Goal: Transaction & Acquisition: Purchase product/service

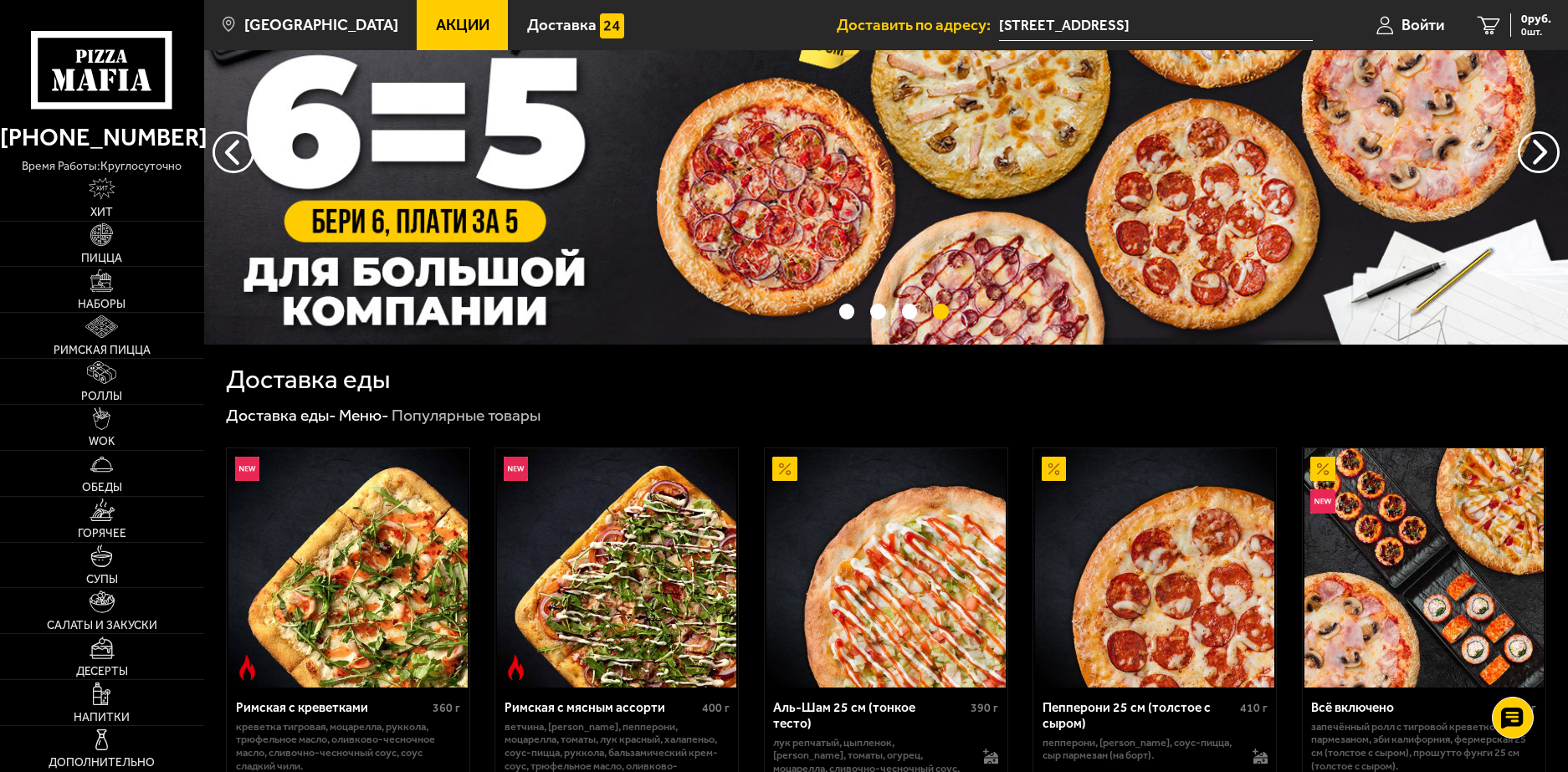
scroll to position [84, 0]
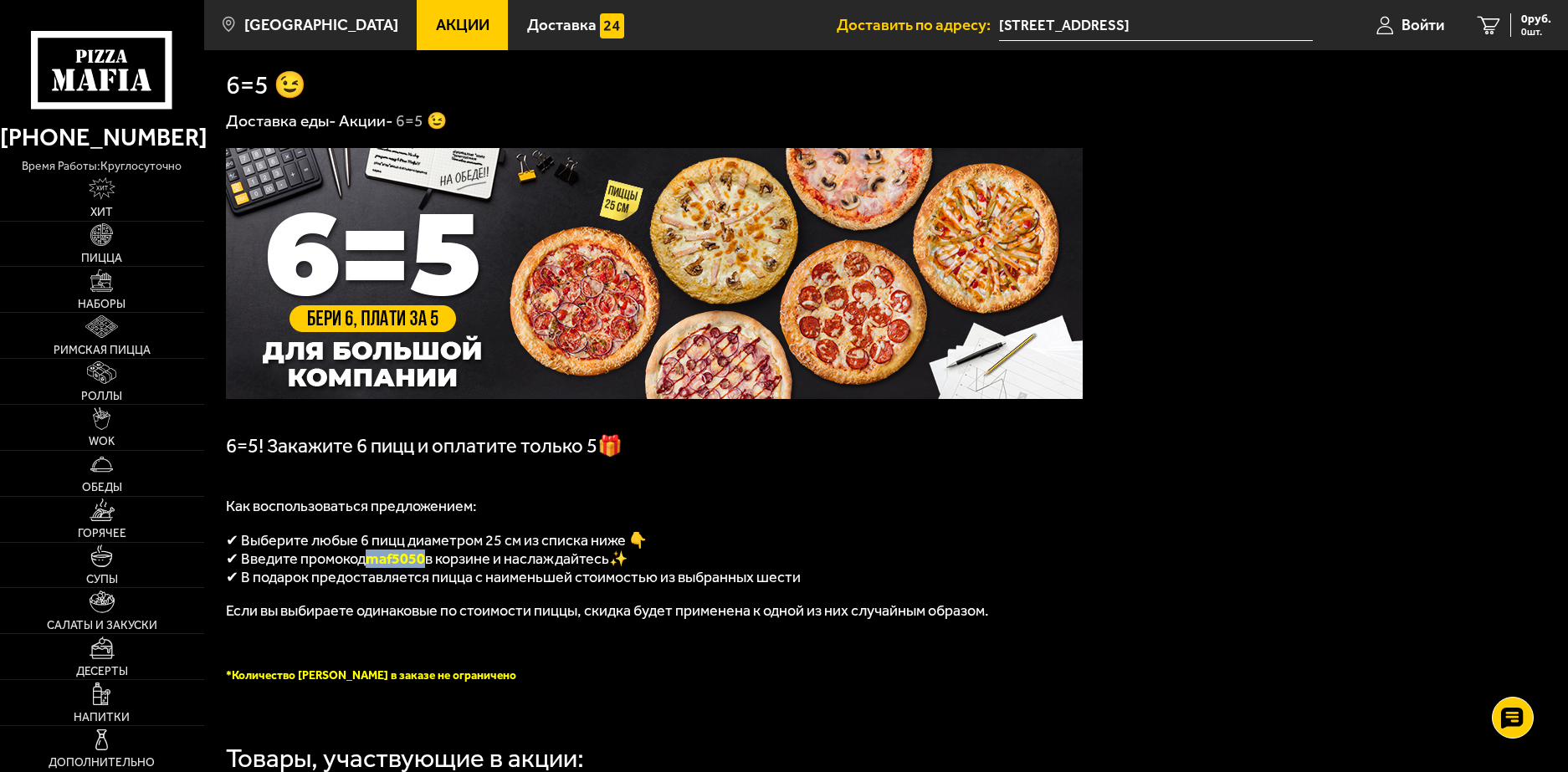
drag, startPoint x: 425, startPoint y: 569, endPoint x: 375, endPoint y: 566, distance: 50.1
click at [375, 566] on span "maf5050" at bounding box center [395, 558] width 59 height 19
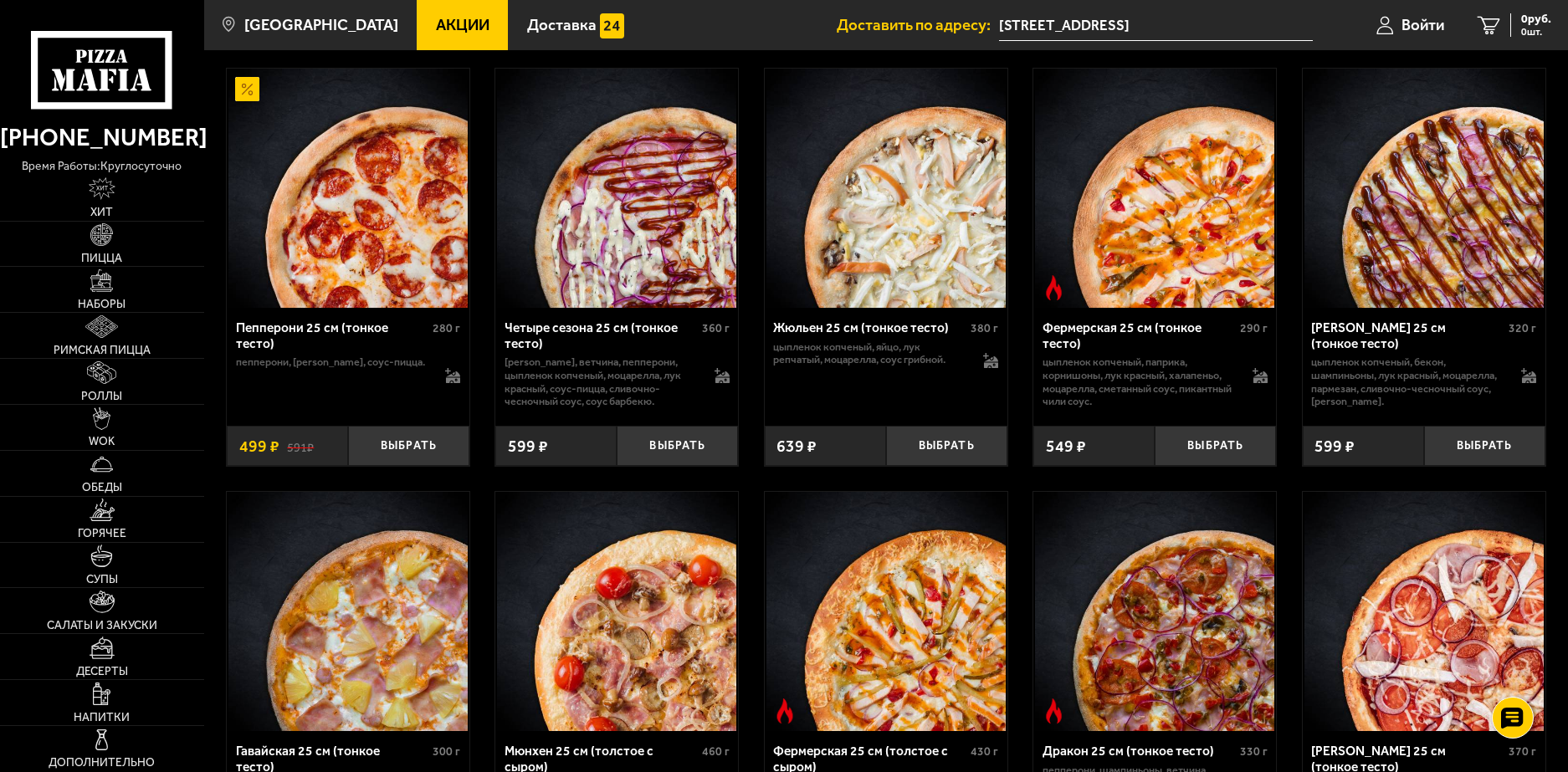
scroll to position [1529, 0]
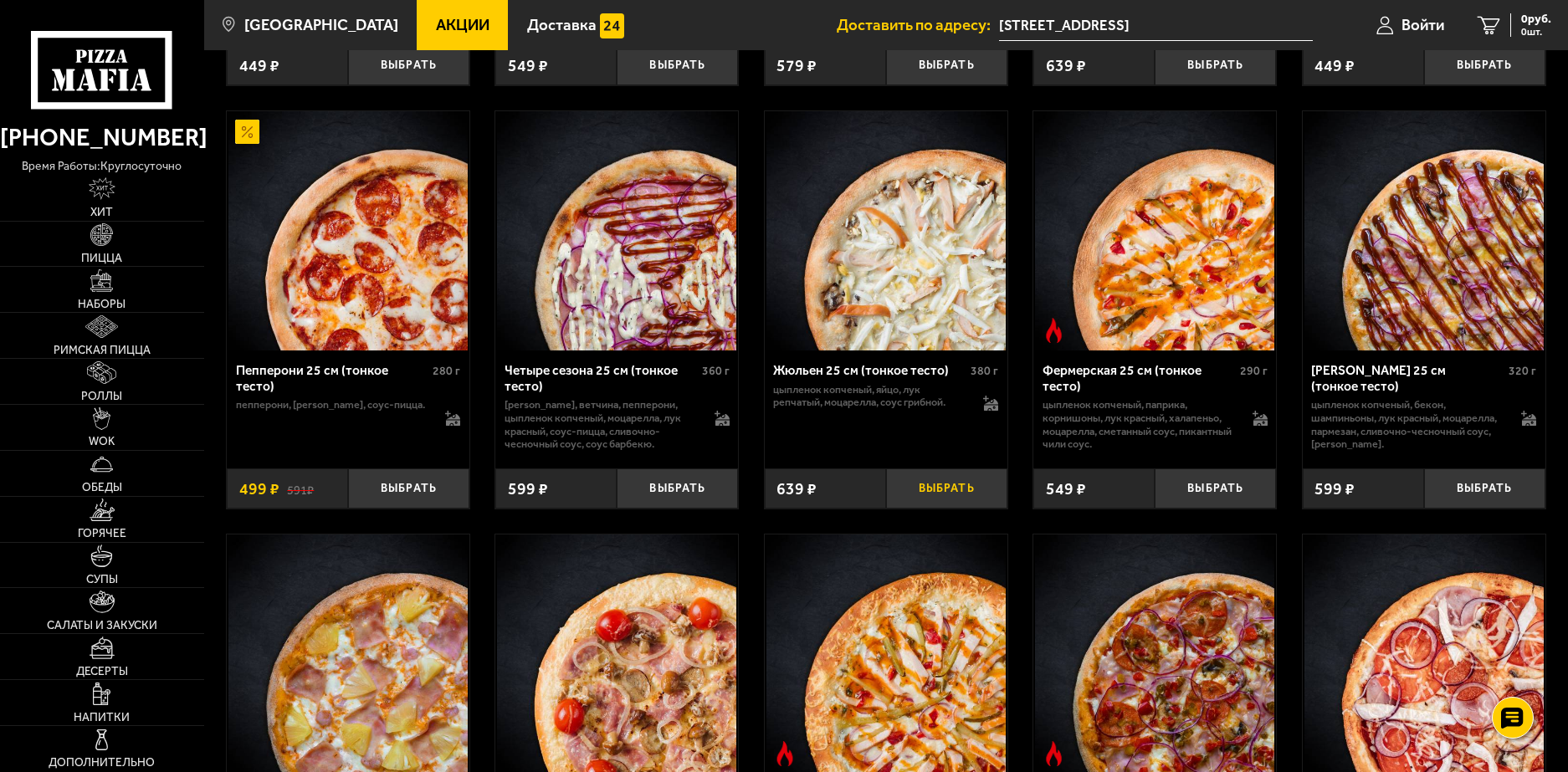
click at [908, 508] on button "Выбрать" at bounding box center [946, 488] width 121 height 40
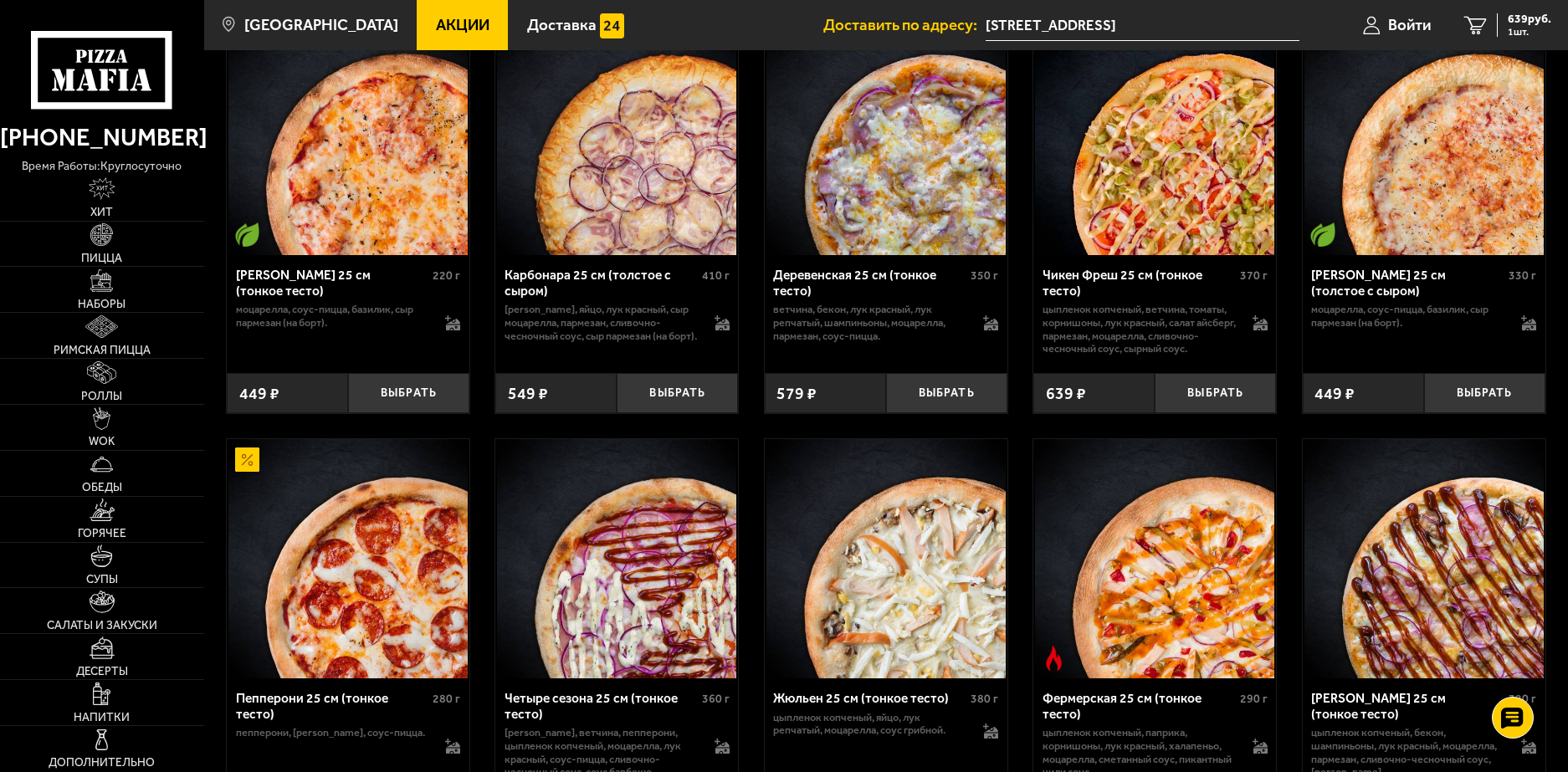
scroll to position [1194, 0]
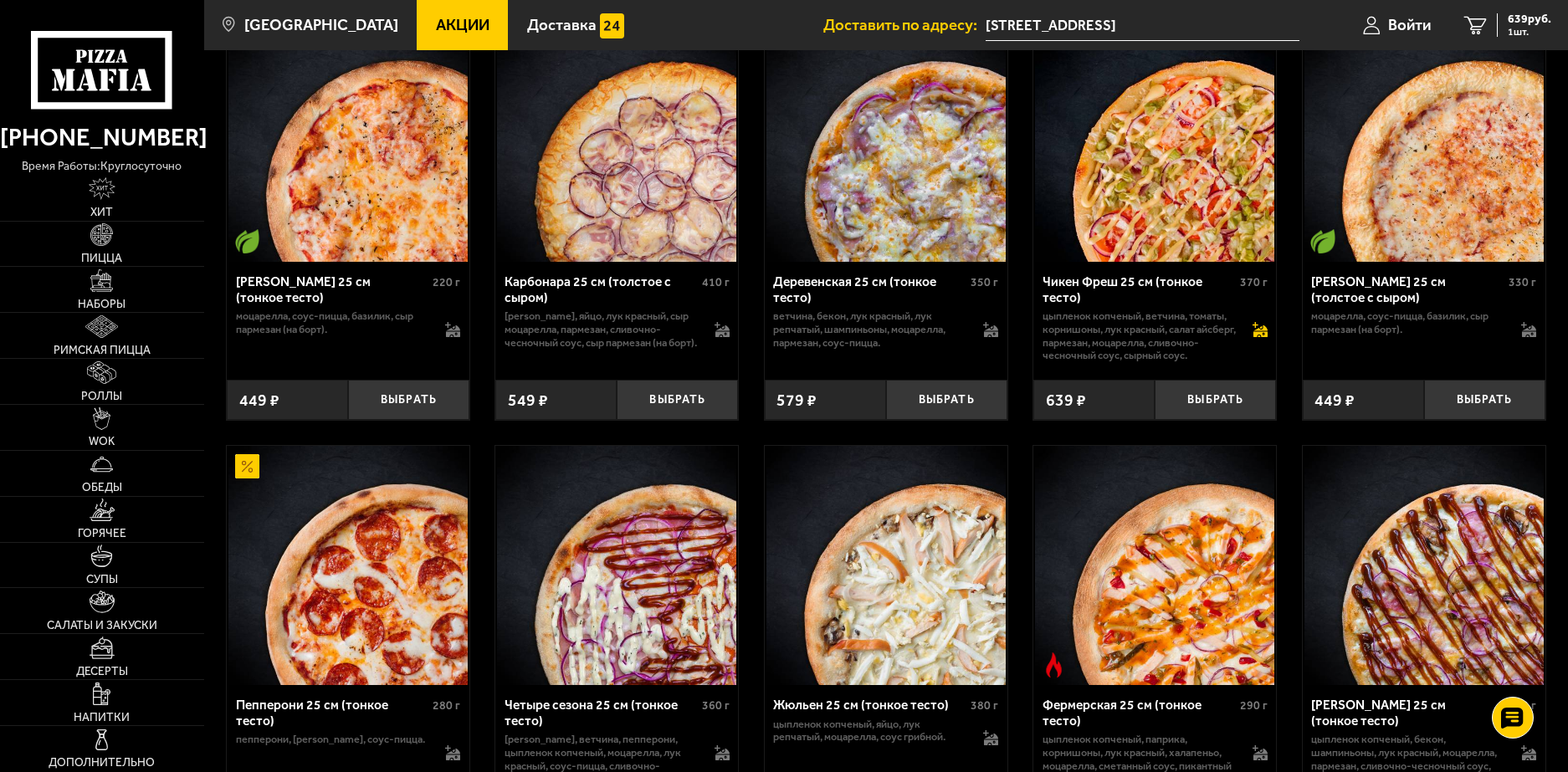
click at [1257, 337] on icon at bounding box center [1260, 331] width 14 height 12
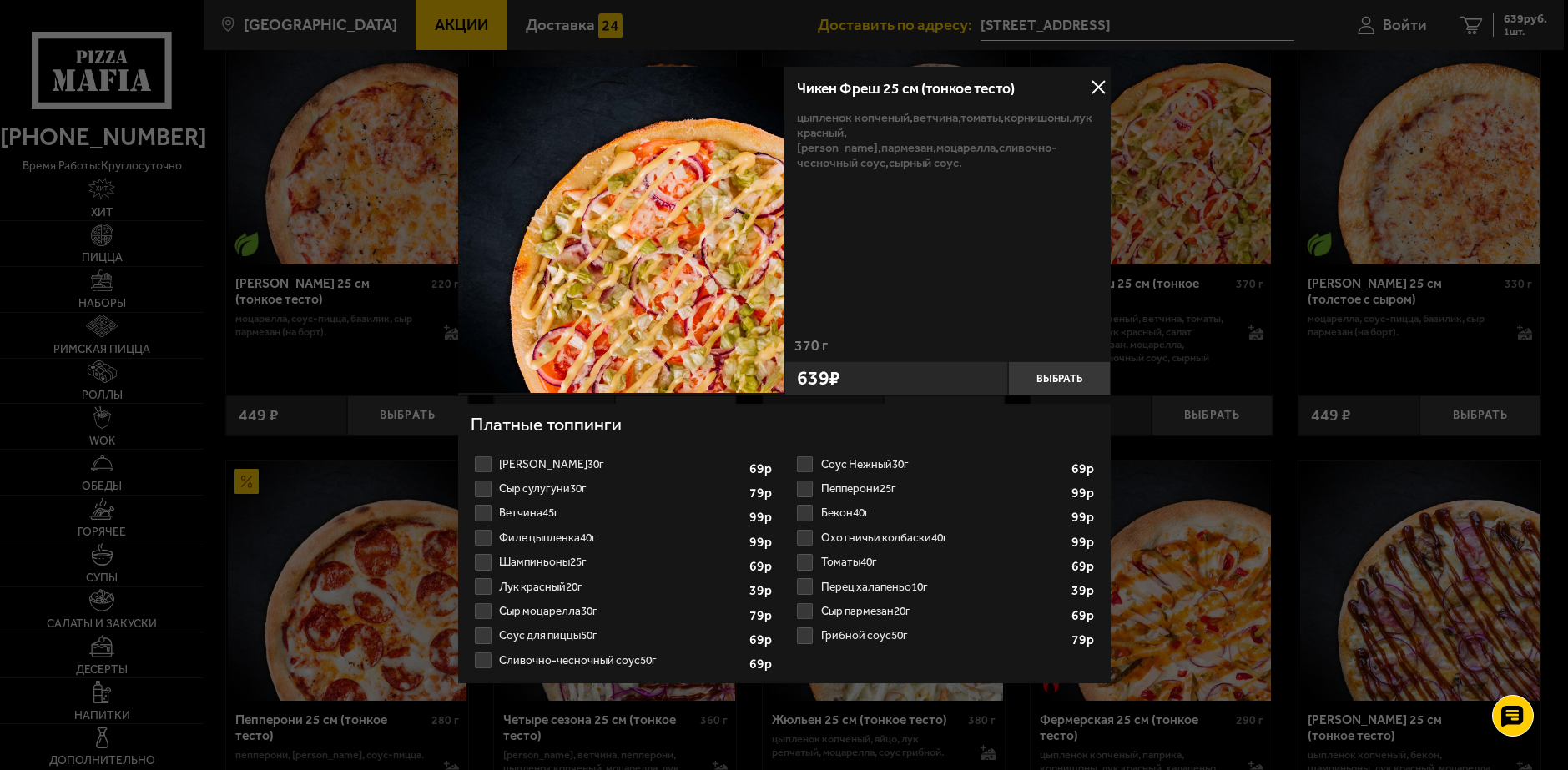
click at [1155, 346] on div at bounding box center [784, 385] width 1568 height 770
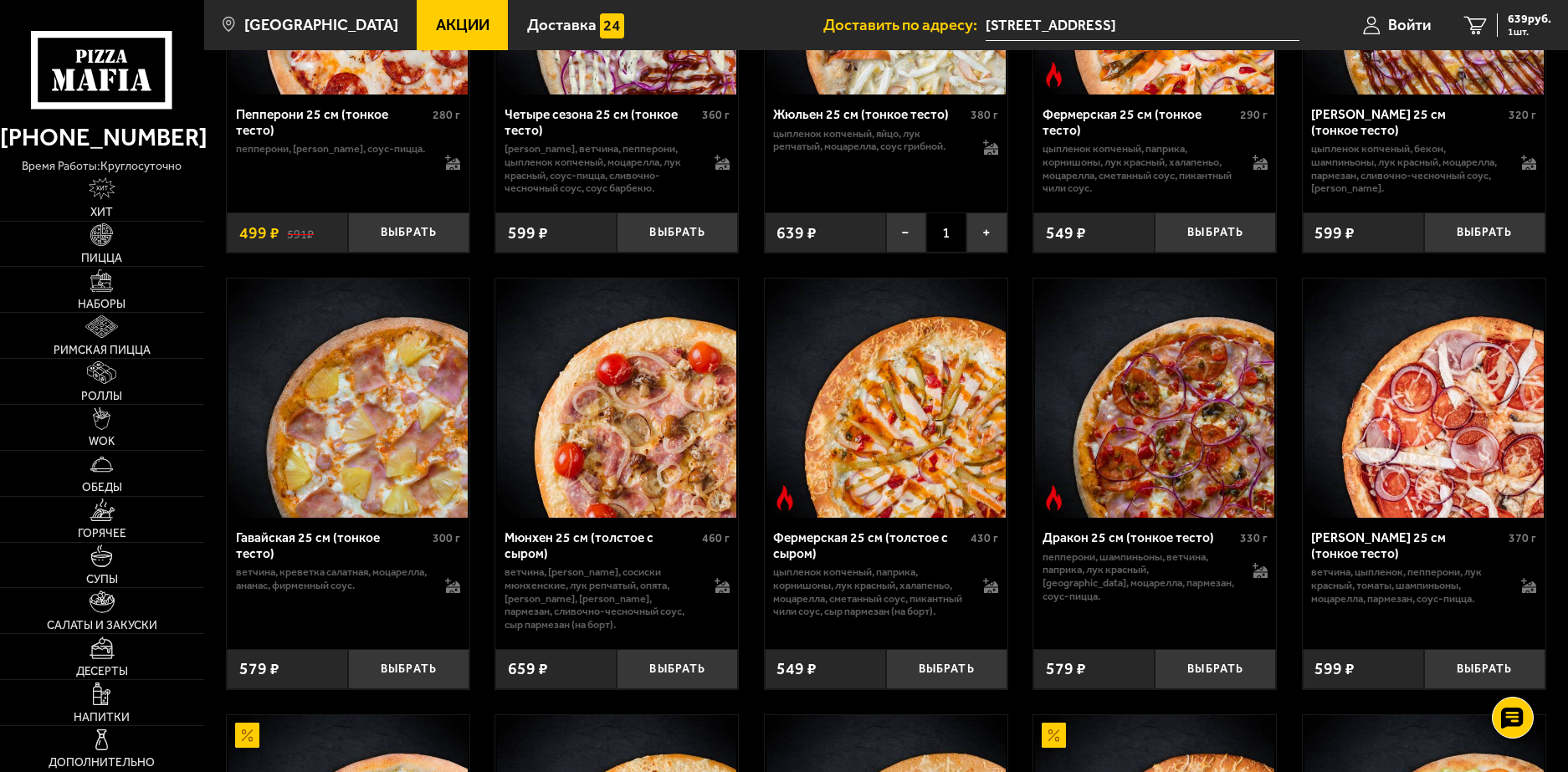
scroll to position [1863, 0]
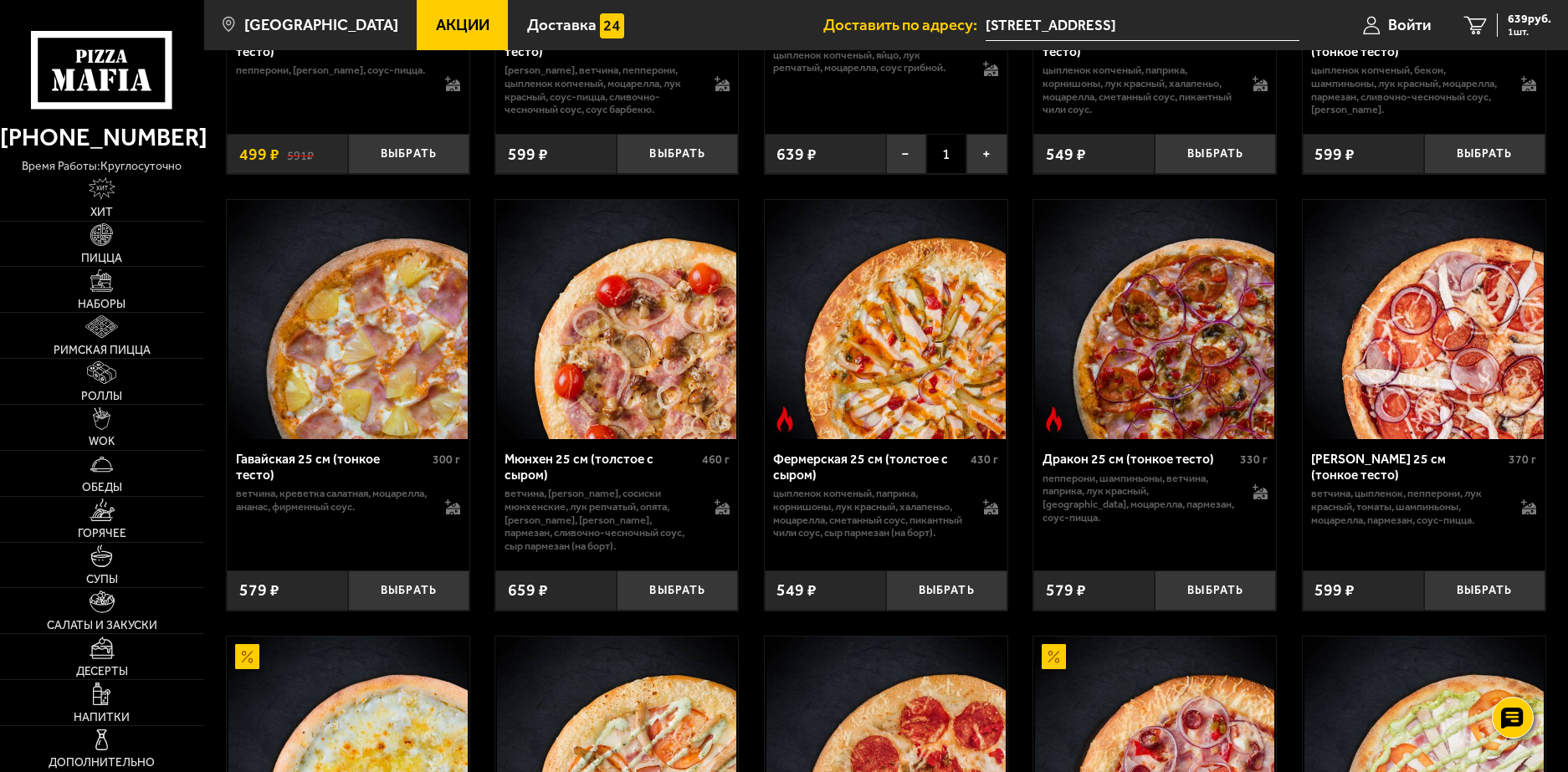
drag, startPoint x: 1347, startPoint y: 603, endPoint x: 1230, endPoint y: 214, distance: 406.2
click at [1230, 214] on div "Пепперони Пиканто 25 см (тонкое тесто) 310 г сыр Моцарелла, мед, паприка, парме…" at bounding box center [885, 633] width 1363 height 3450
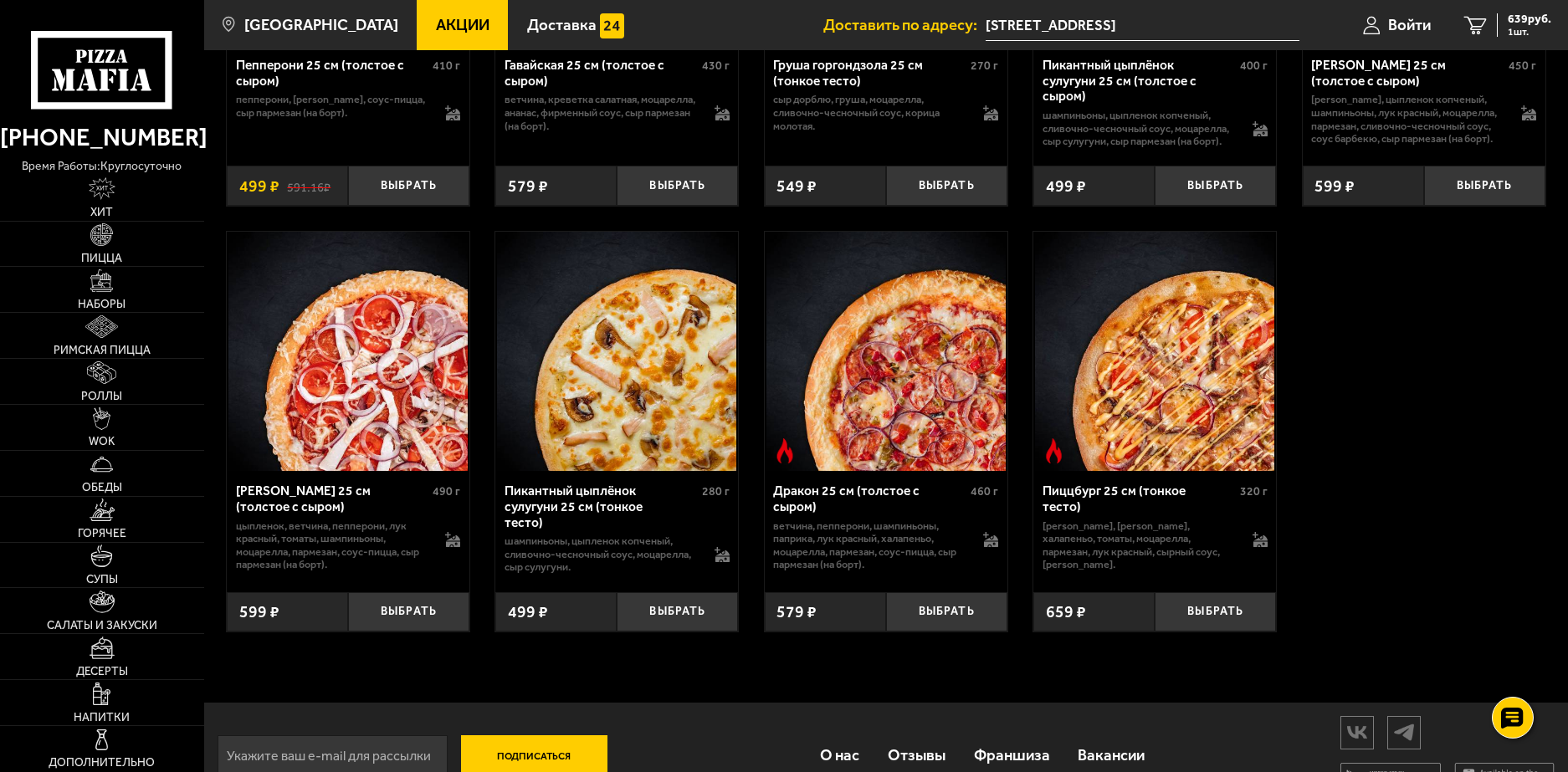
scroll to position [3620, 0]
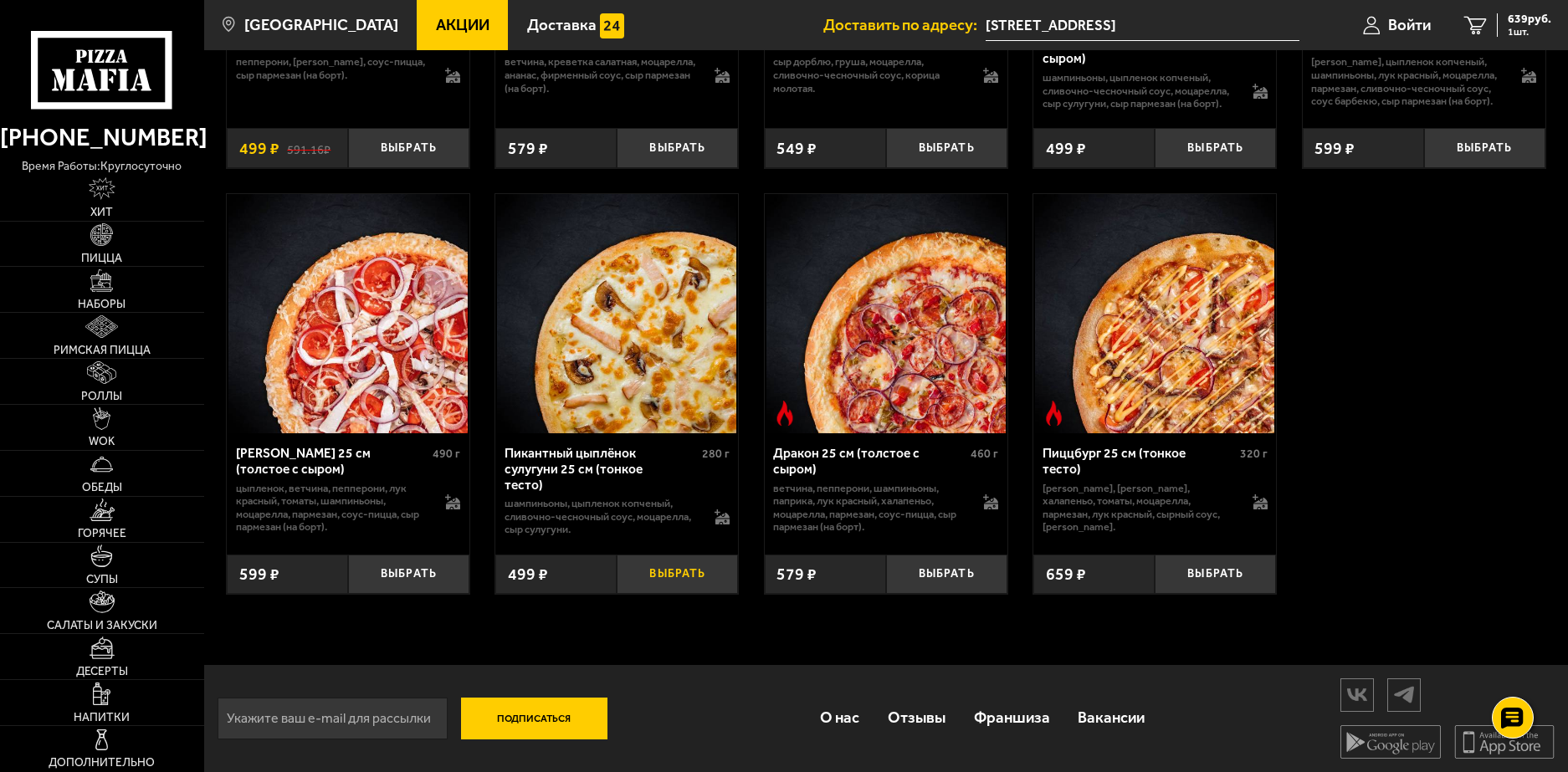
click at [642, 572] on button "Выбрать" at bounding box center [677, 574] width 121 height 40
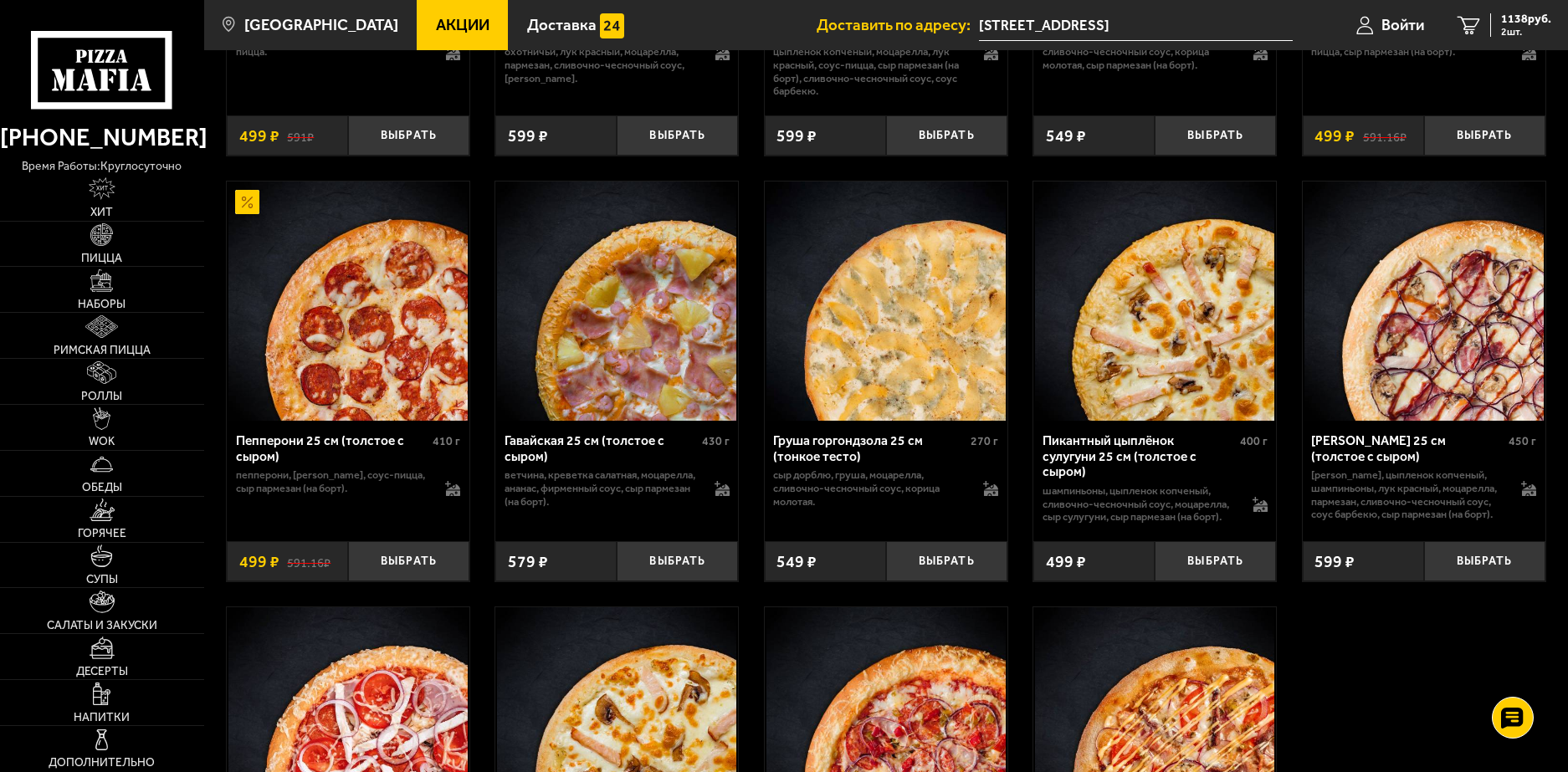
scroll to position [3201, 0]
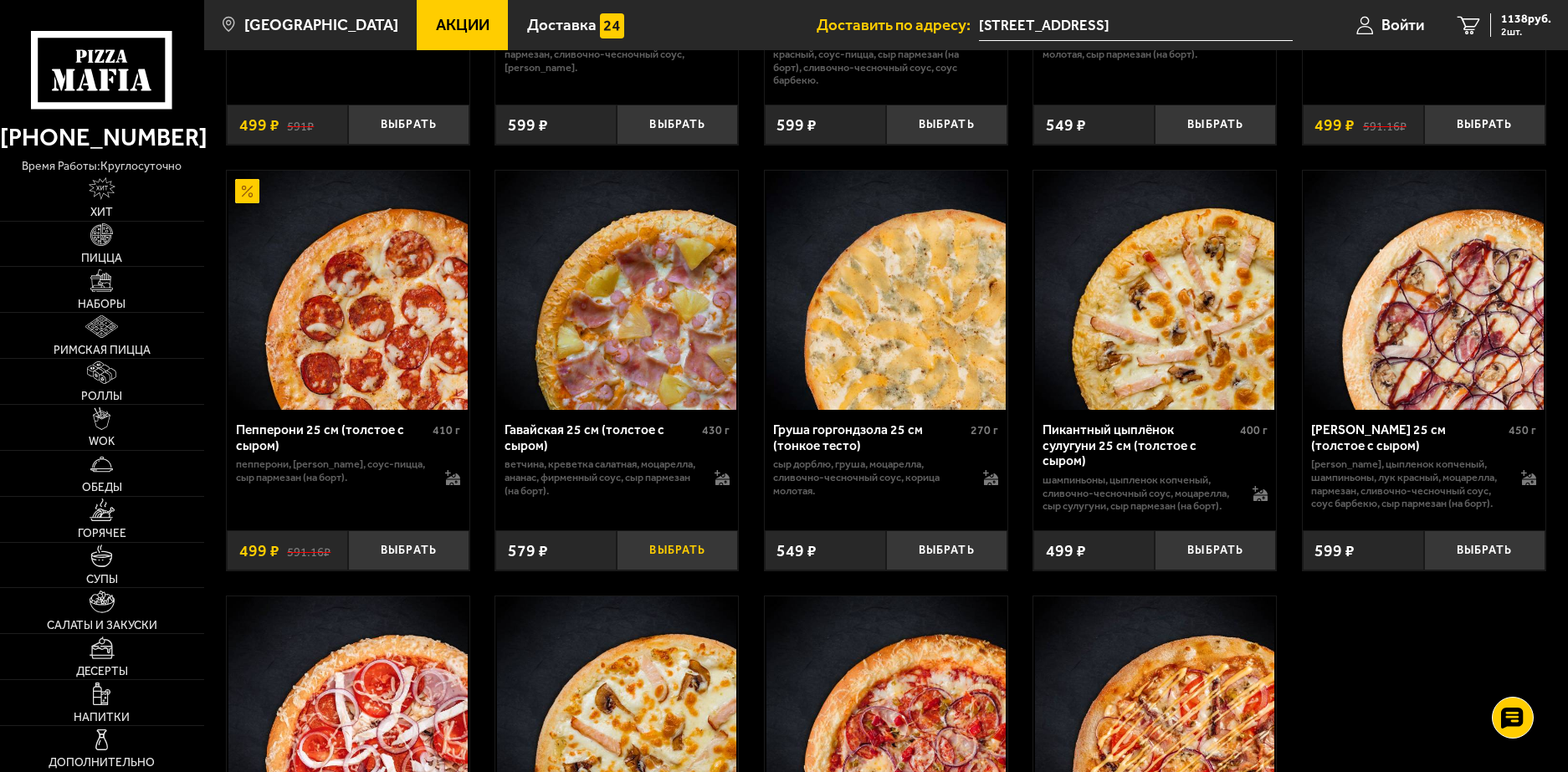
click at [647, 563] on button "Выбрать" at bounding box center [677, 550] width 121 height 40
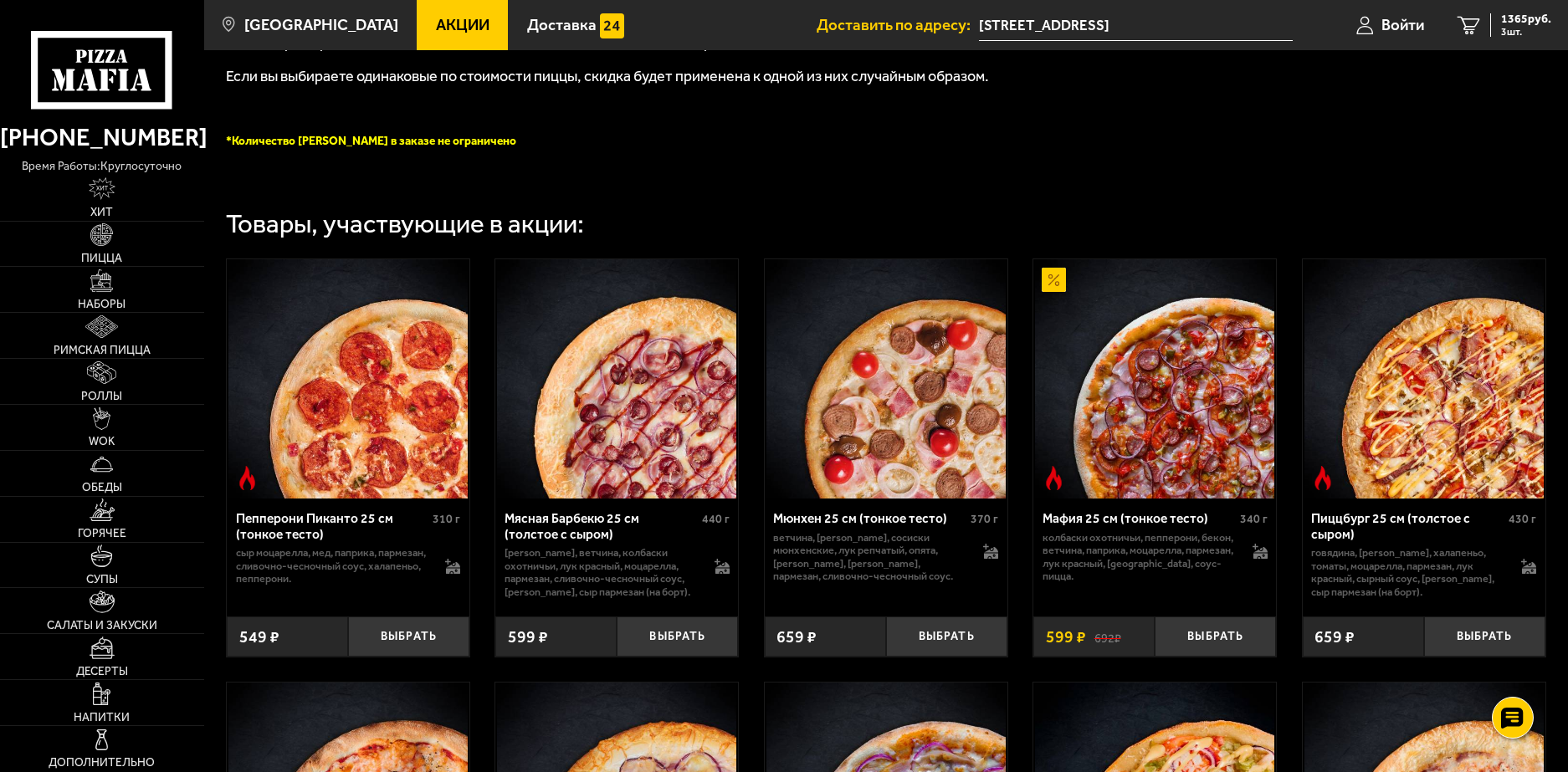
scroll to position [525, 0]
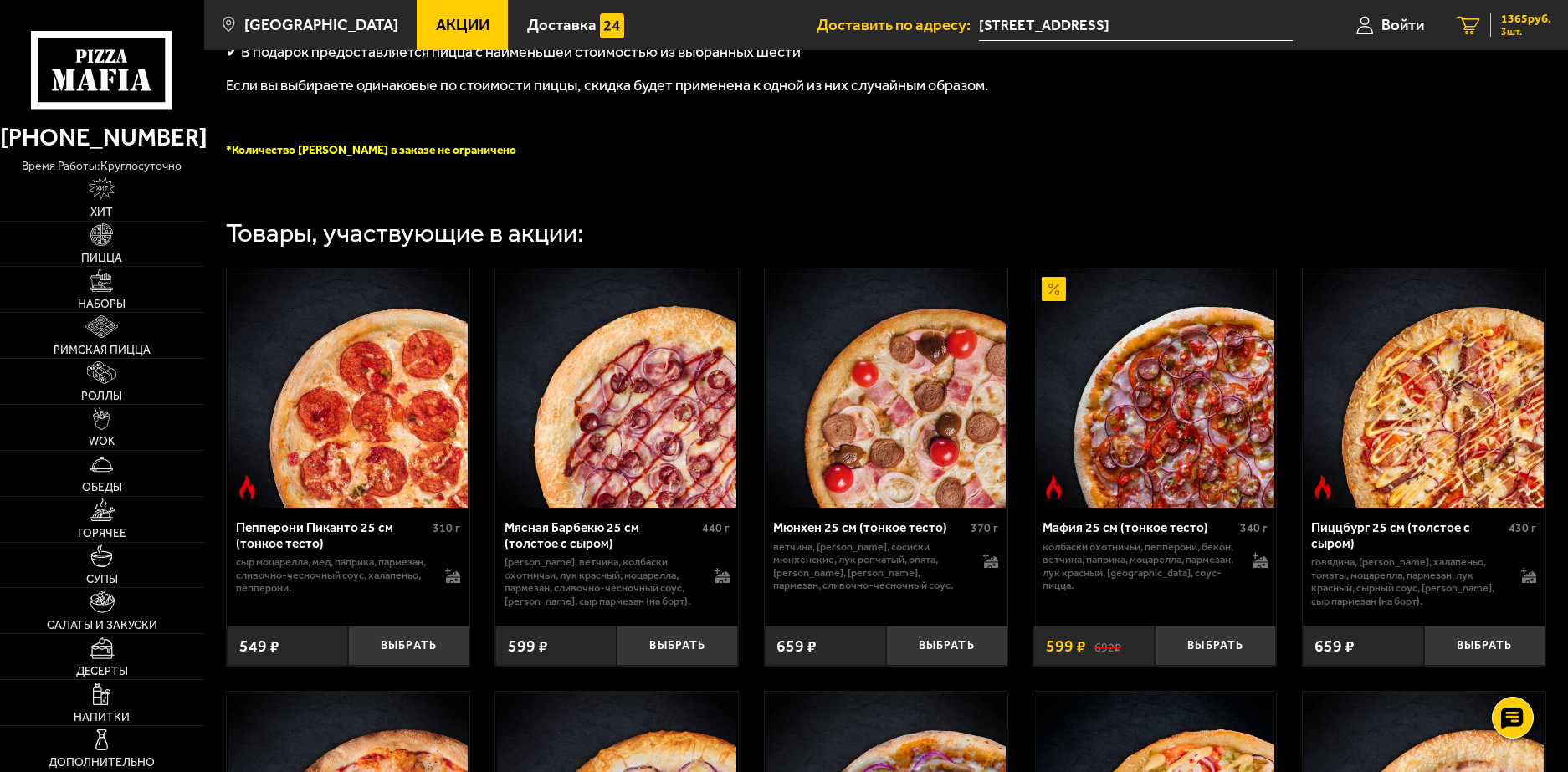
click at [1490, 23] on div "1365 руб. 3 шт." at bounding box center [1521, 26] width 61 height 24
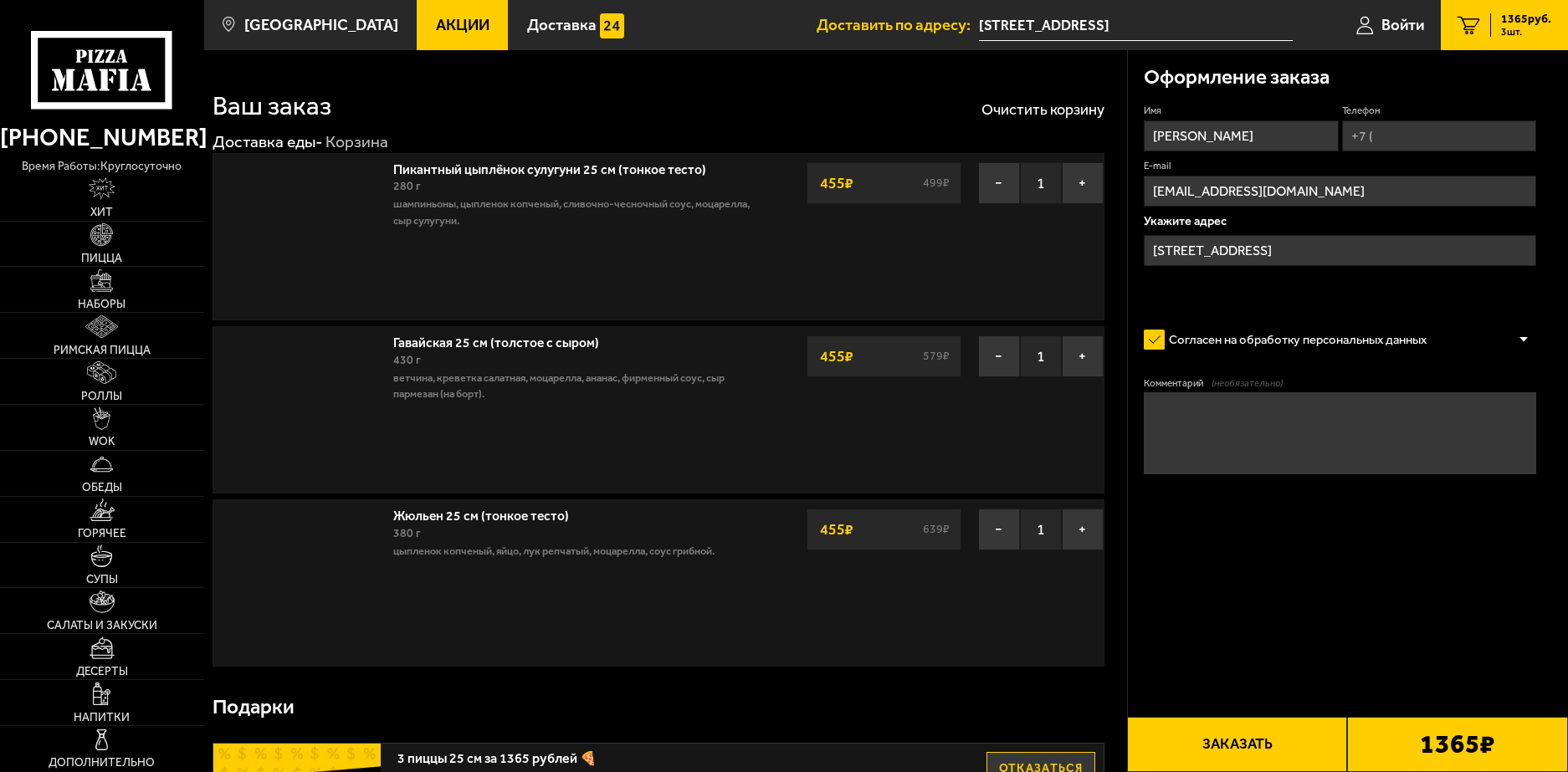
type input "[STREET_ADDRESS]"
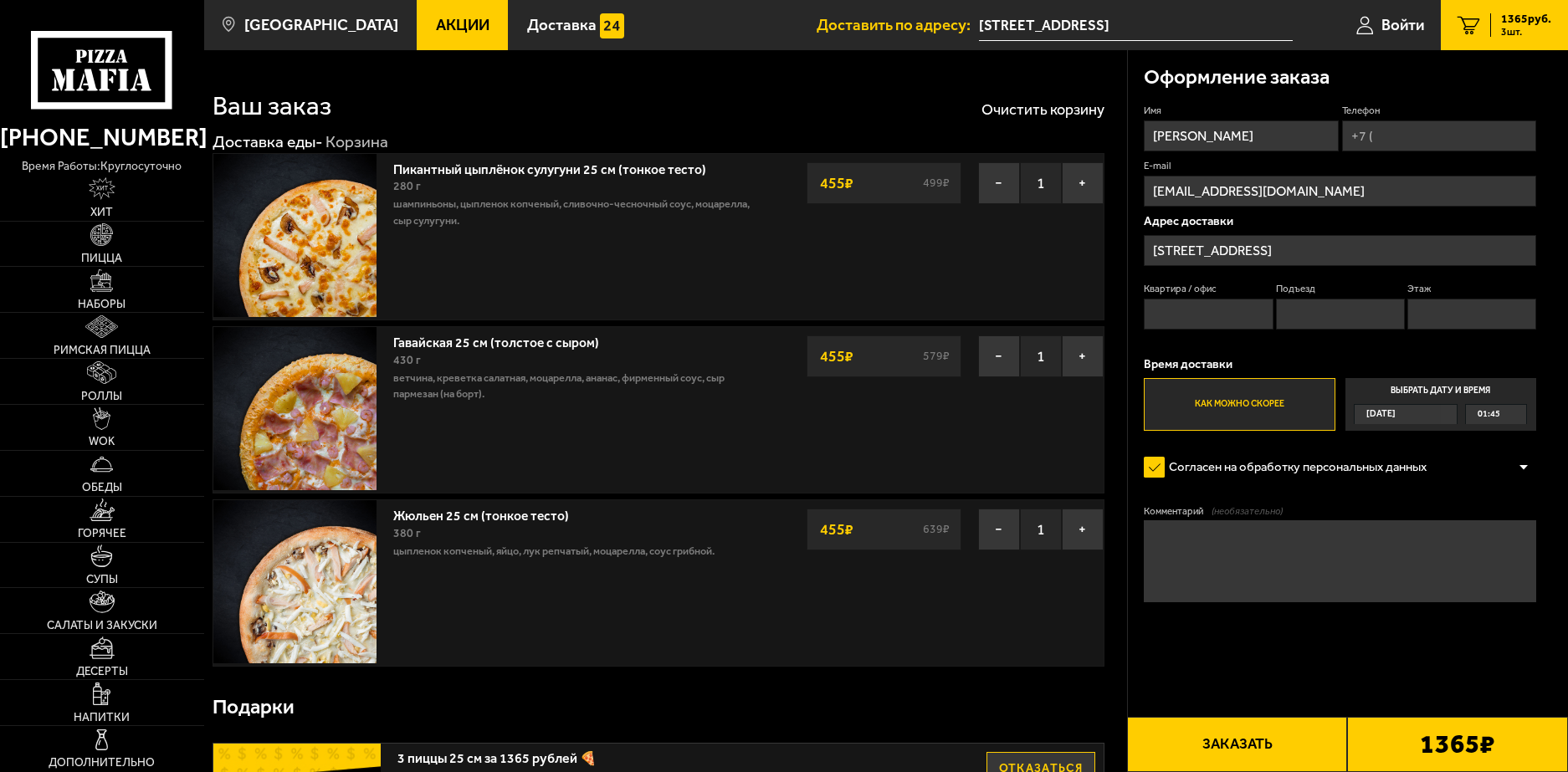
click at [1410, 257] on input "[STREET_ADDRESS]" at bounding box center [1339, 250] width 392 height 31
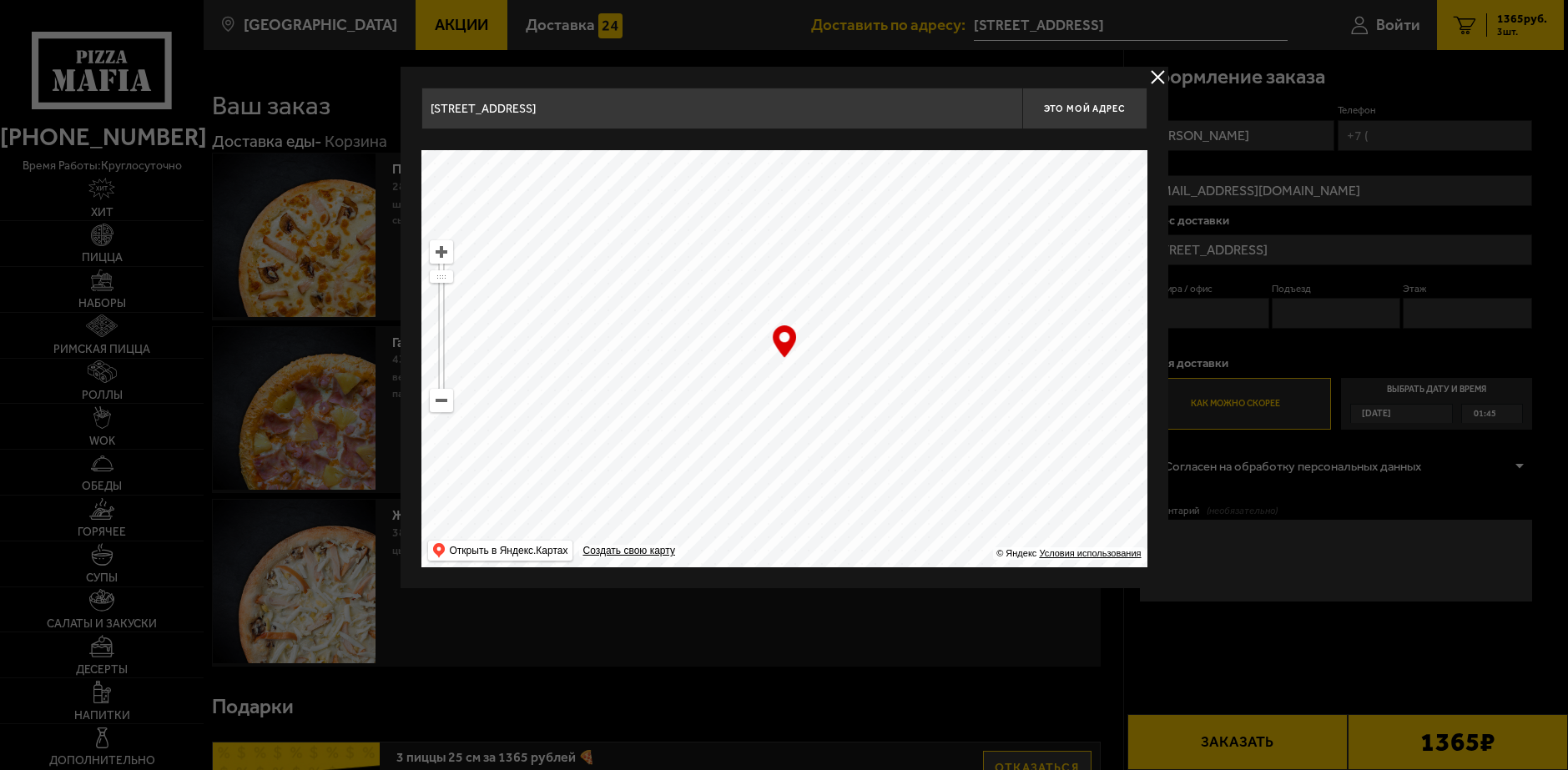
click at [1152, 76] on button "delivery type" at bounding box center [1157, 77] width 21 height 21
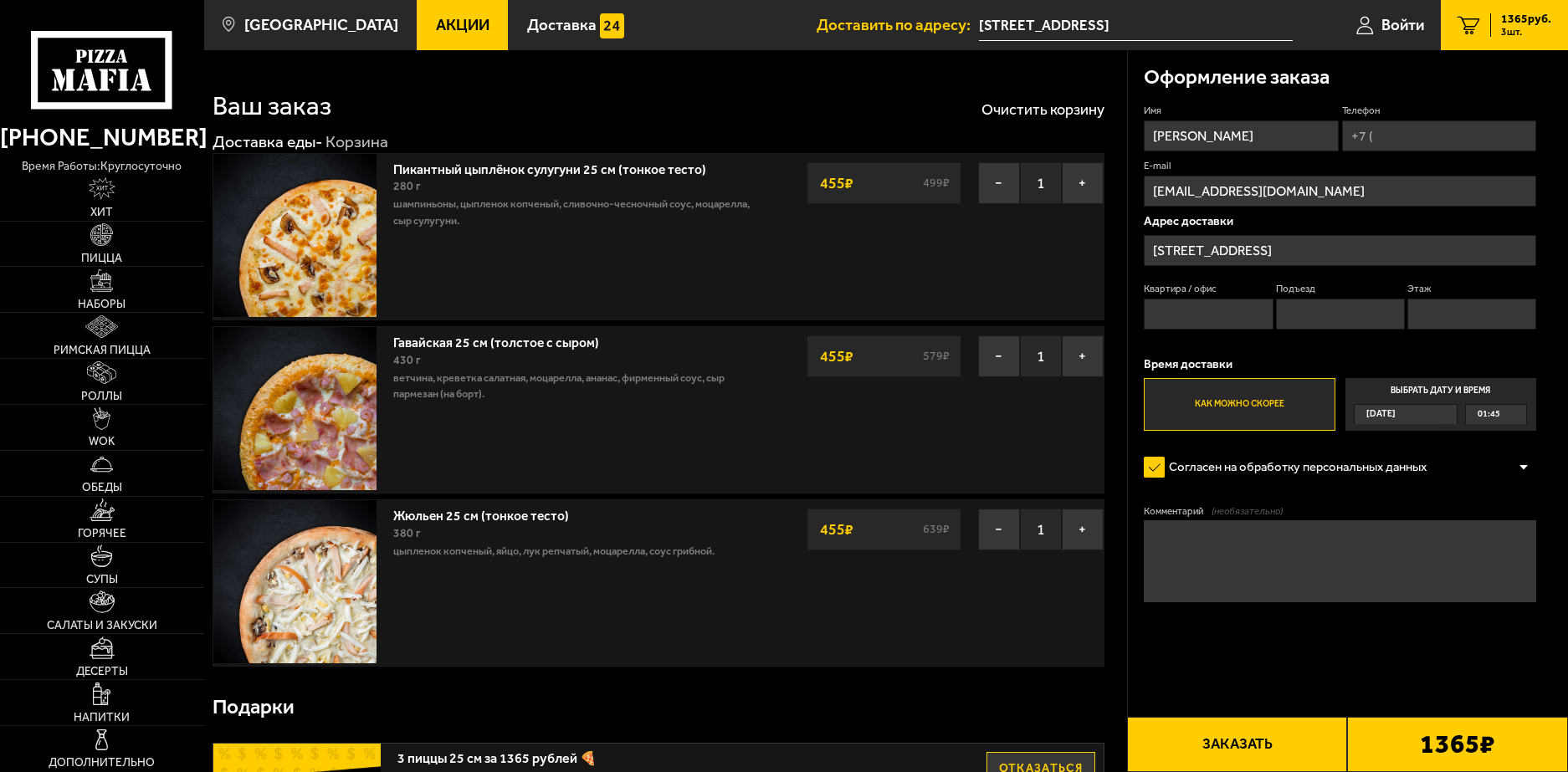
click at [1169, 307] on input "Квартира / офис" at bounding box center [1208, 313] width 129 height 31
type input "680"
click at [1377, 135] on input "Телефон" at bounding box center [1438, 135] width 194 height 31
type input "[PHONE_NUMBER]"
click at [1436, 301] on input "Этаж" at bounding box center [1471, 313] width 129 height 31
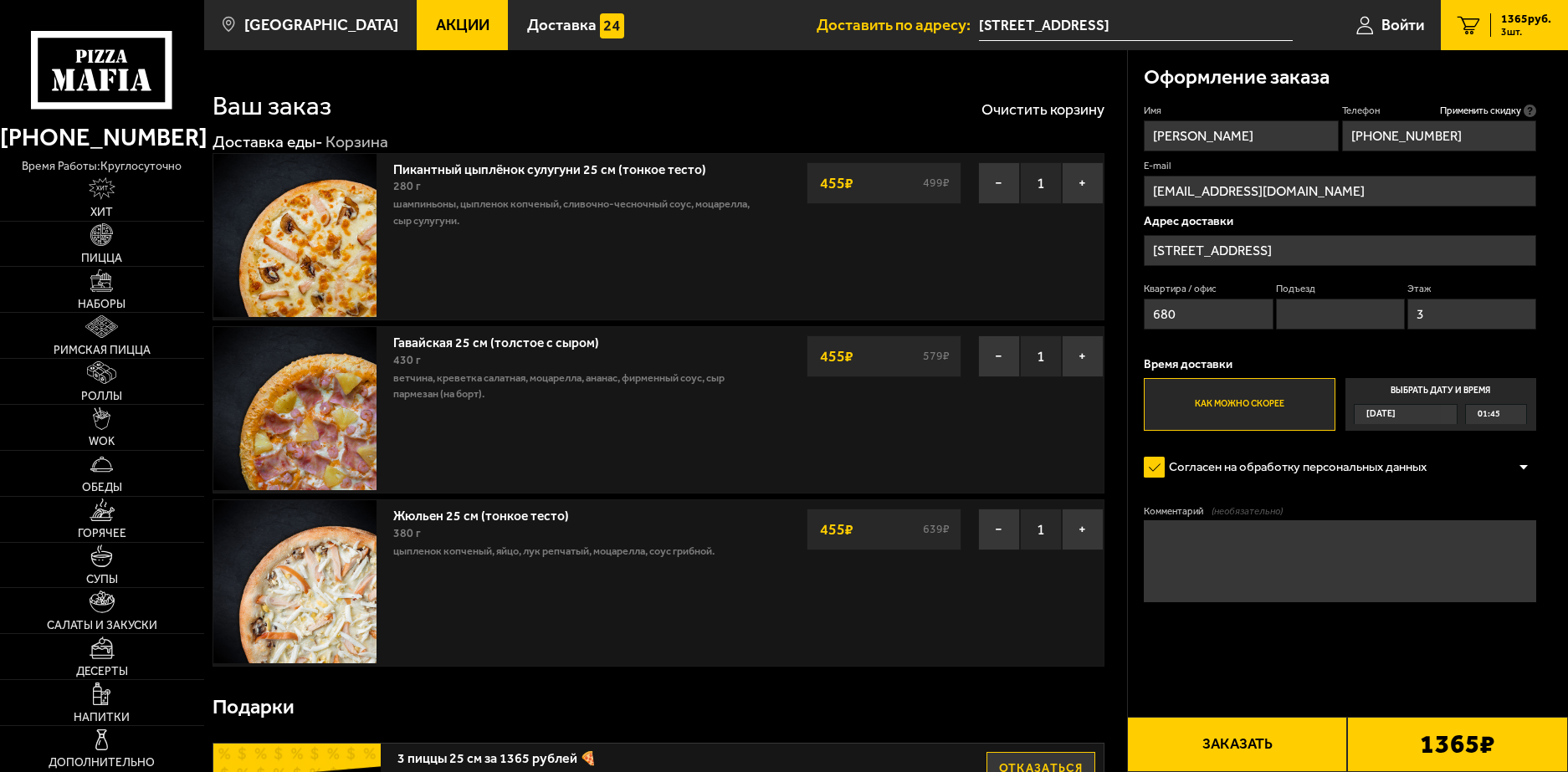
type input "3"
click at [1360, 323] on input "Подъезд" at bounding box center [1339, 313] width 129 height 31
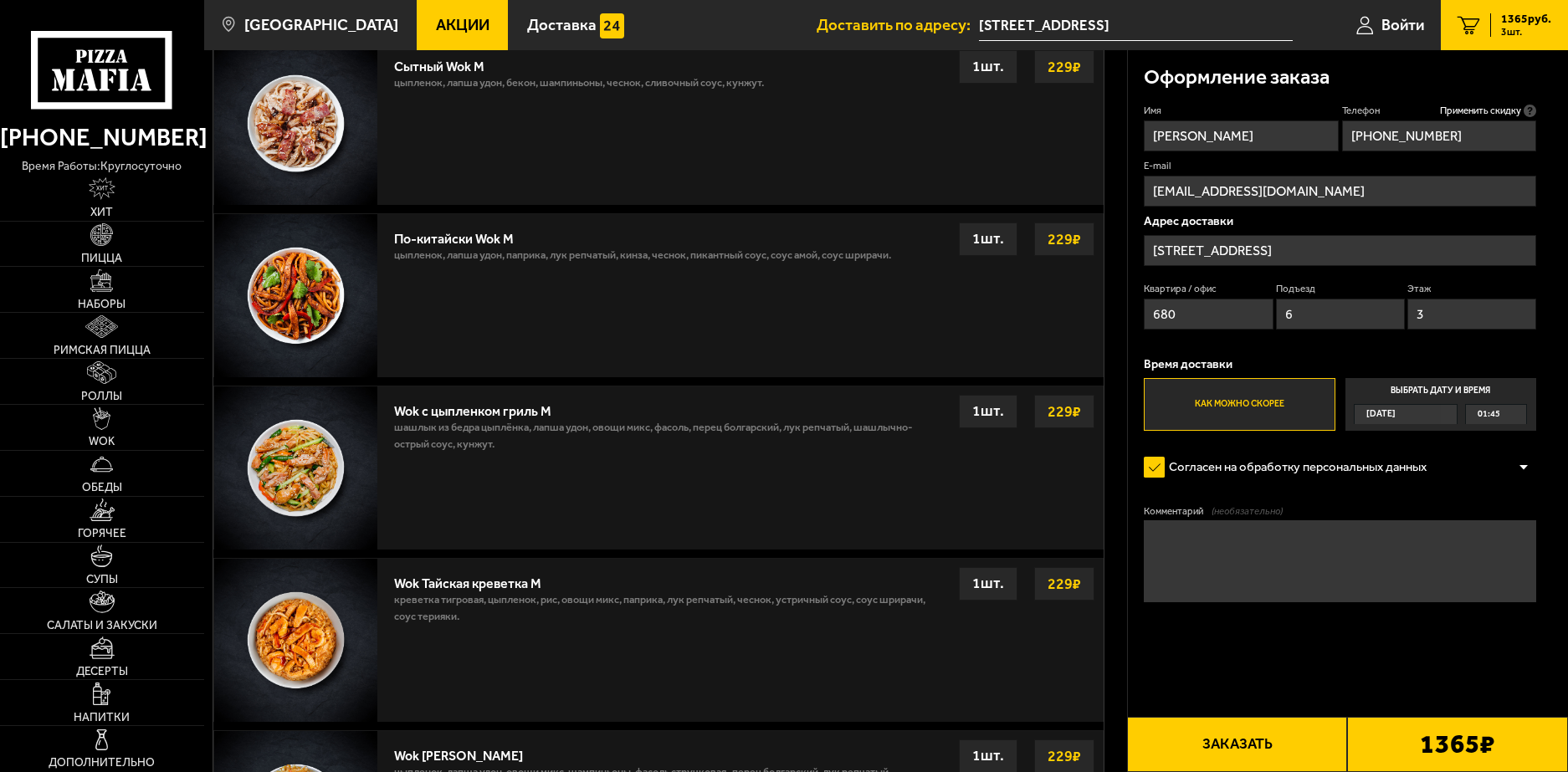
scroll to position [1171, 0]
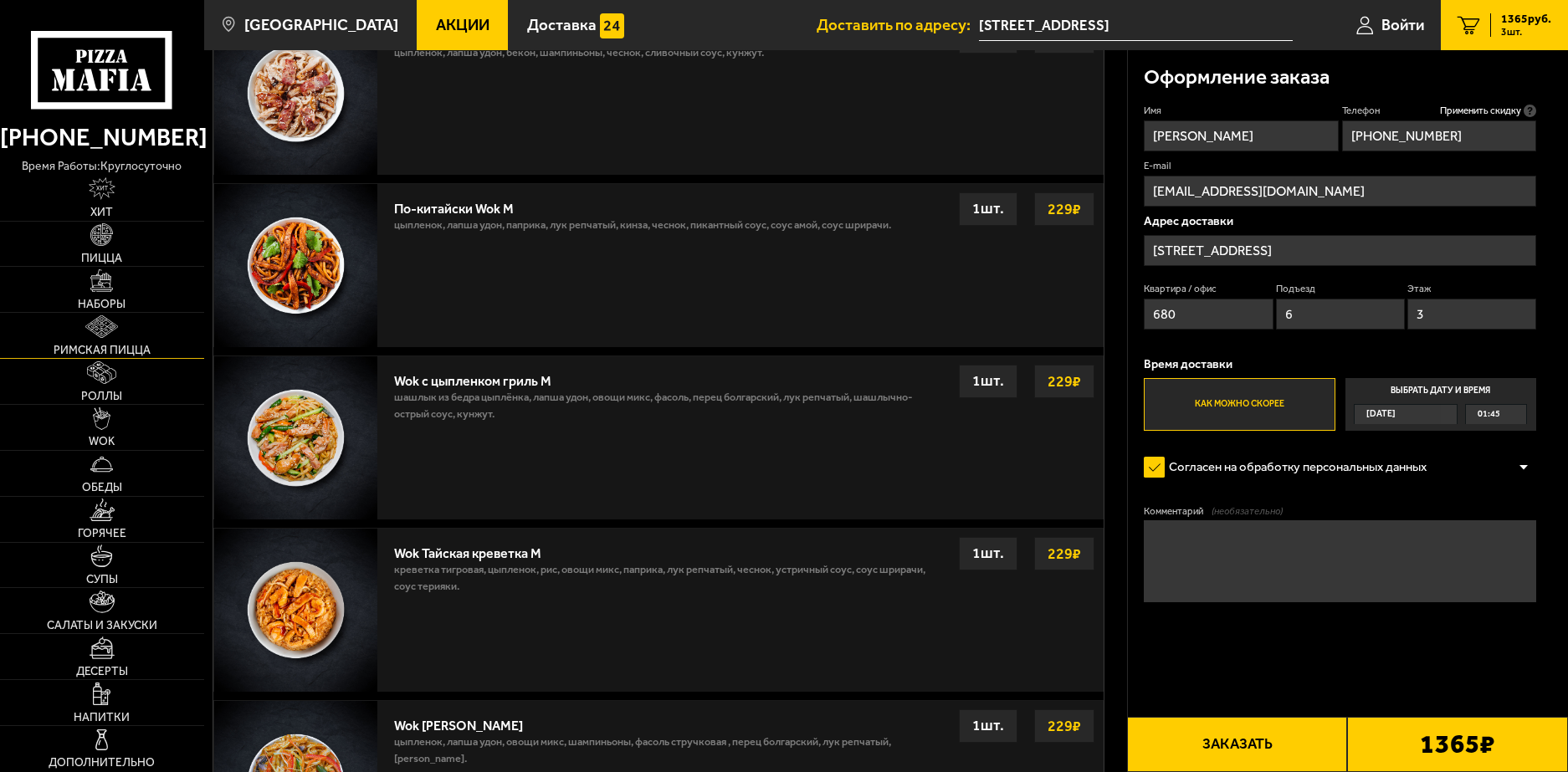
type input "6"
click at [120, 338] on link "Римская пицца" at bounding box center [101, 336] width 204 height 45
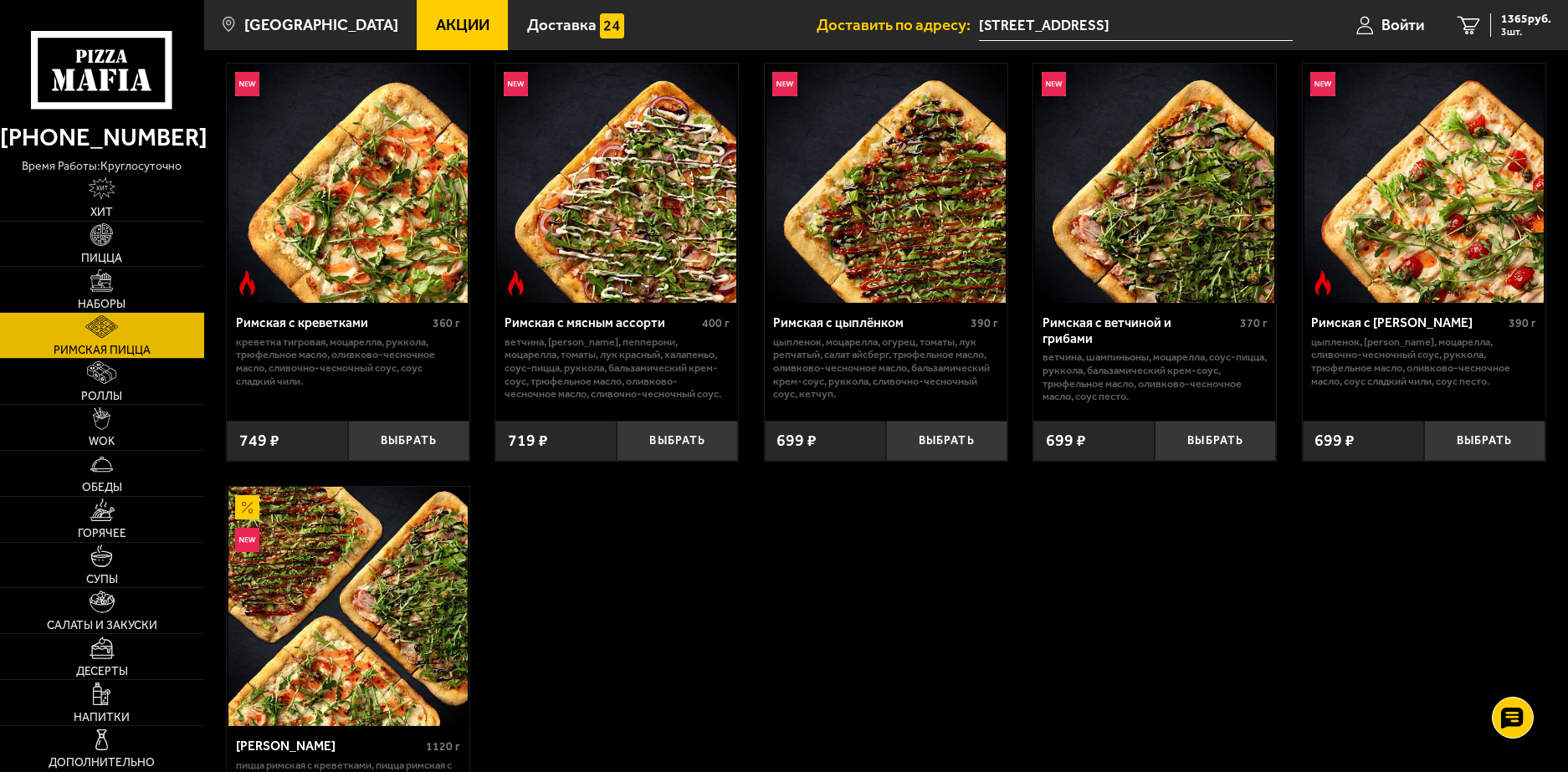
scroll to position [251, 0]
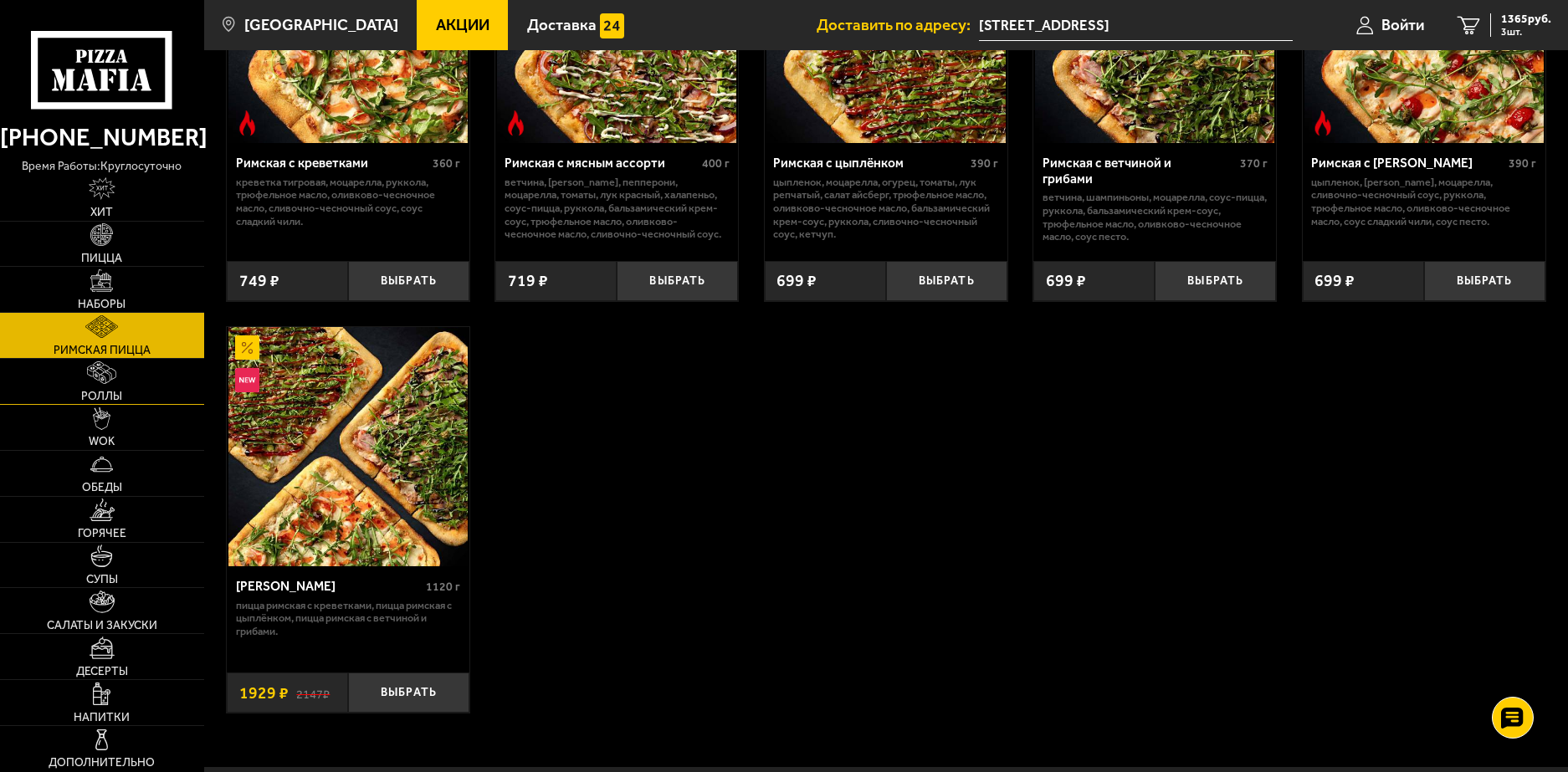
click at [85, 379] on link "Роллы" at bounding box center [101, 381] width 204 height 45
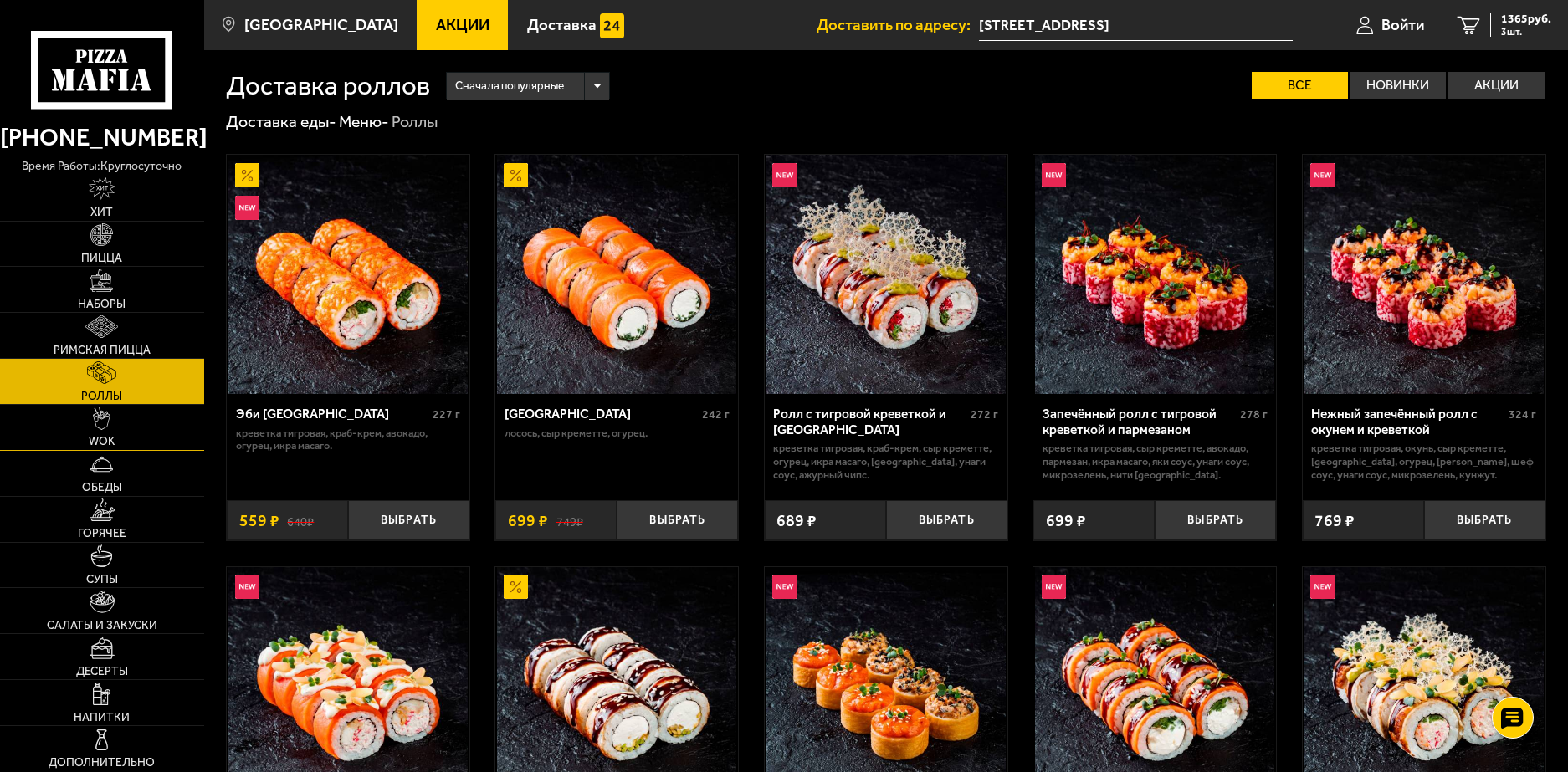
scroll to position [84, 0]
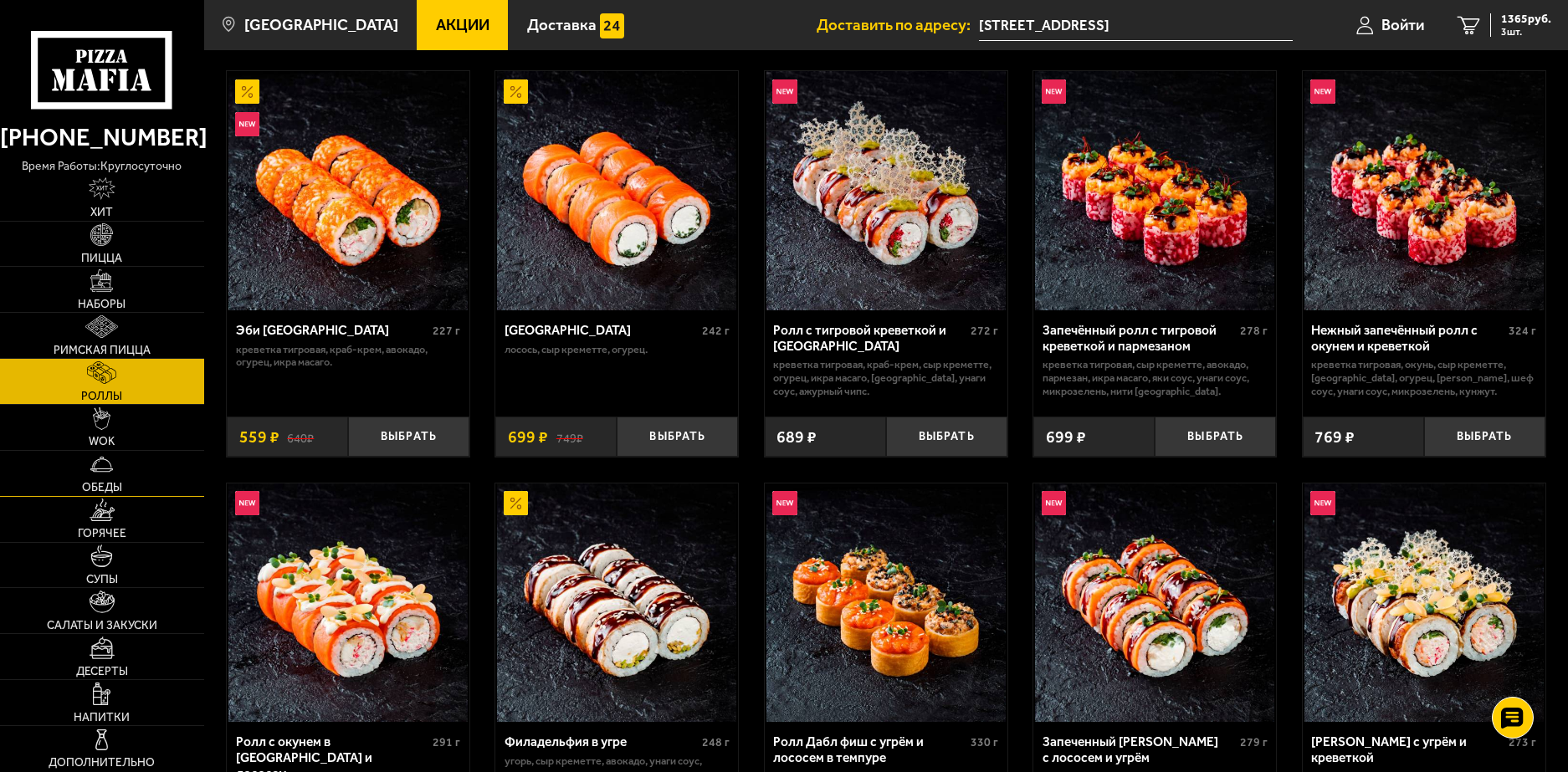
click at [84, 457] on link "Обеды" at bounding box center [101, 474] width 204 height 45
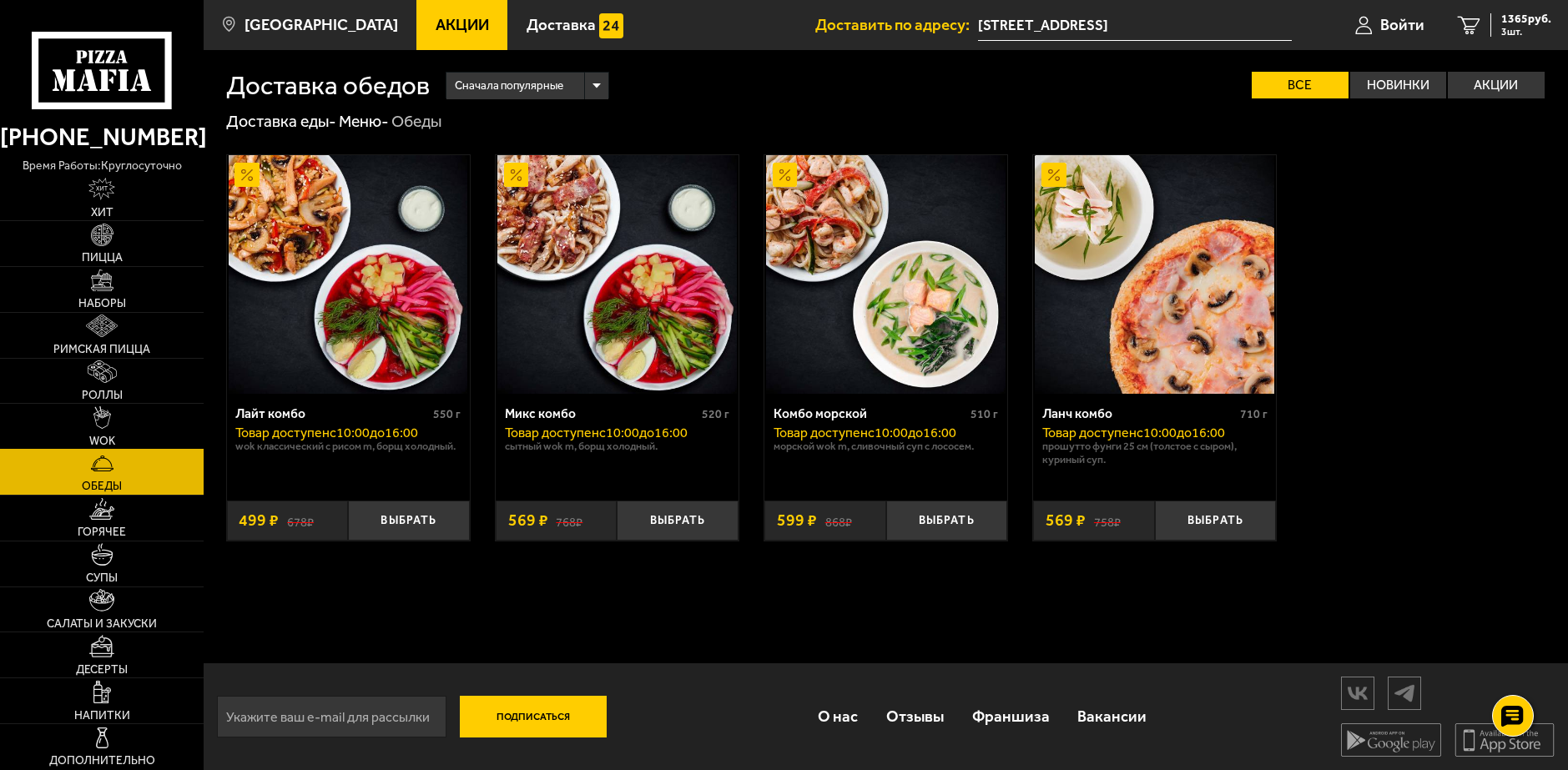
click at [84, 423] on link "WOK" at bounding box center [101, 426] width 203 height 45
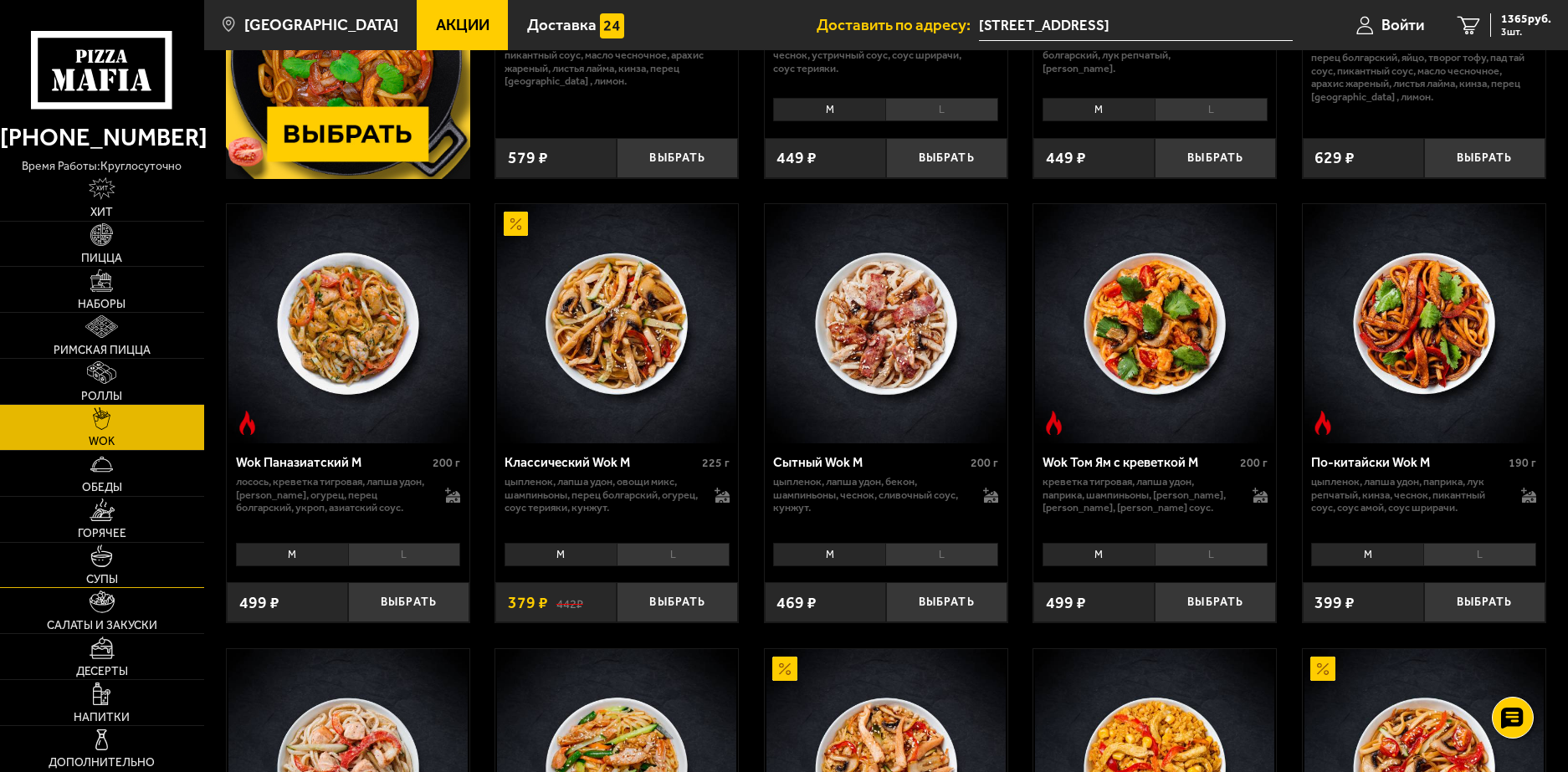
scroll to position [418, 0]
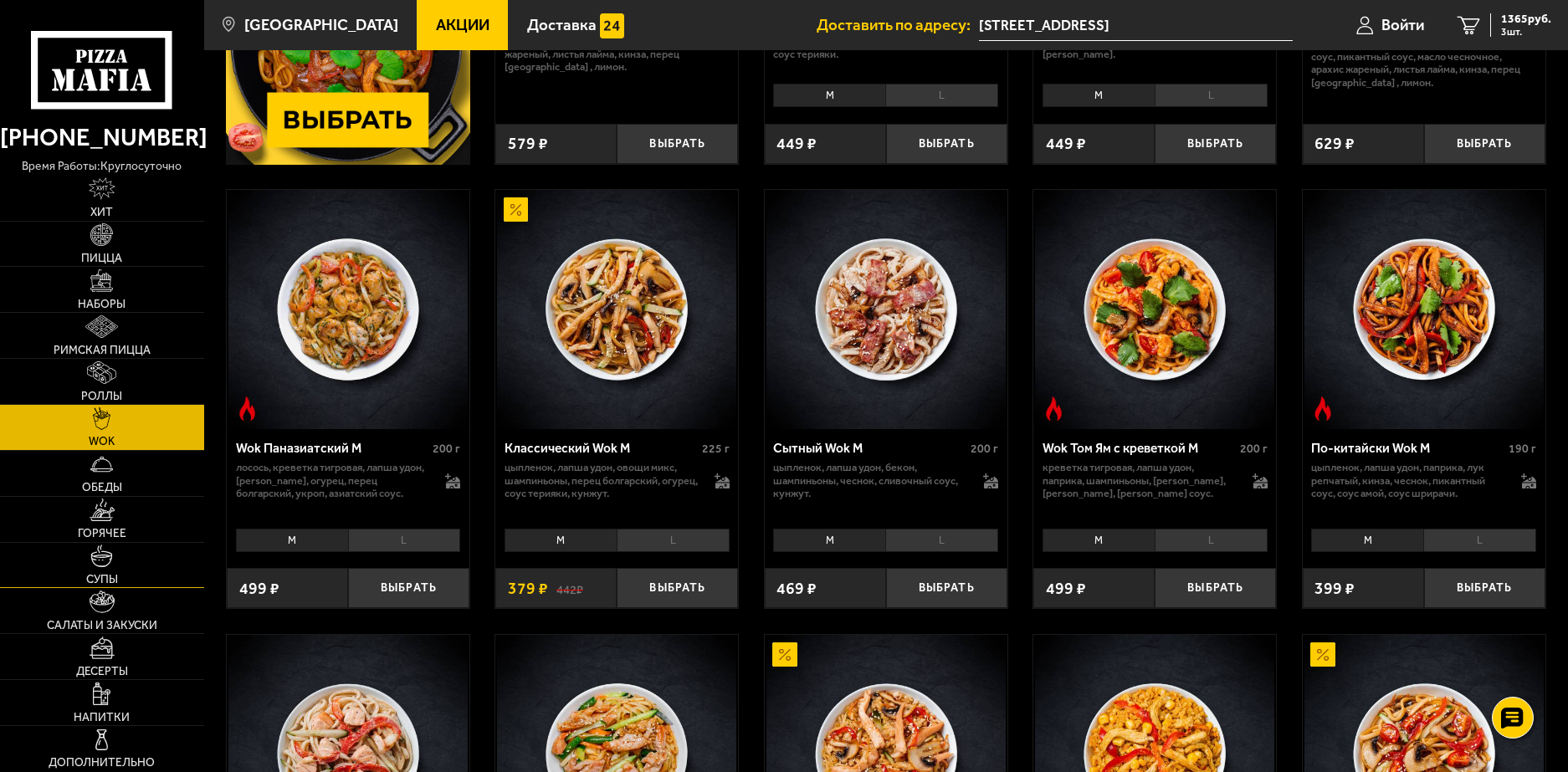
click at [83, 547] on link "Супы" at bounding box center [101, 565] width 204 height 45
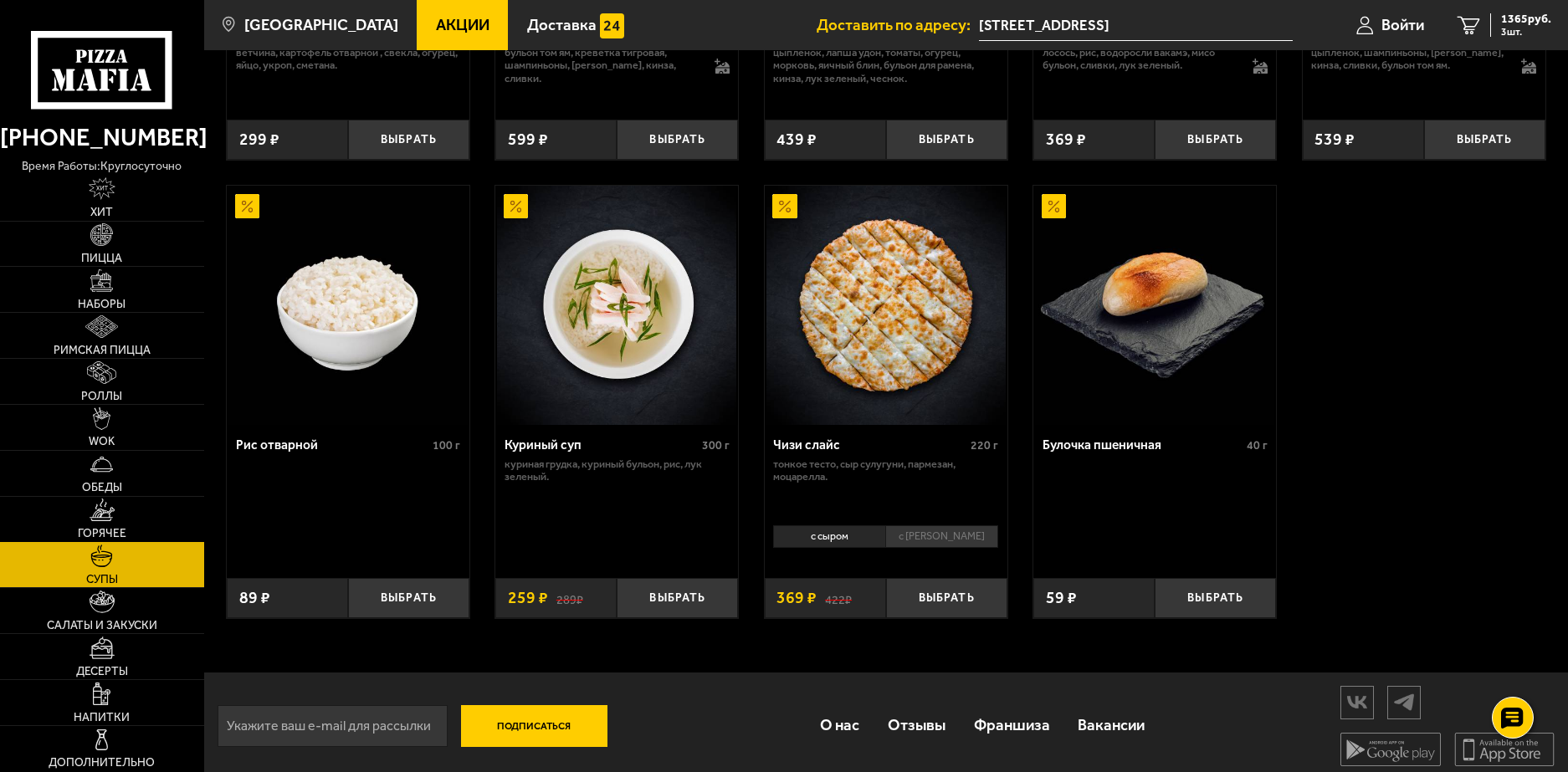
scroll to position [579, 0]
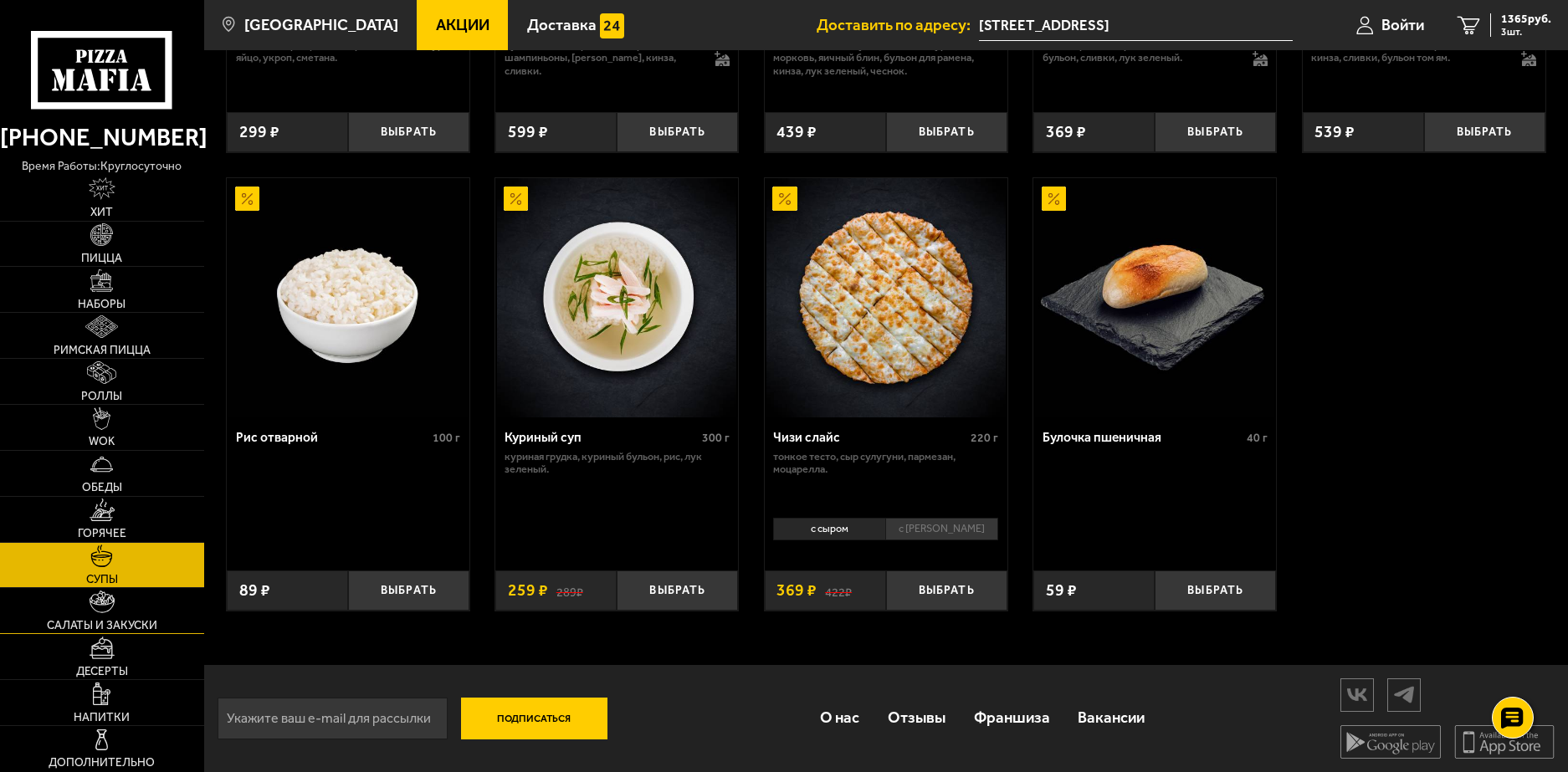
click at [90, 608] on img at bounding box center [102, 602] width 26 height 23
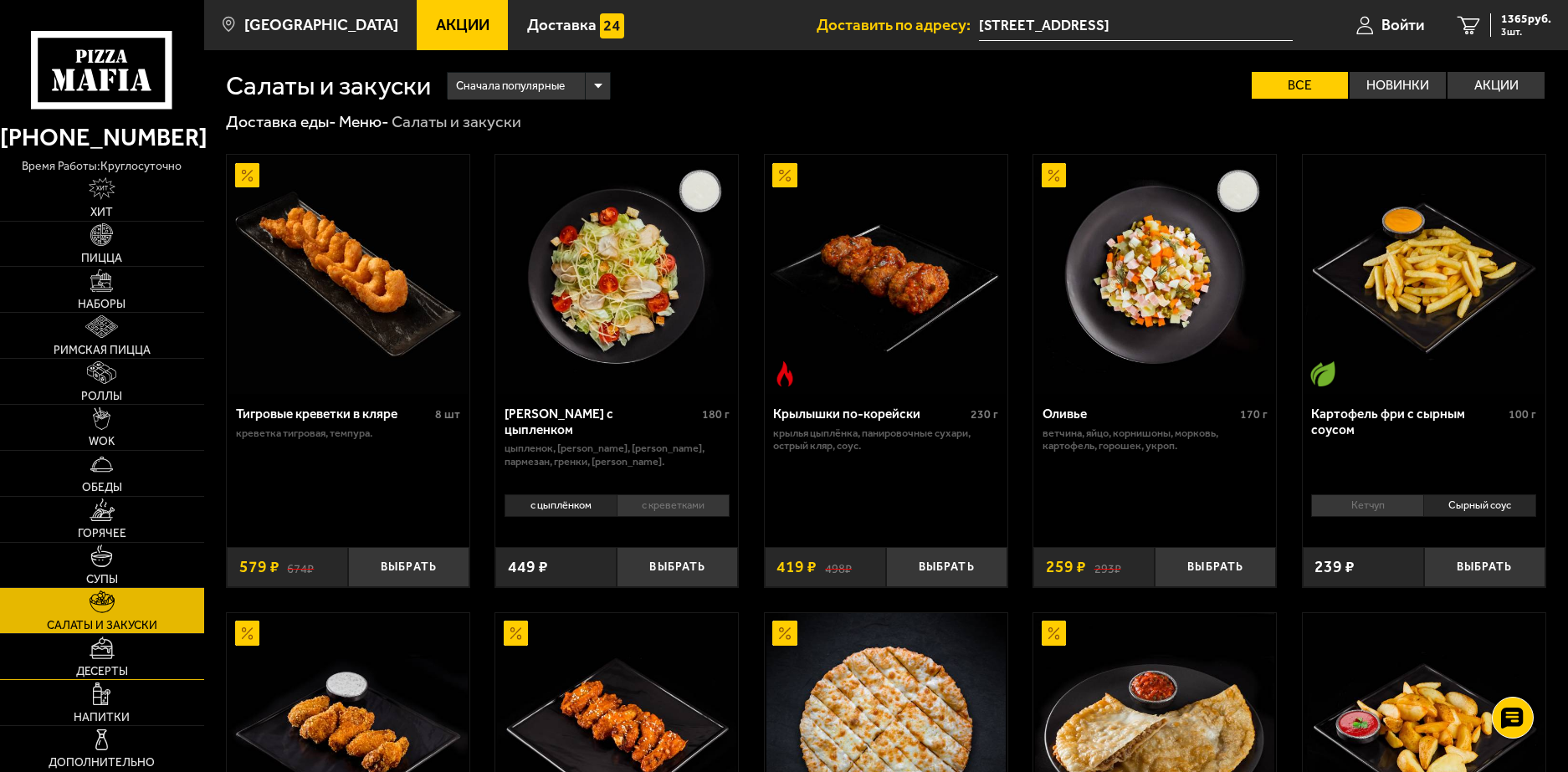
click at [119, 653] on link "Десерты" at bounding box center [101, 657] width 204 height 45
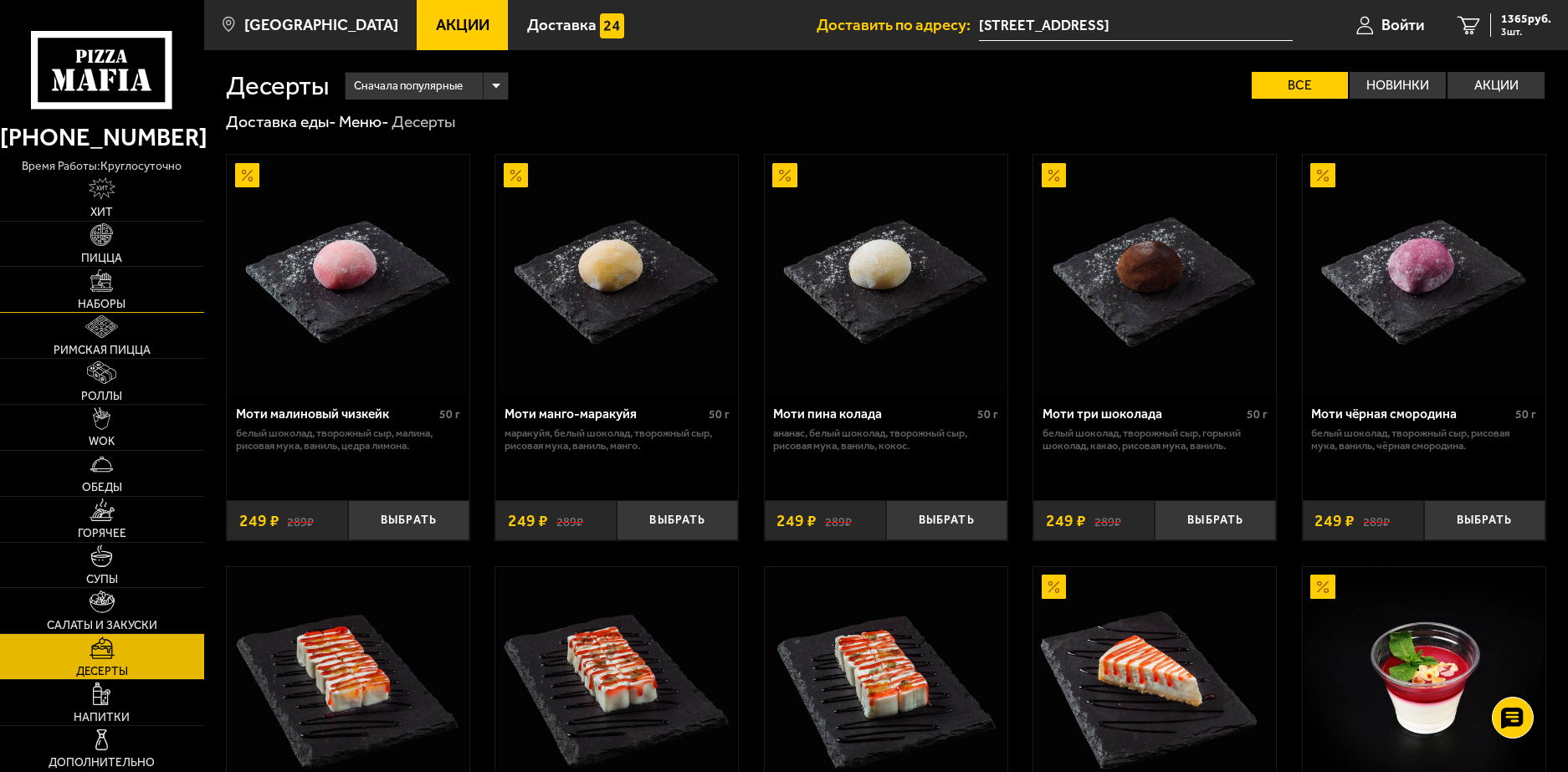
click at [109, 298] on span "Наборы" at bounding box center [101, 304] width 47 height 12
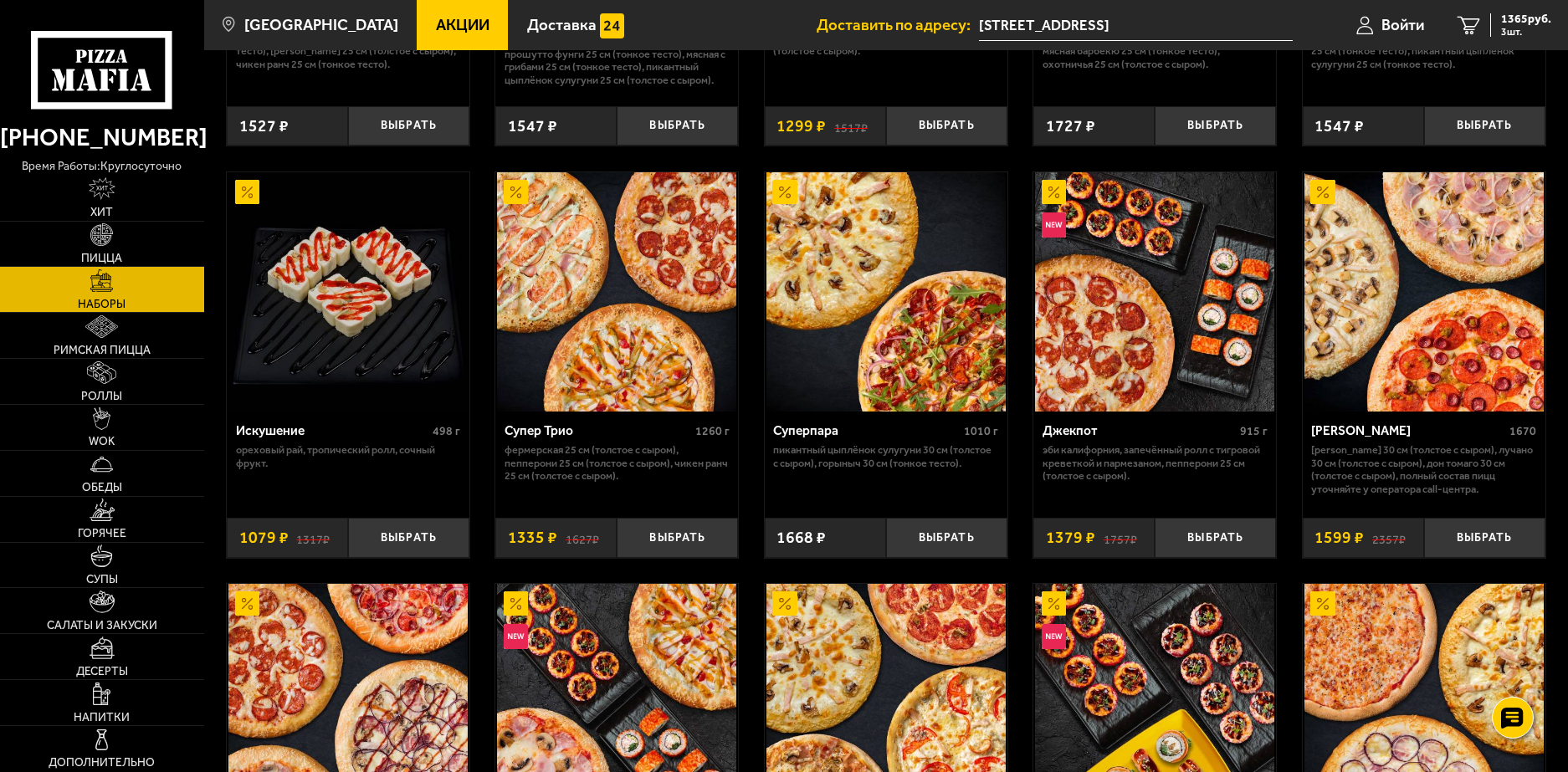
scroll to position [836, 0]
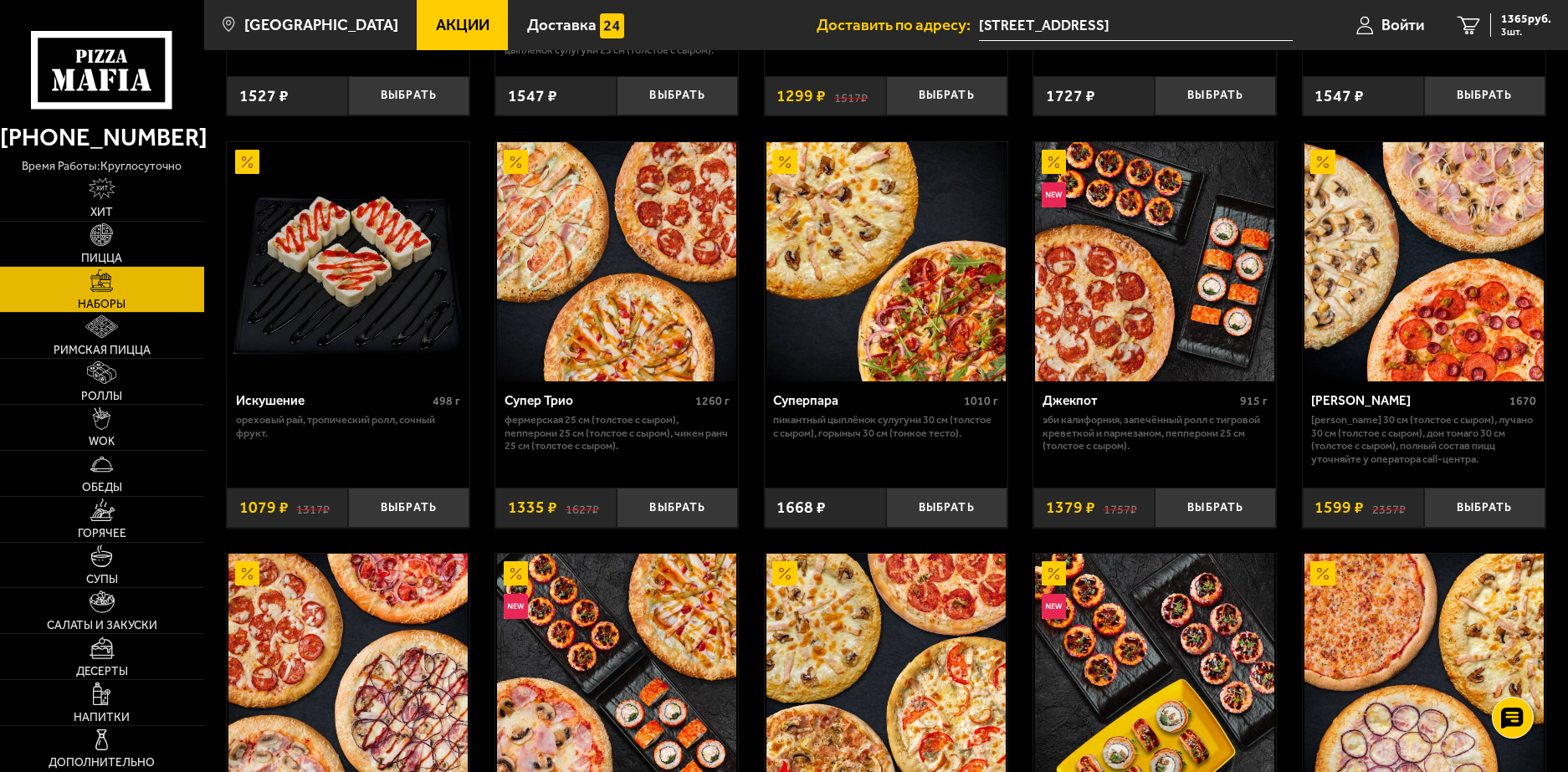
click at [535, 424] on p "Фермерская 25 см (толстое с сыром), Пепперони 25 см (толстое с сыром), Чикен Ра…" at bounding box center [617, 433] width 225 height 39
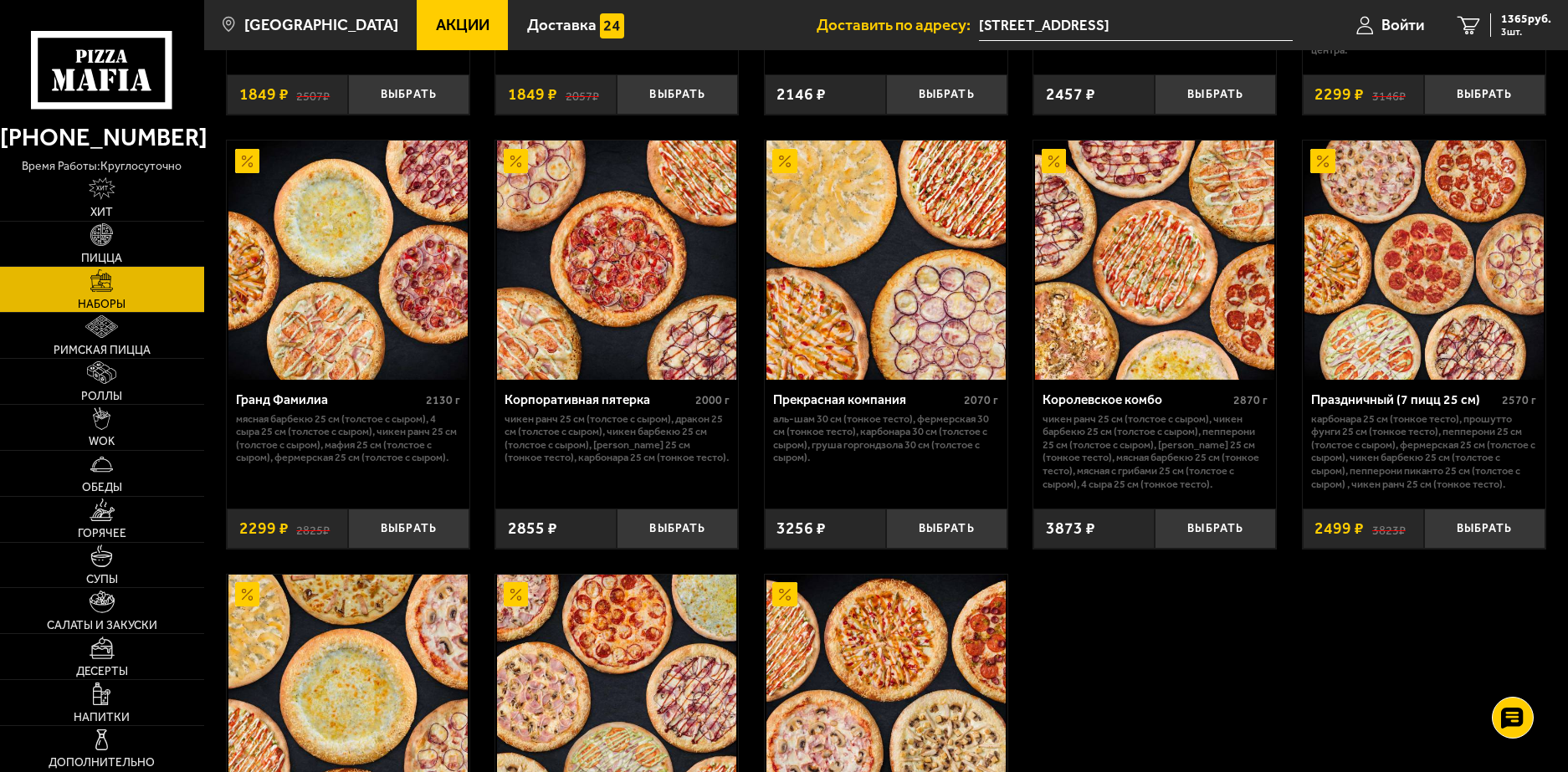
scroll to position [2091, 0]
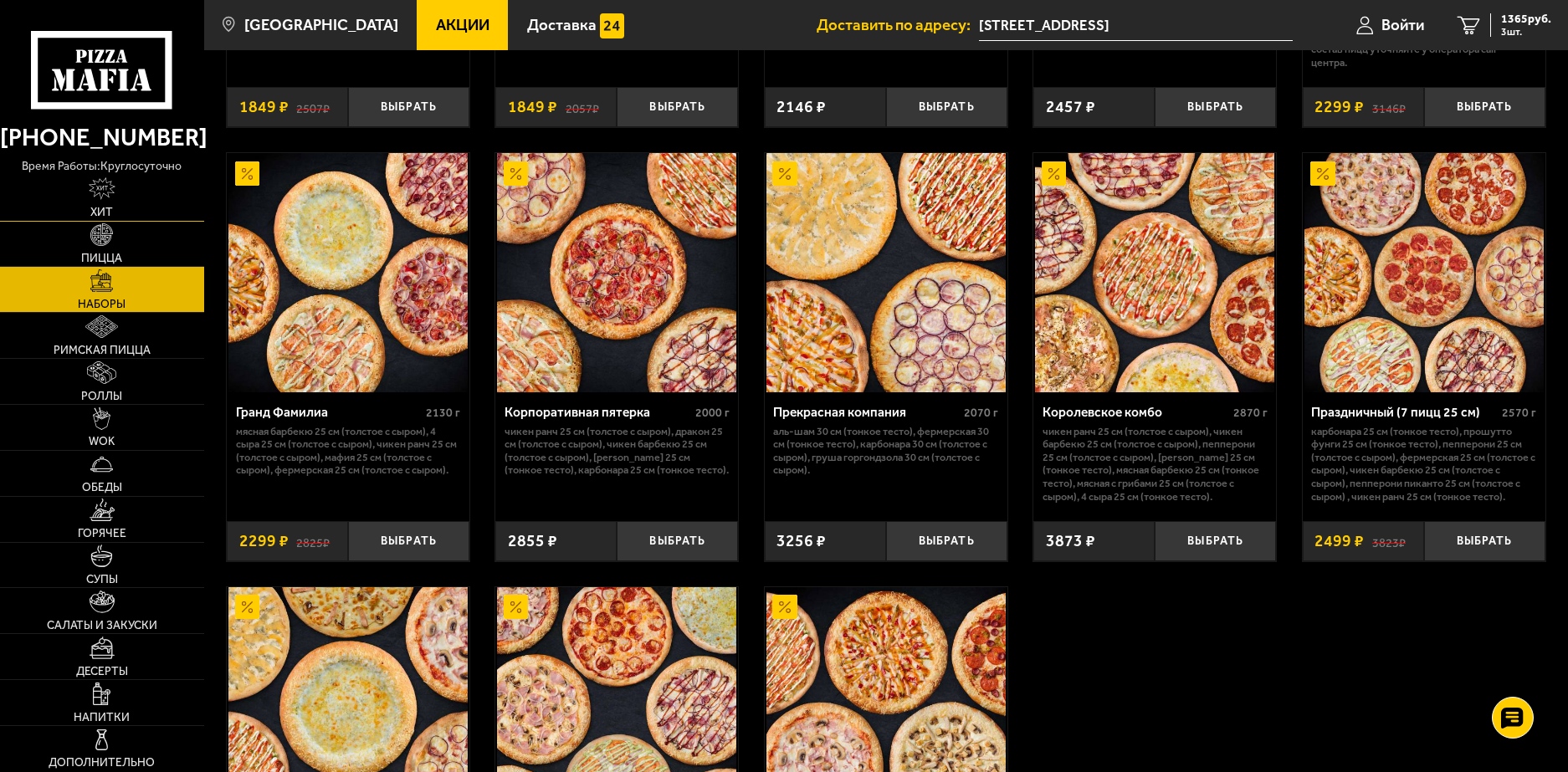
click at [125, 204] on link "Хит" at bounding box center [101, 198] width 204 height 45
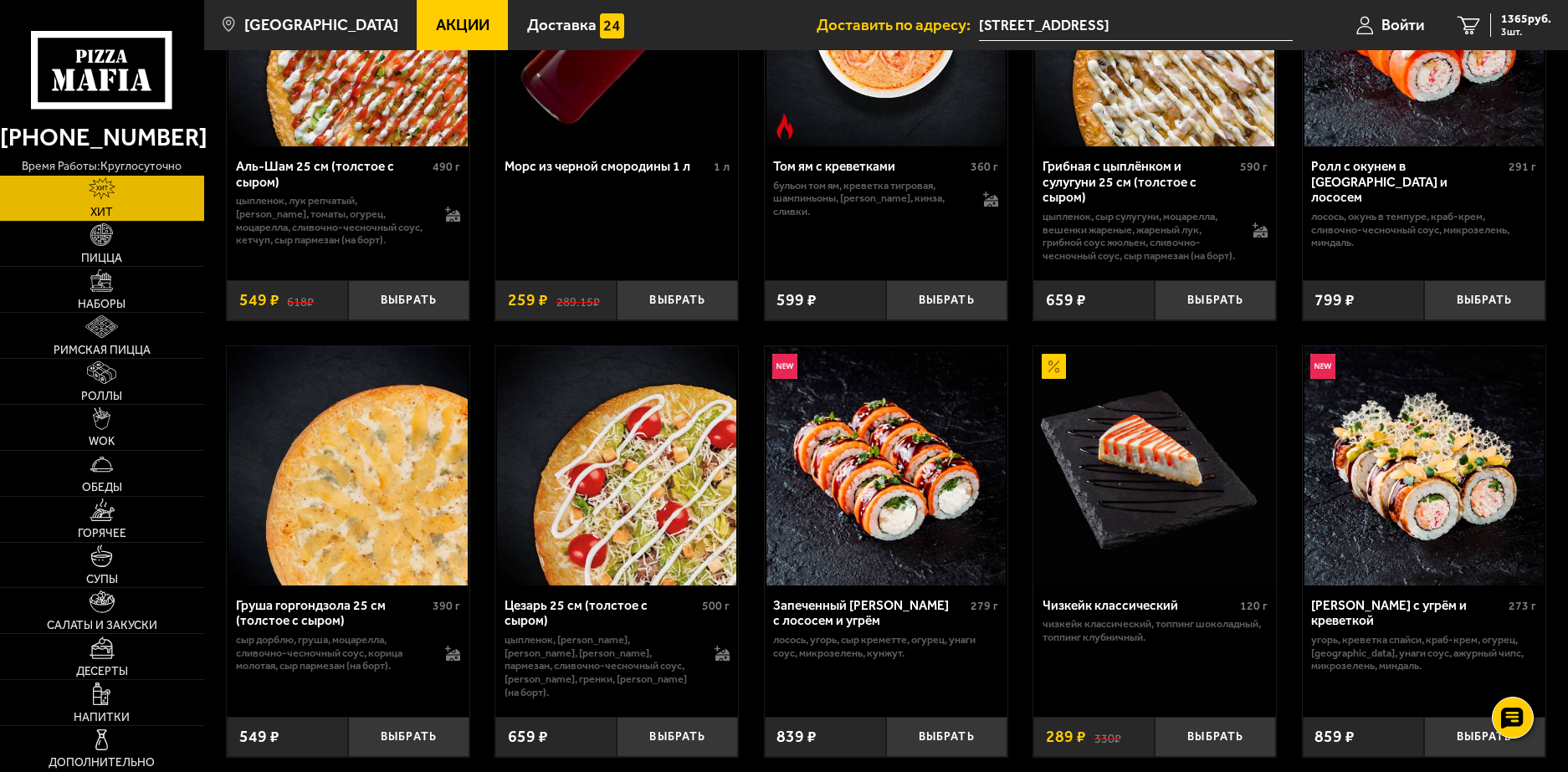
scroll to position [335, 0]
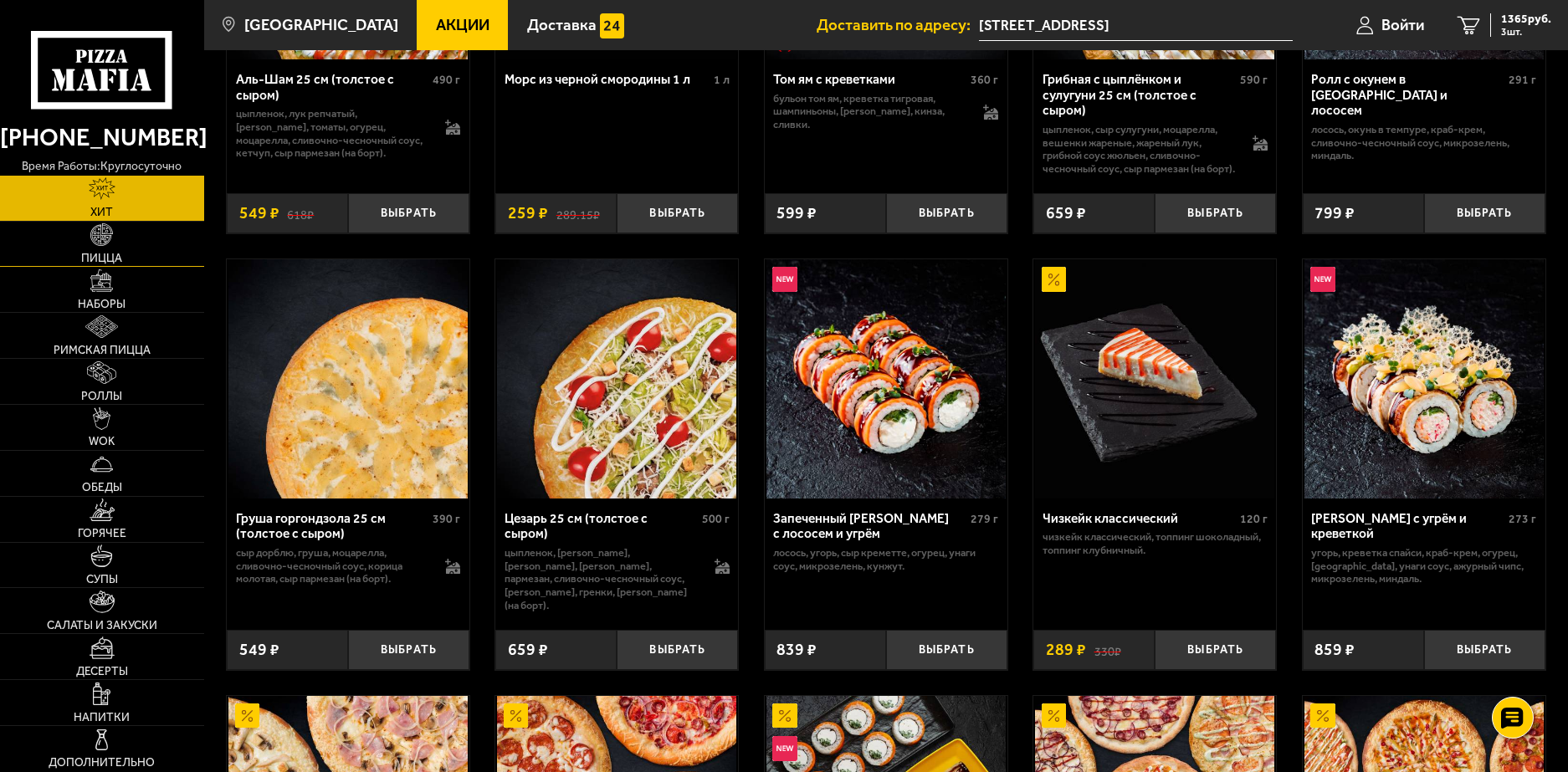
click at [131, 248] on link "Пицца" at bounding box center [101, 244] width 204 height 45
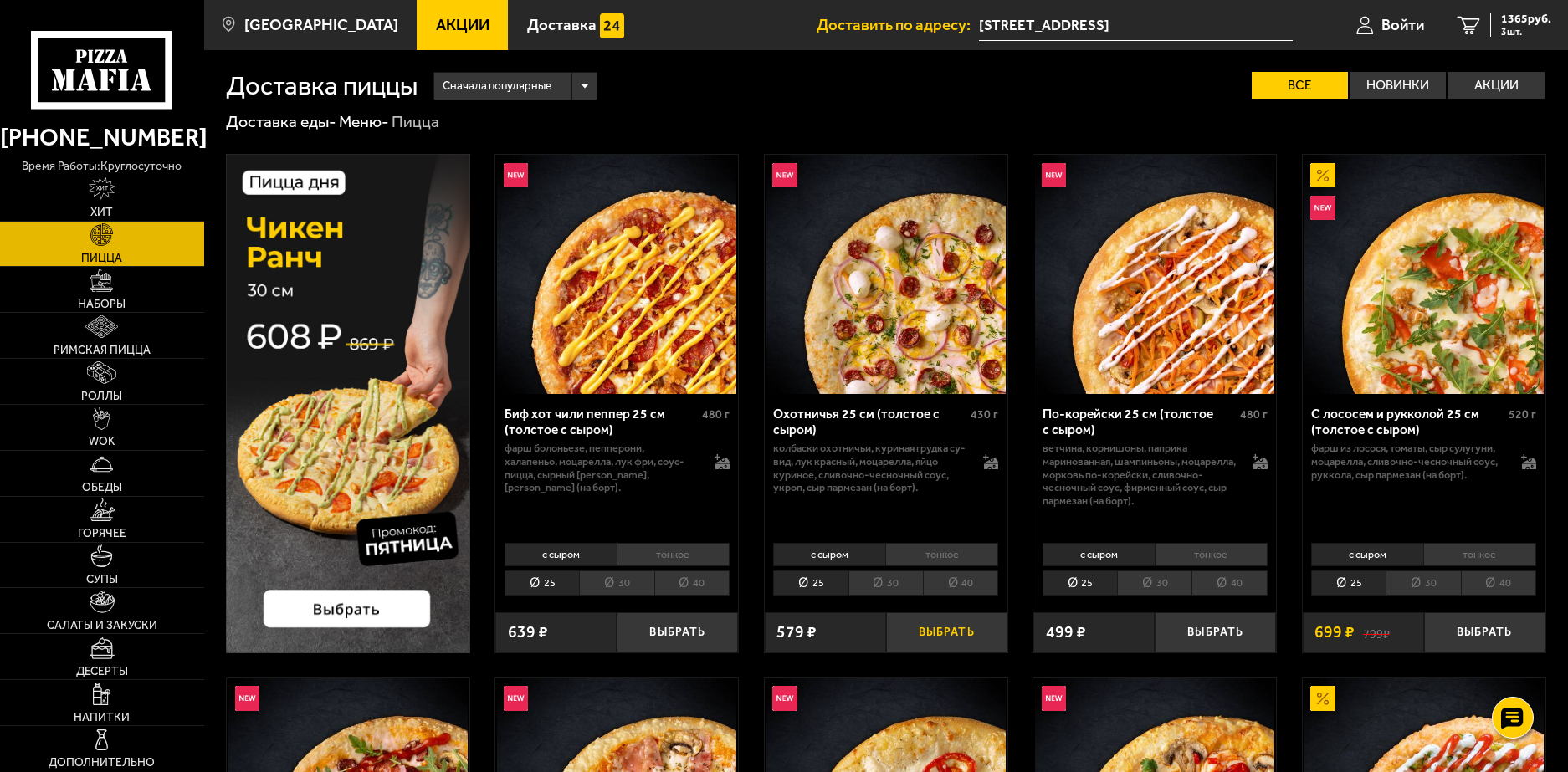
click at [925, 630] on button "Выбрать" at bounding box center [946, 632] width 121 height 40
click at [1512, 28] on span "4 шт." at bounding box center [1526, 32] width 50 height 10
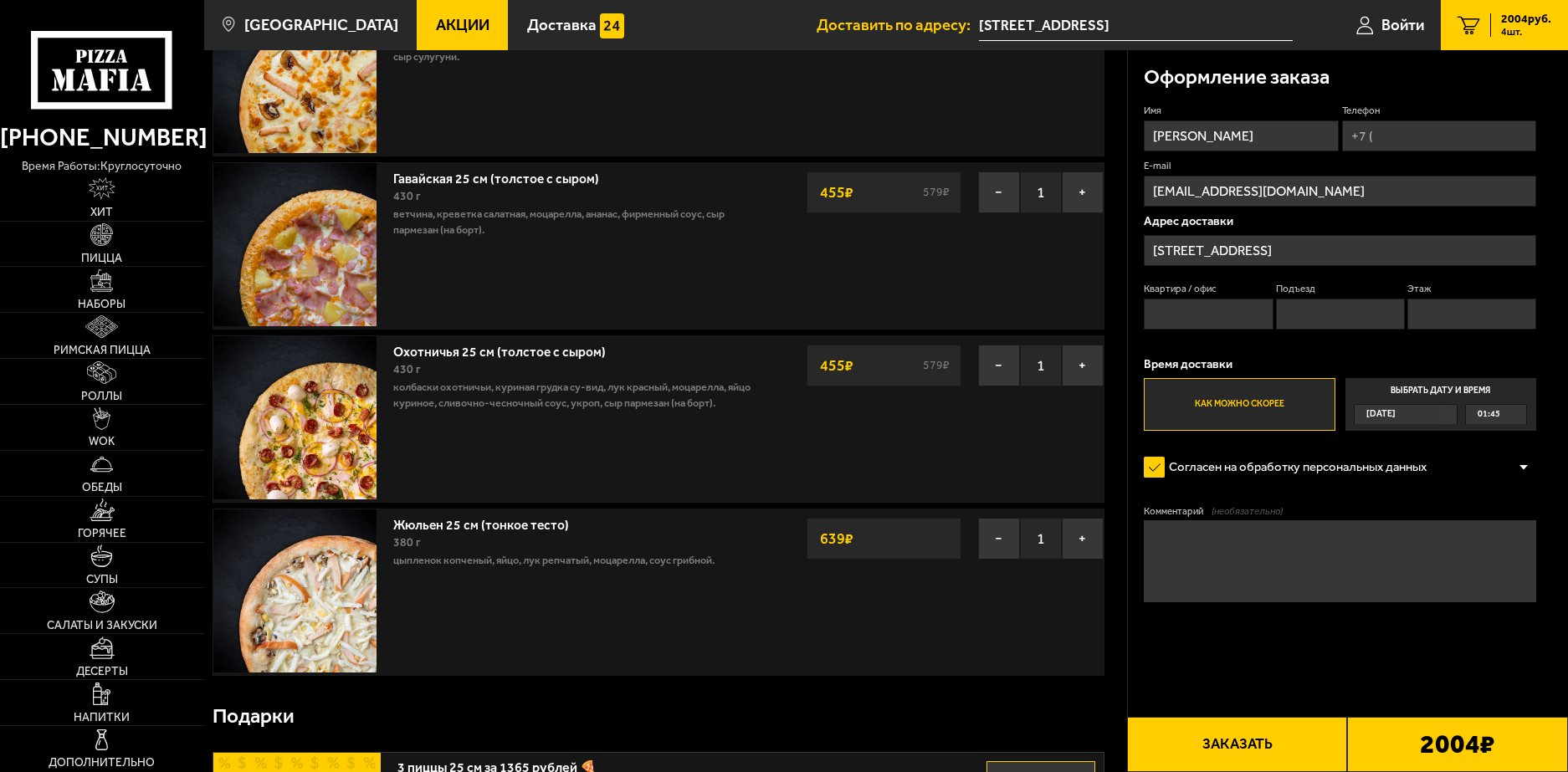
scroll to position [167, 0]
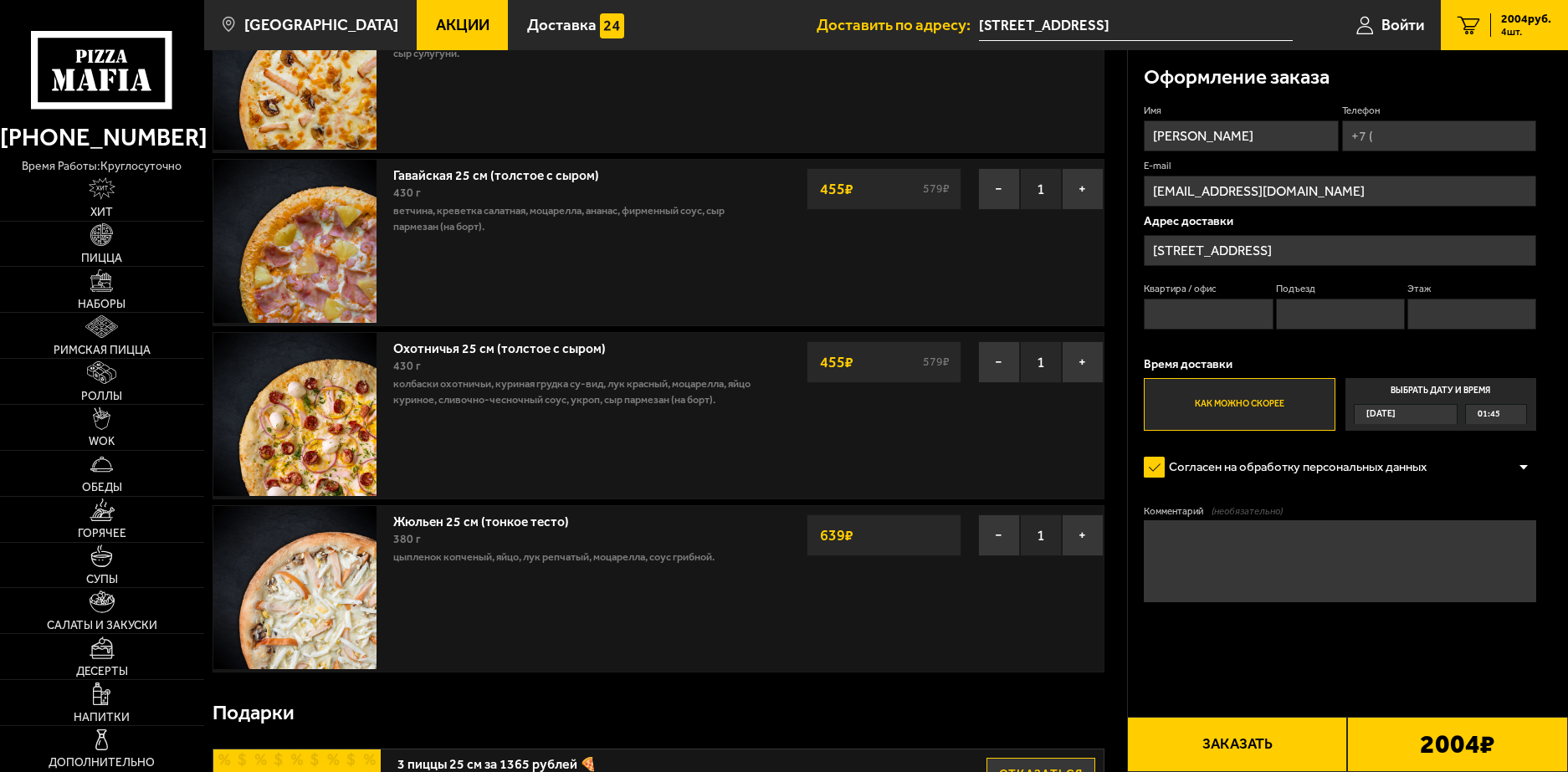
click at [986, 558] on div "Жюльен 25 см (тонкое тесто) 380 г цыпленок копченый, яйцо, лук репчатый, моцаре…" at bounding box center [658, 589] width 891 height 167
click at [986, 551] on button "−" at bounding box center [999, 535] width 41 height 41
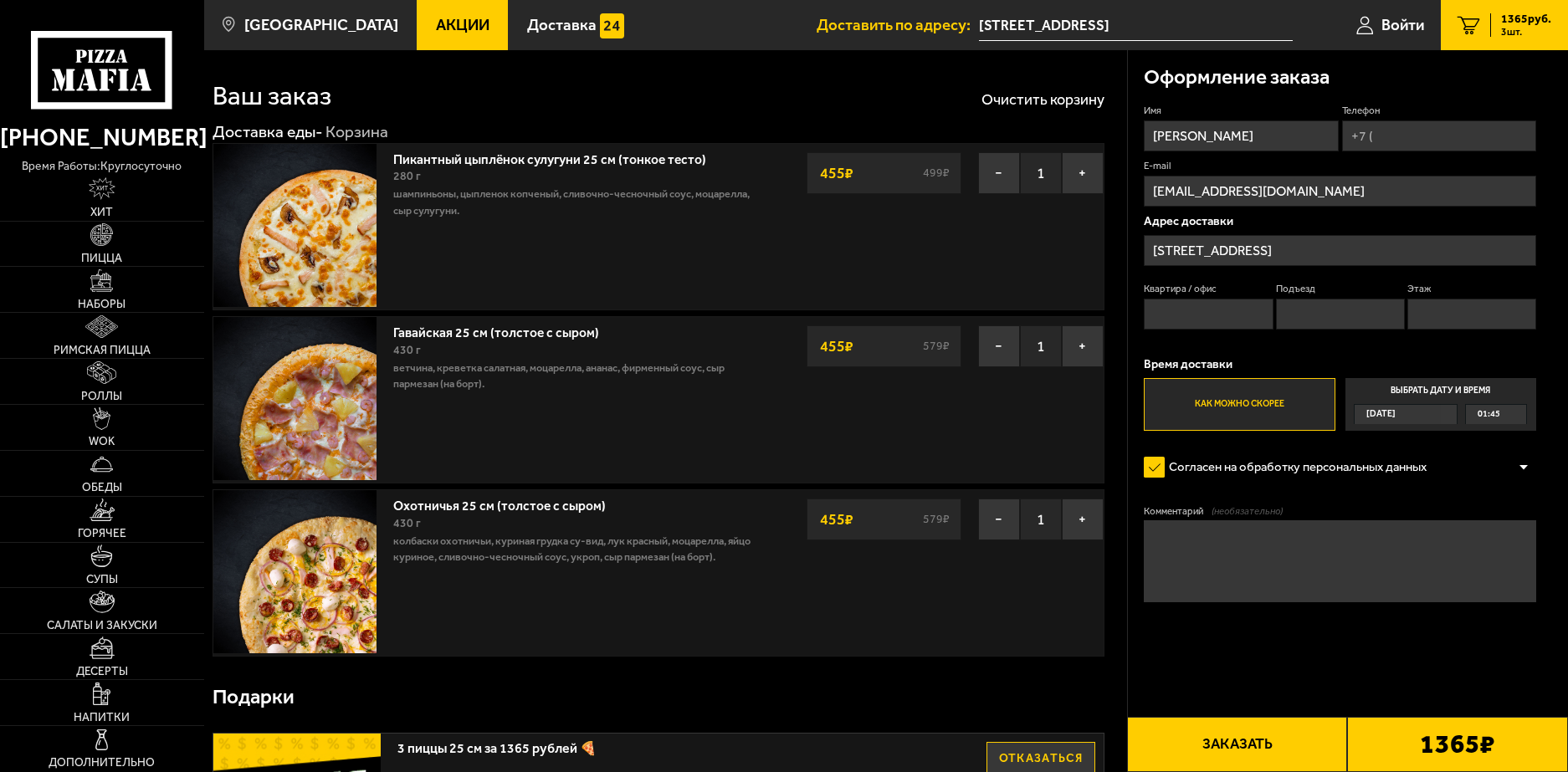
scroll to position [0, 0]
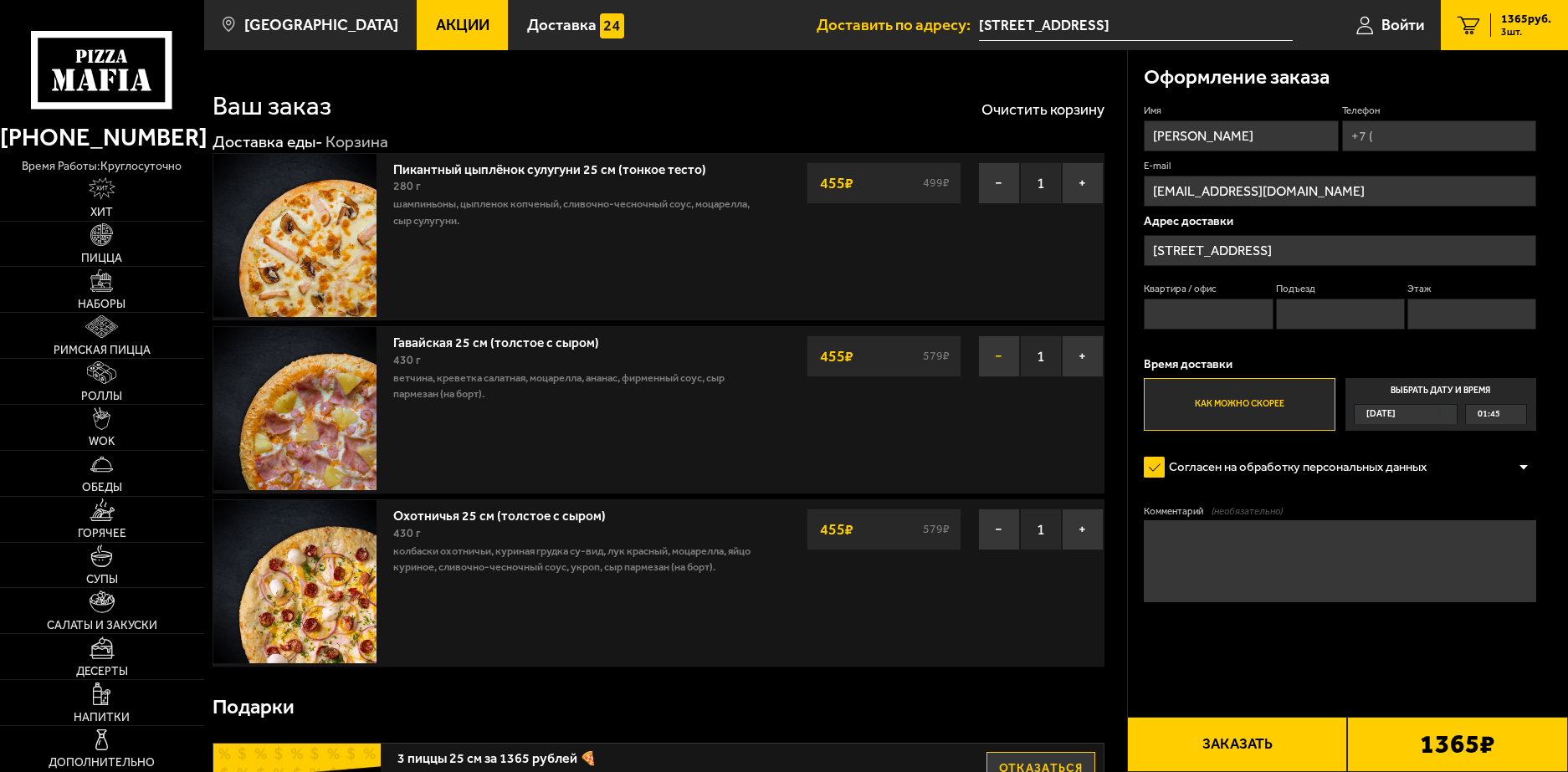
click at [990, 358] on button "−" at bounding box center [999, 356] width 41 height 41
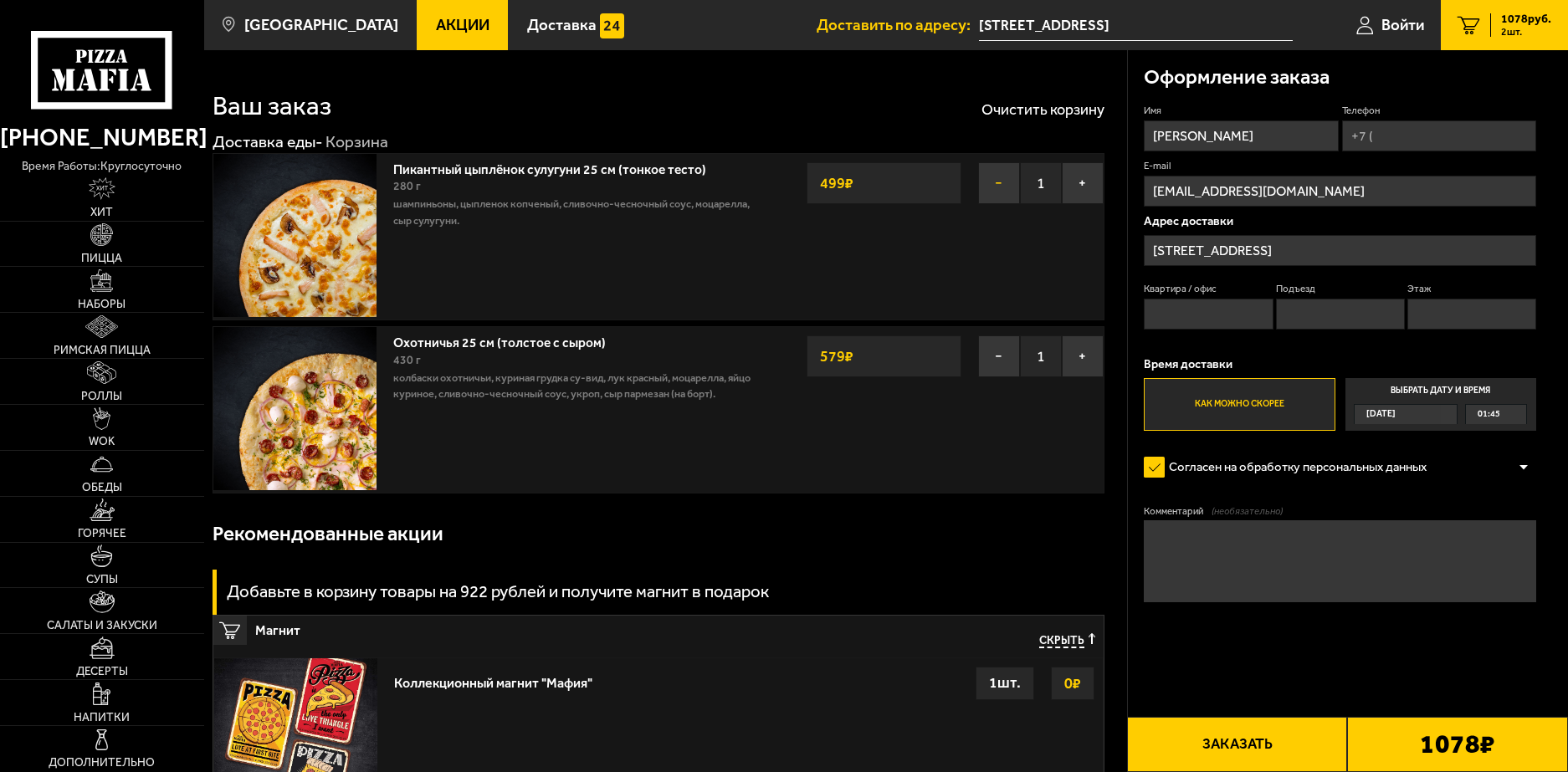
click at [992, 182] on button "−" at bounding box center [999, 183] width 41 height 41
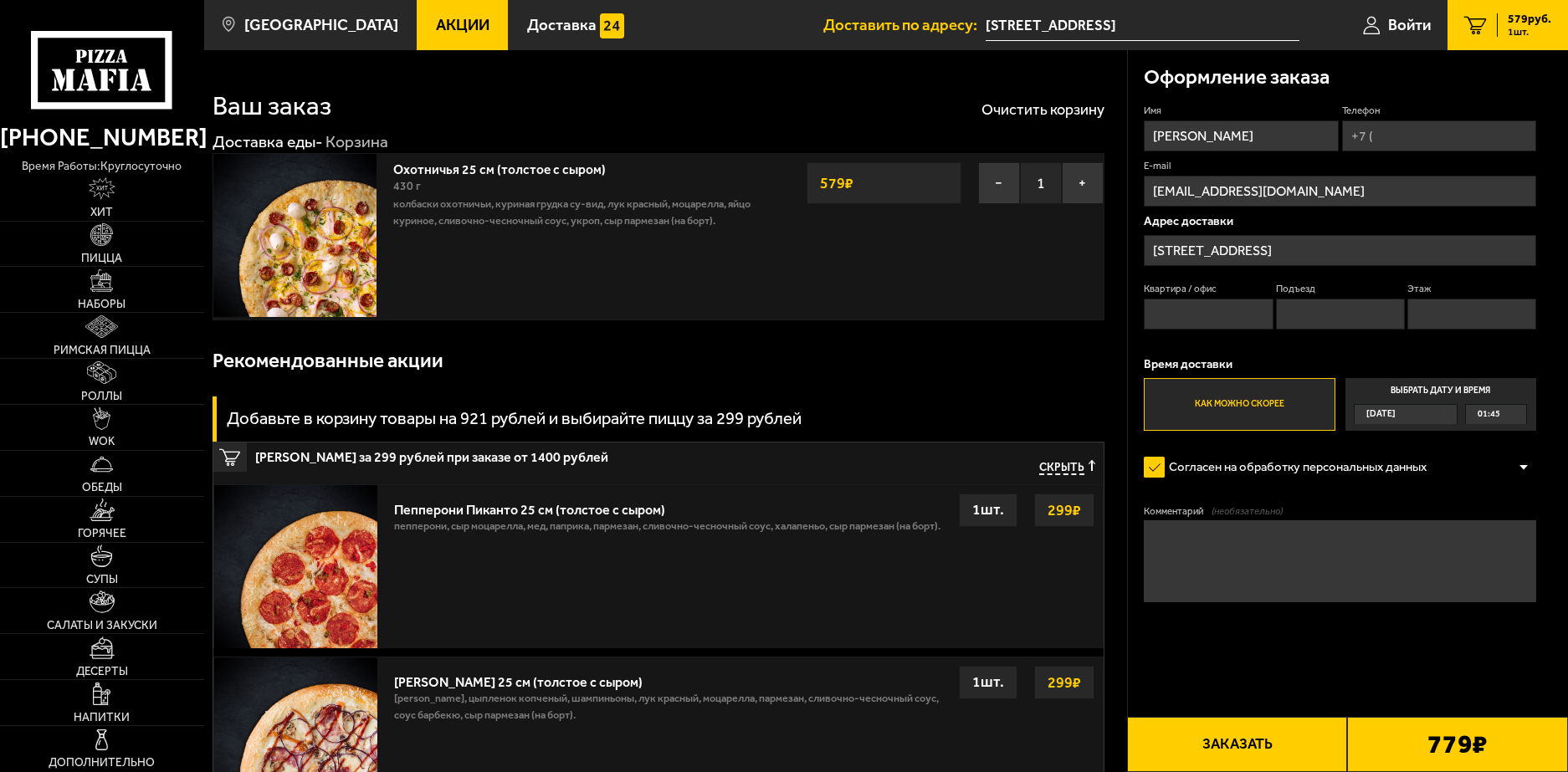
click at [990, 182] on button "−" at bounding box center [999, 183] width 41 height 41
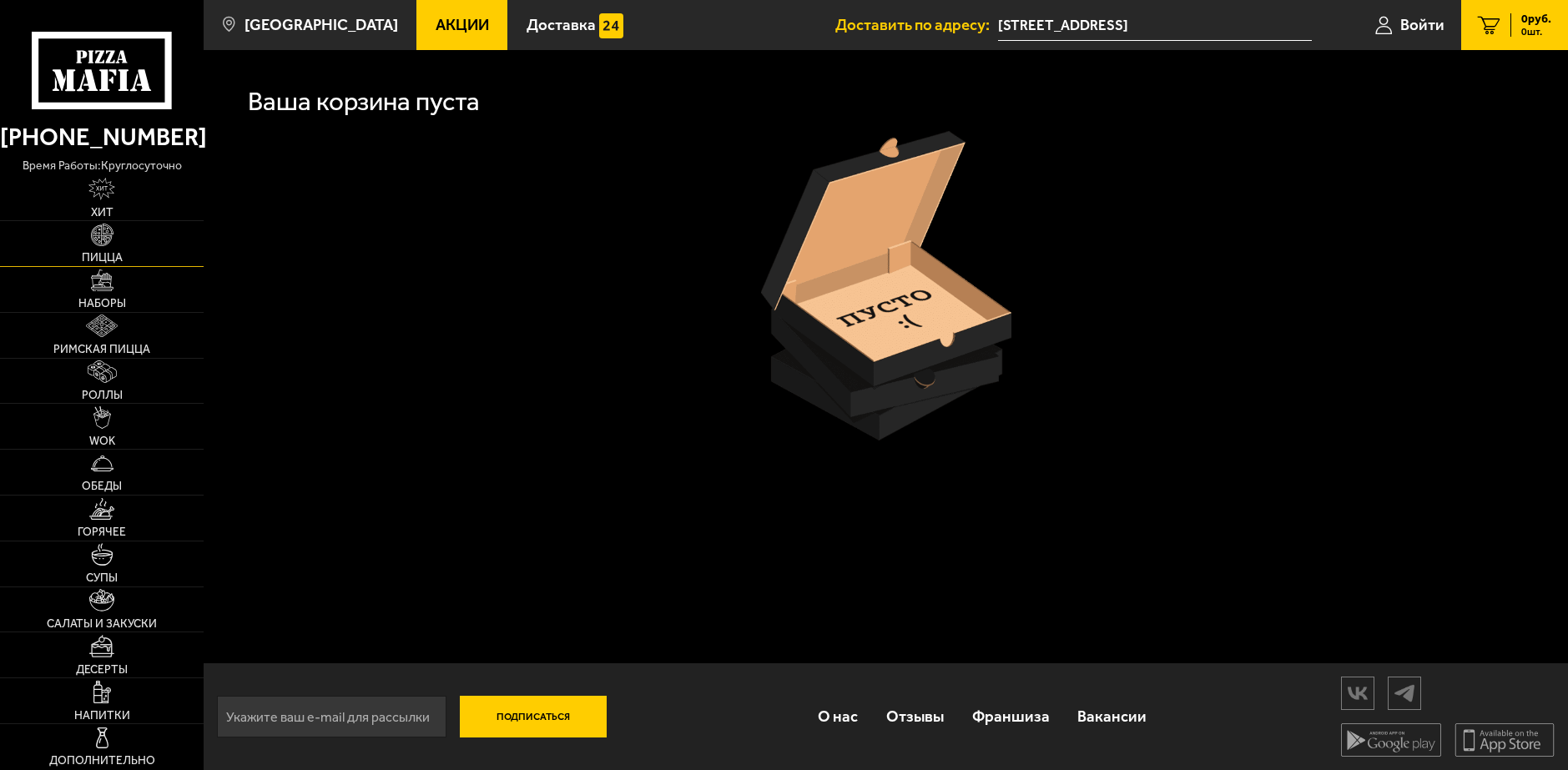
click at [136, 242] on link "Пицца" at bounding box center [101, 244] width 203 height 45
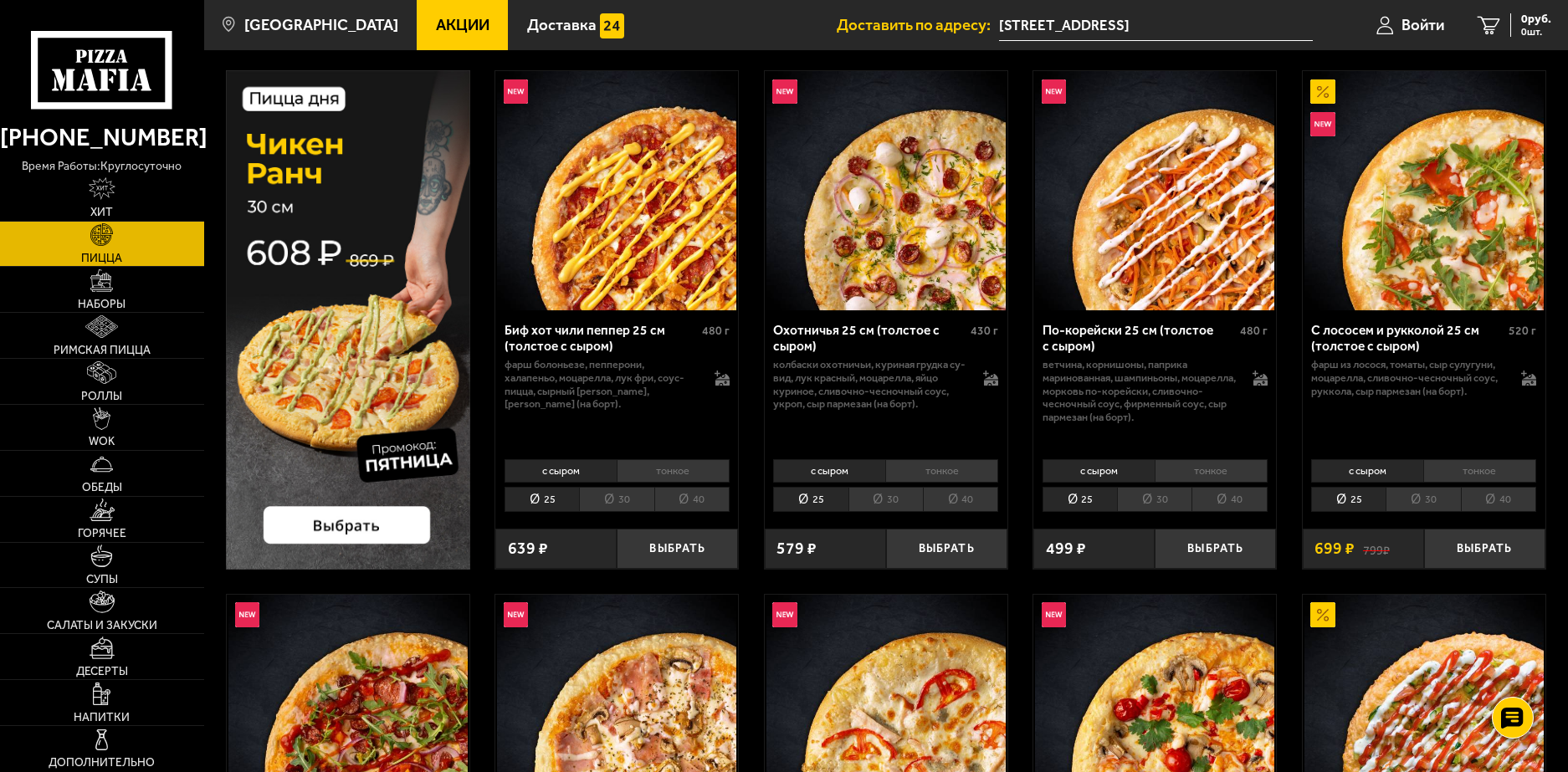
scroll to position [167, 0]
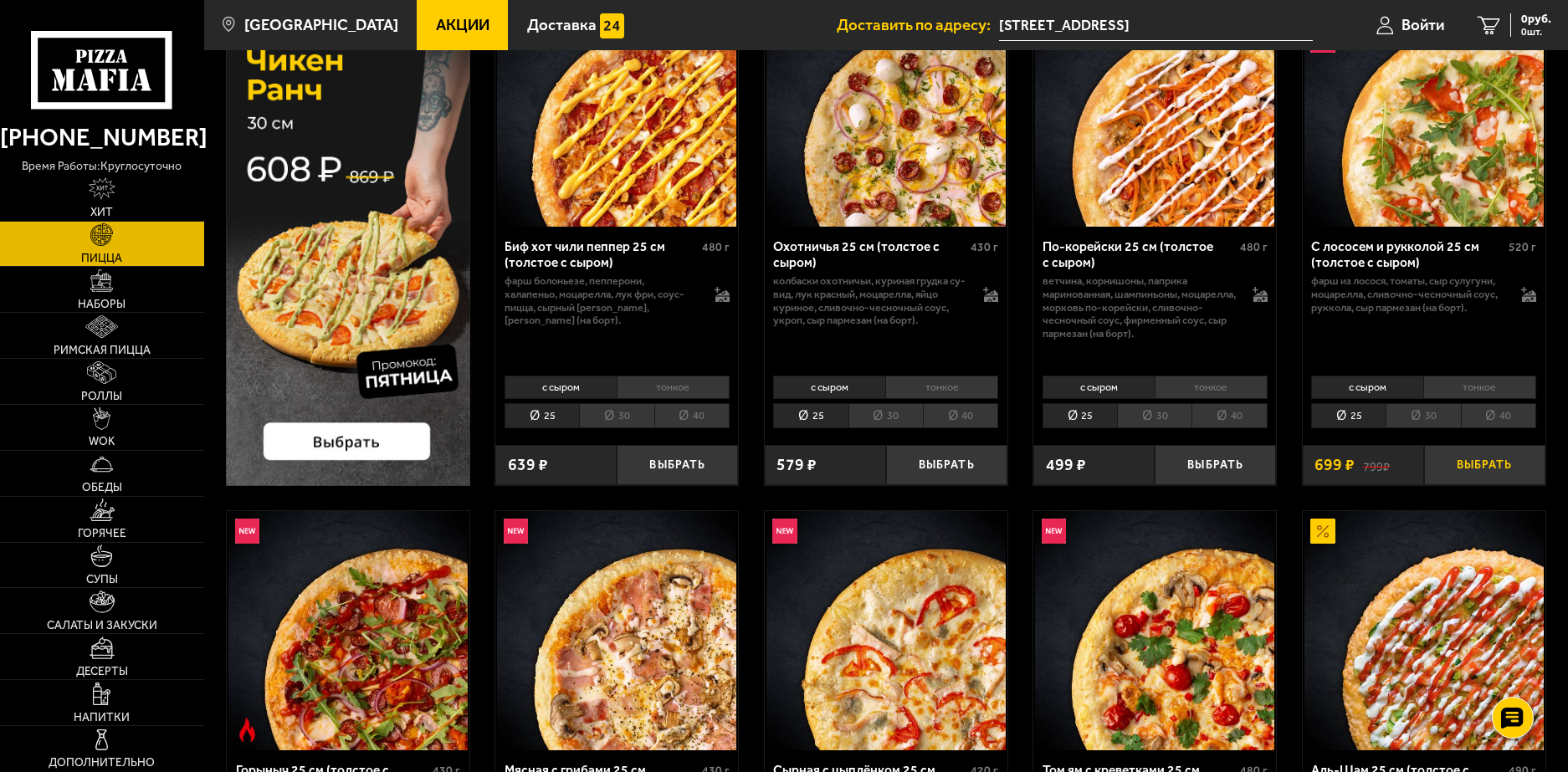
click at [1475, 465] on button "Выбрать" at bounding box center [1484, 465] width 121 height 40
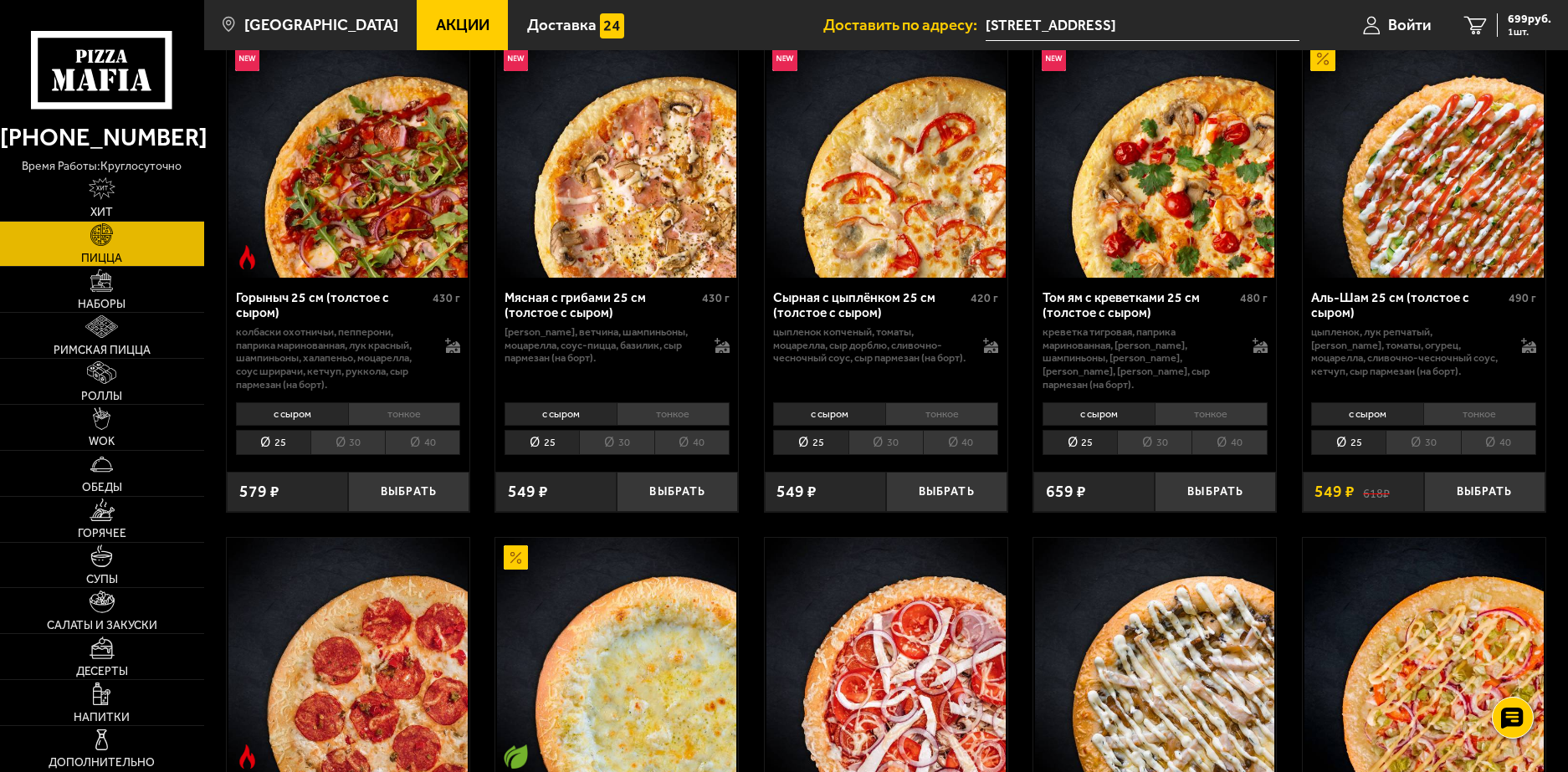
scroll to position [670, 0]
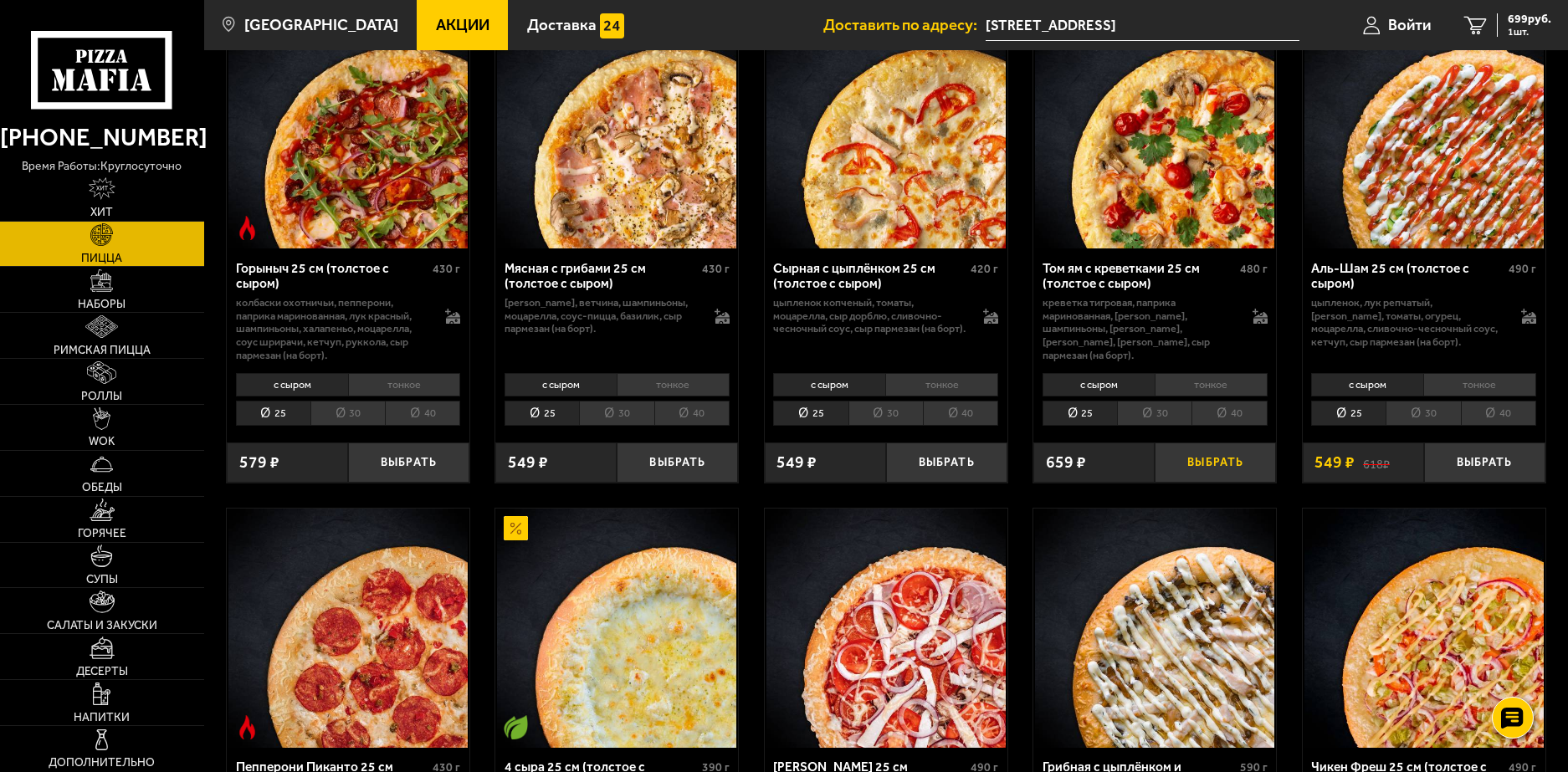
click at [1186, 459] on button "Выбрать" at bounding box center [1214, 462] width 121 height 40
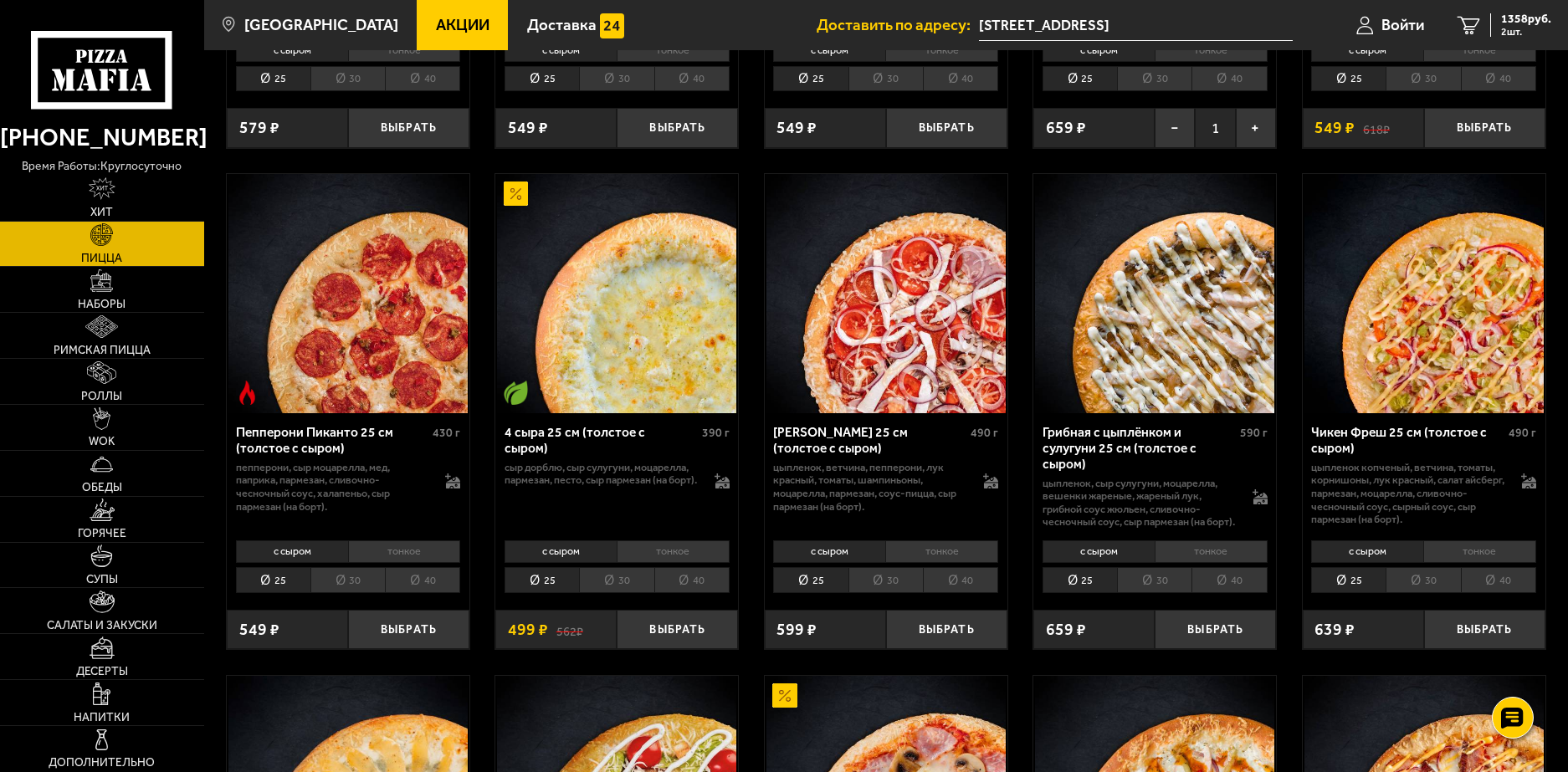
scroll to position [1171, 0]
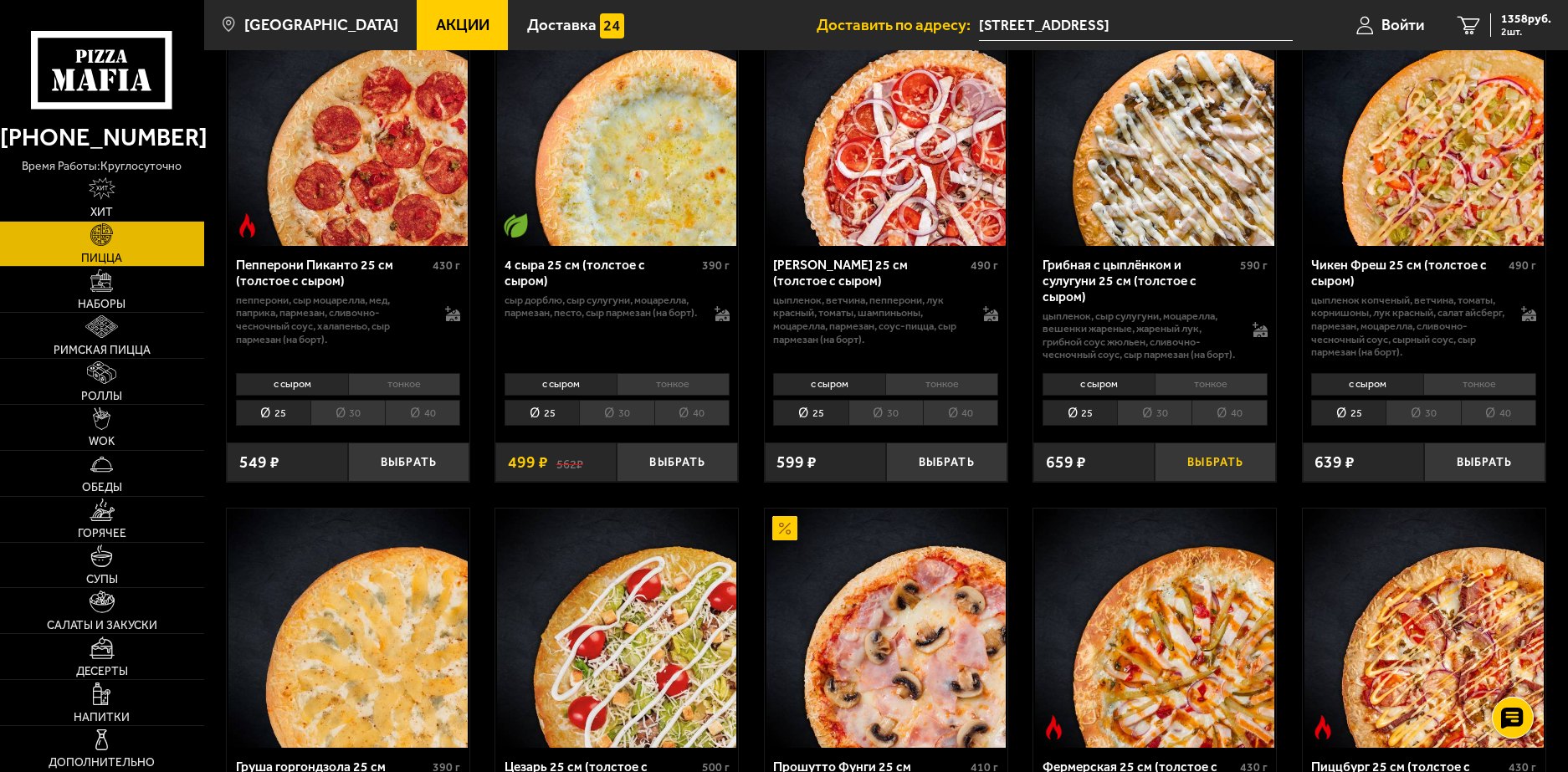
click at [1184, 468] on button "Выбрать" at bounding box center [1214, 462] width 121 height 40
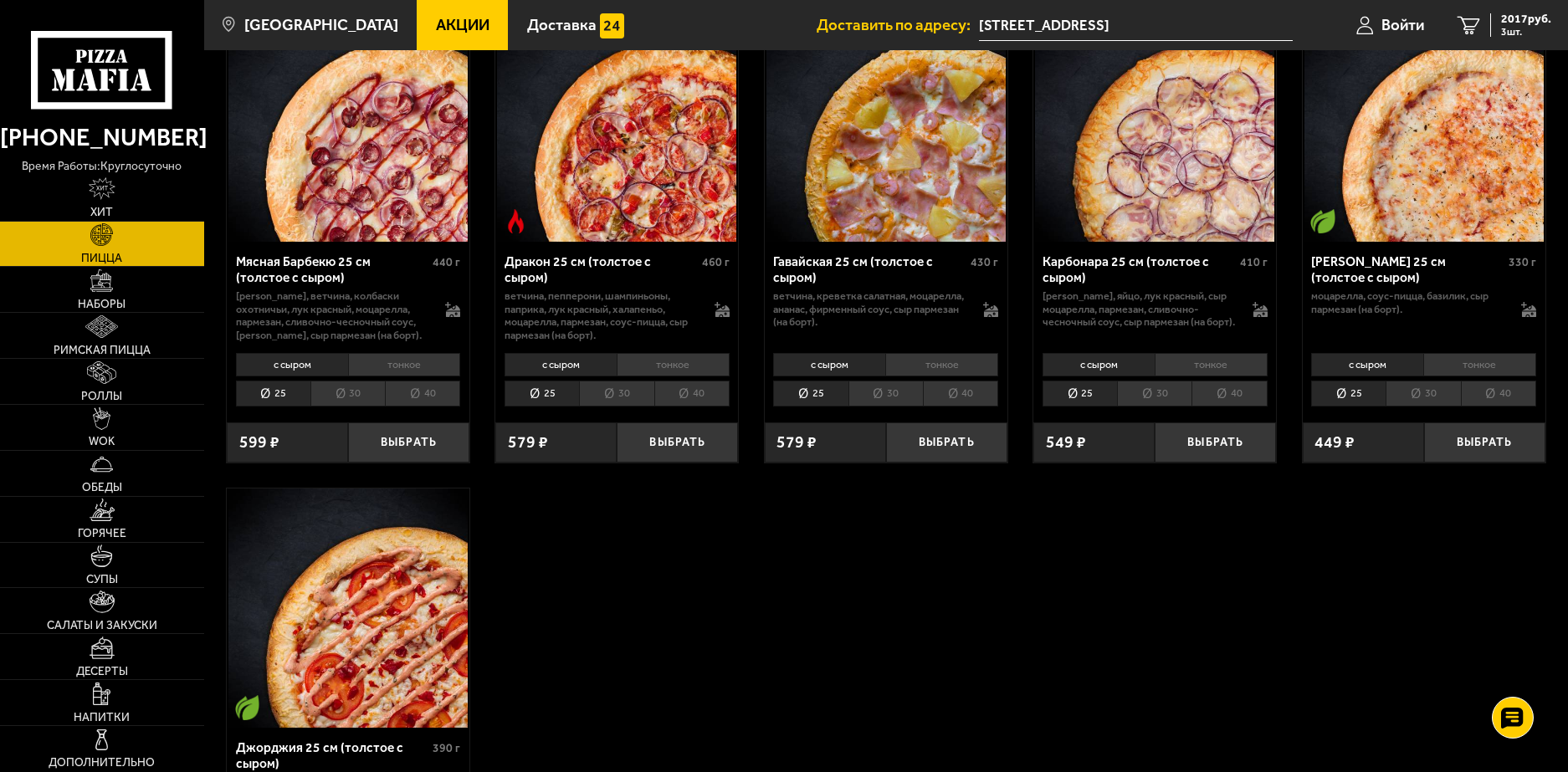
scroll to position [3179, 0]
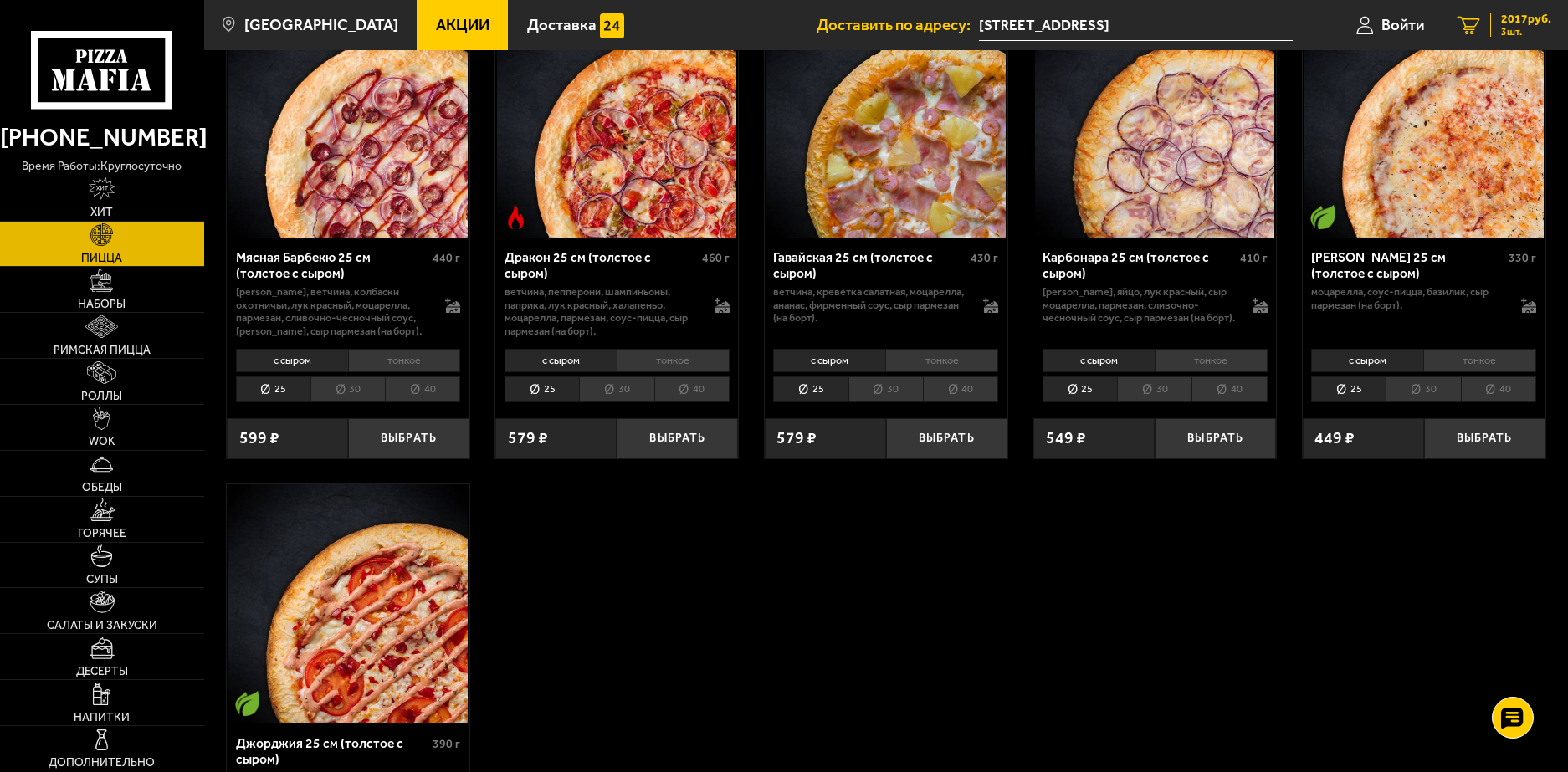
click at [1478, 18] on icon "3" at bounding box center [1469, 25] width 23 height 19
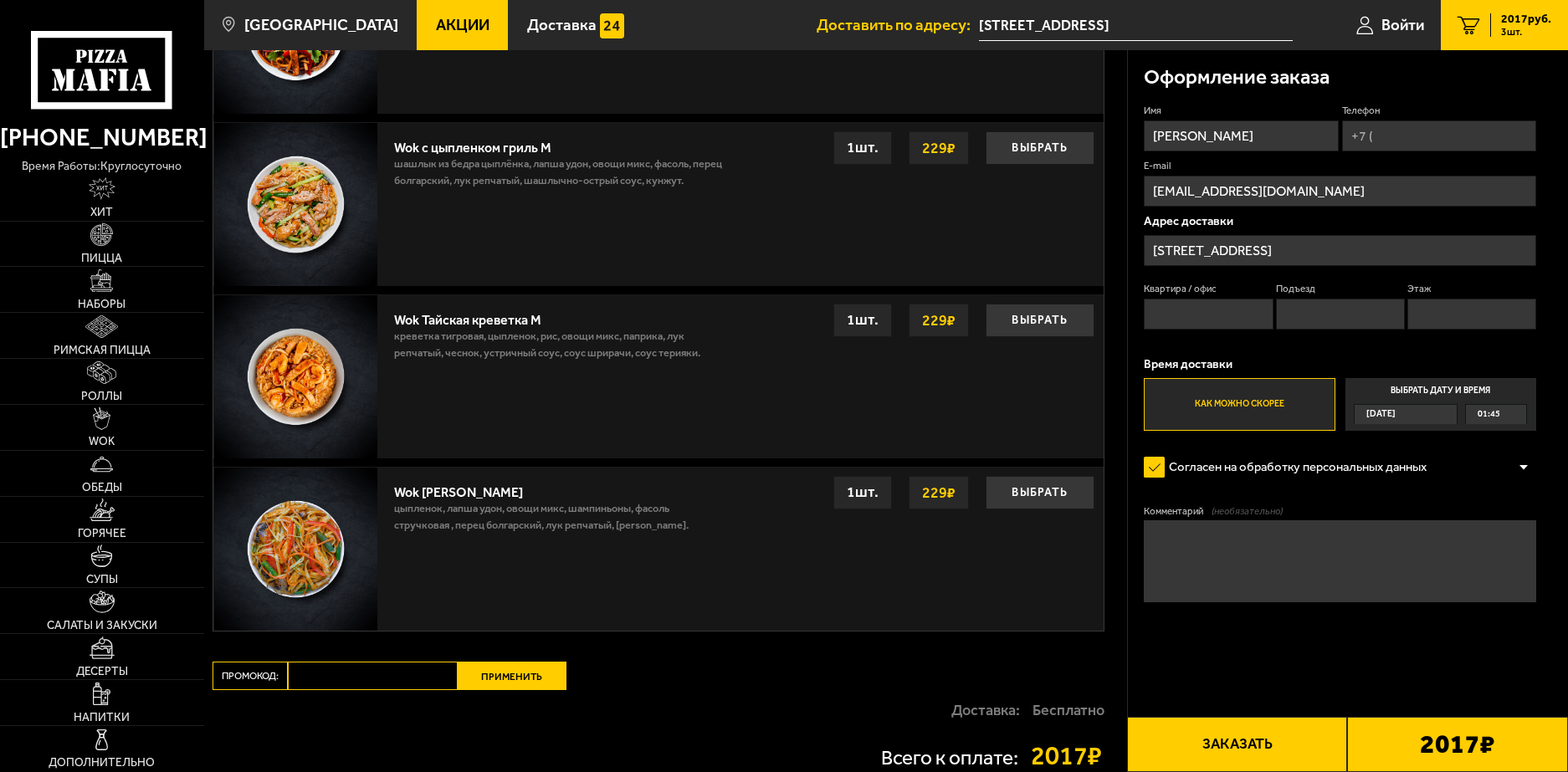
scroll to position [1422, 0]
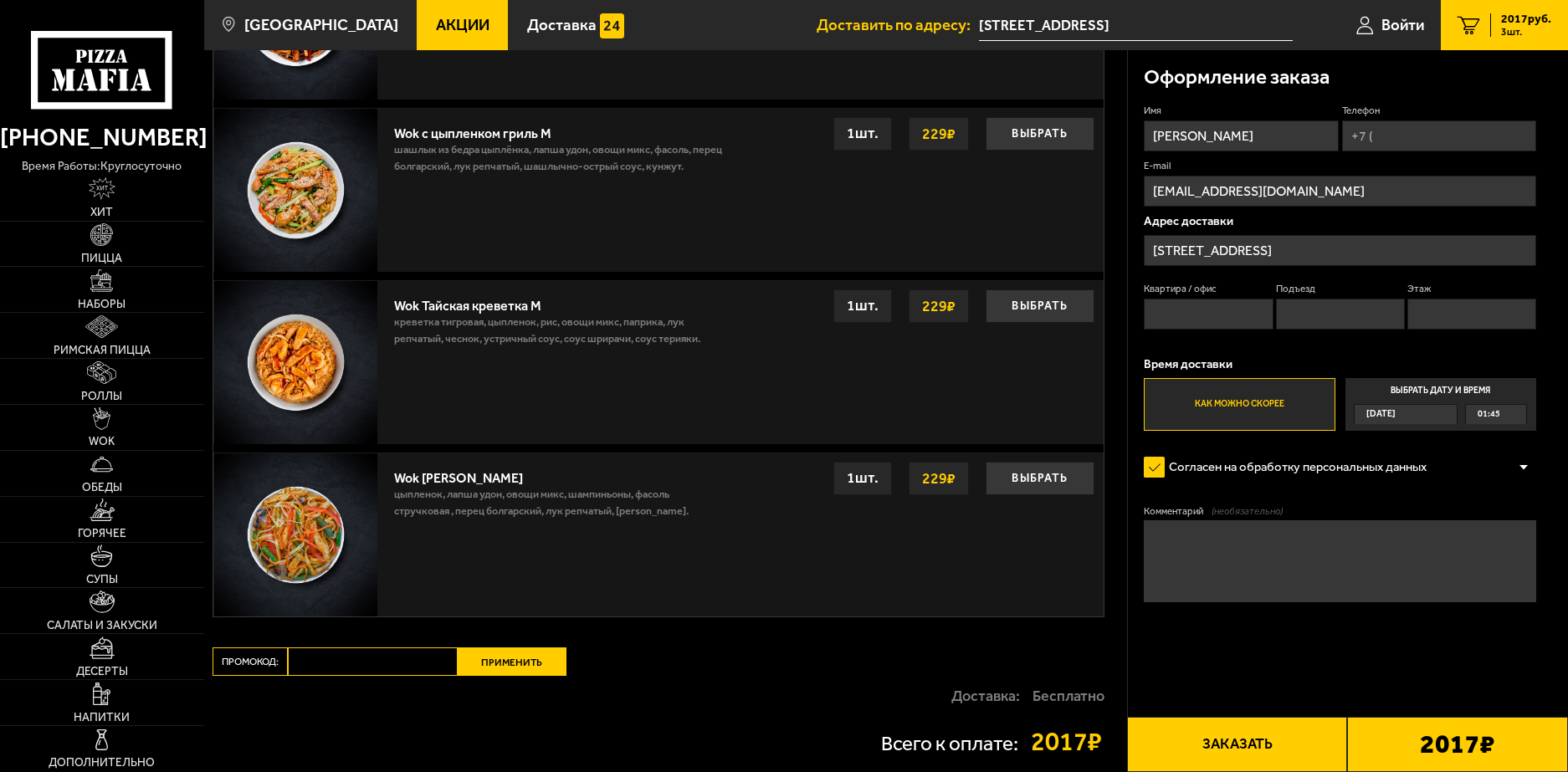
click at [362, 658] on input "Промокод:" at bounding box center [372, 661] width 169 height 29
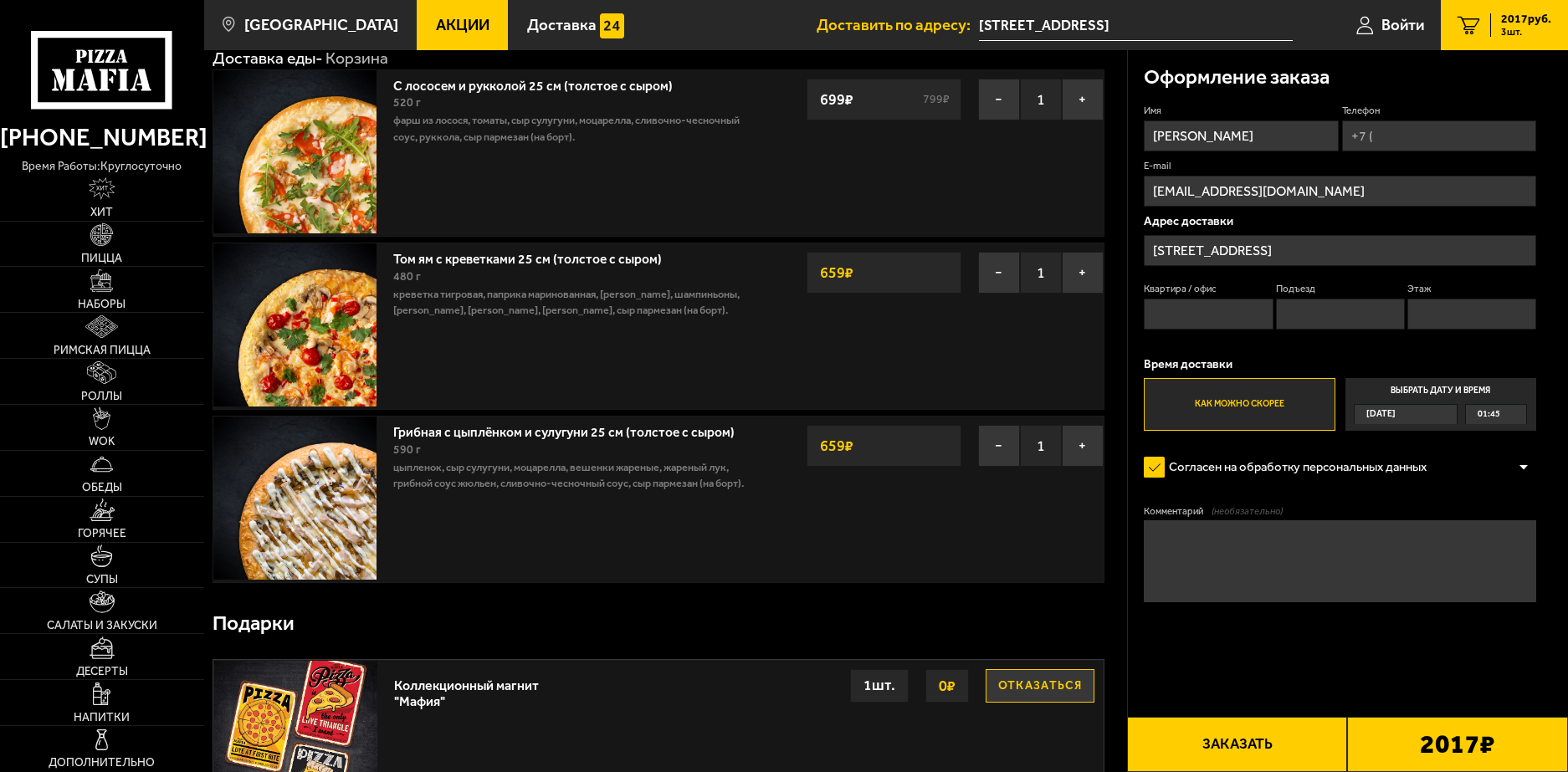
scroll to position [0, 0]
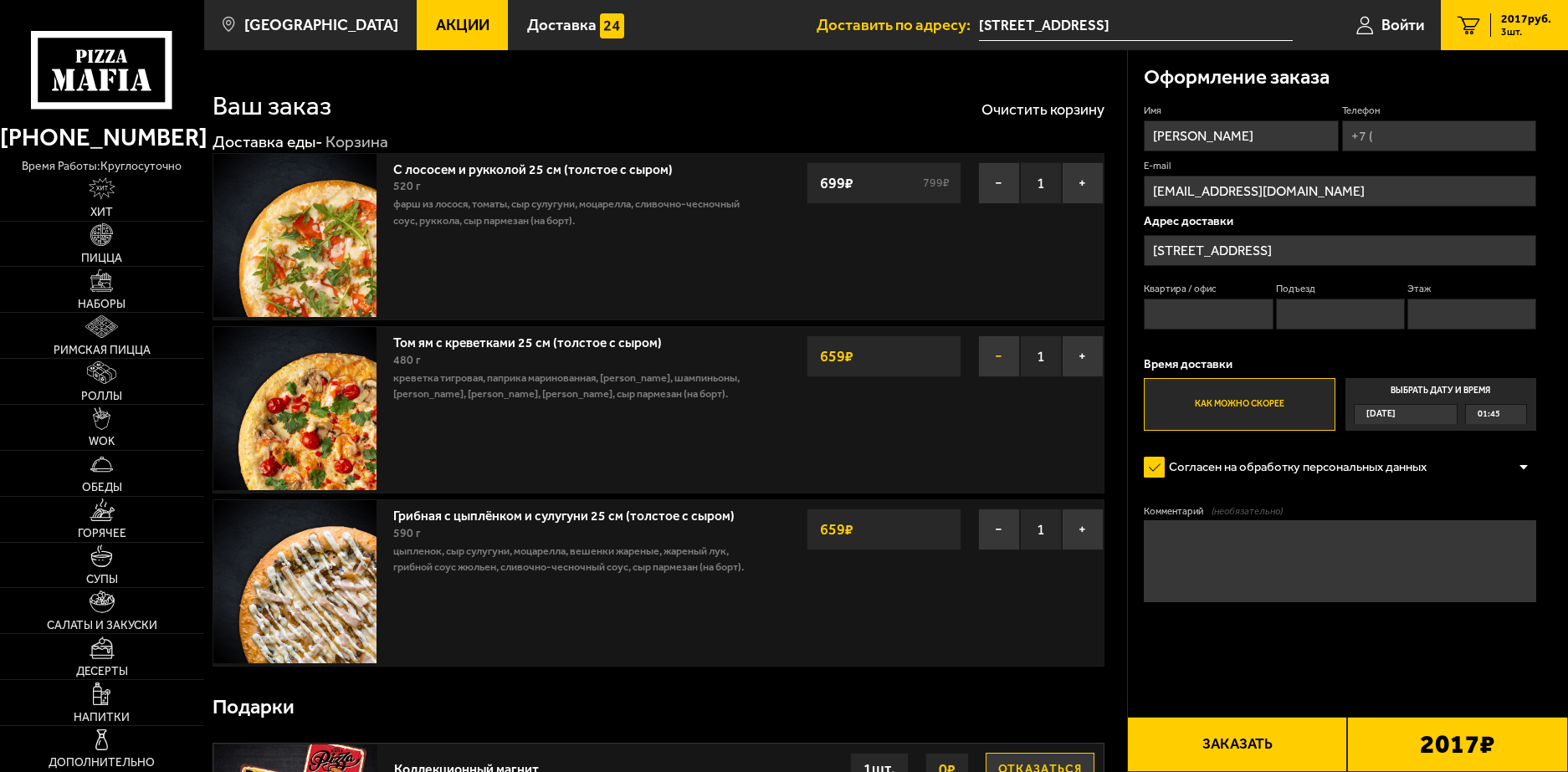
click at [979, 357] on button "−" at bounding box center [999, 356] width 41 height 41
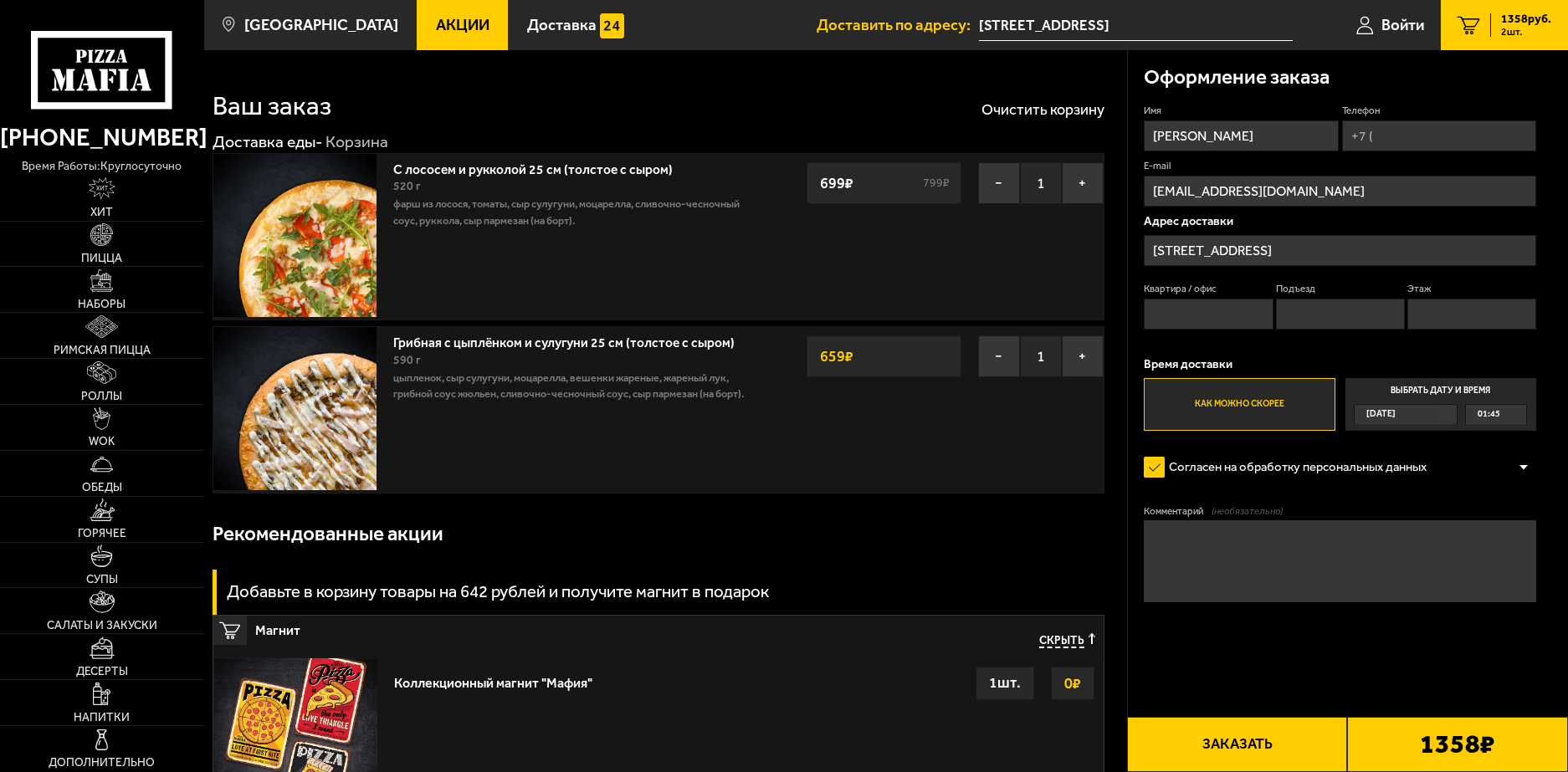
click at [988, 351] on button "−" at bounding box center [999, 356] width 41 height 41
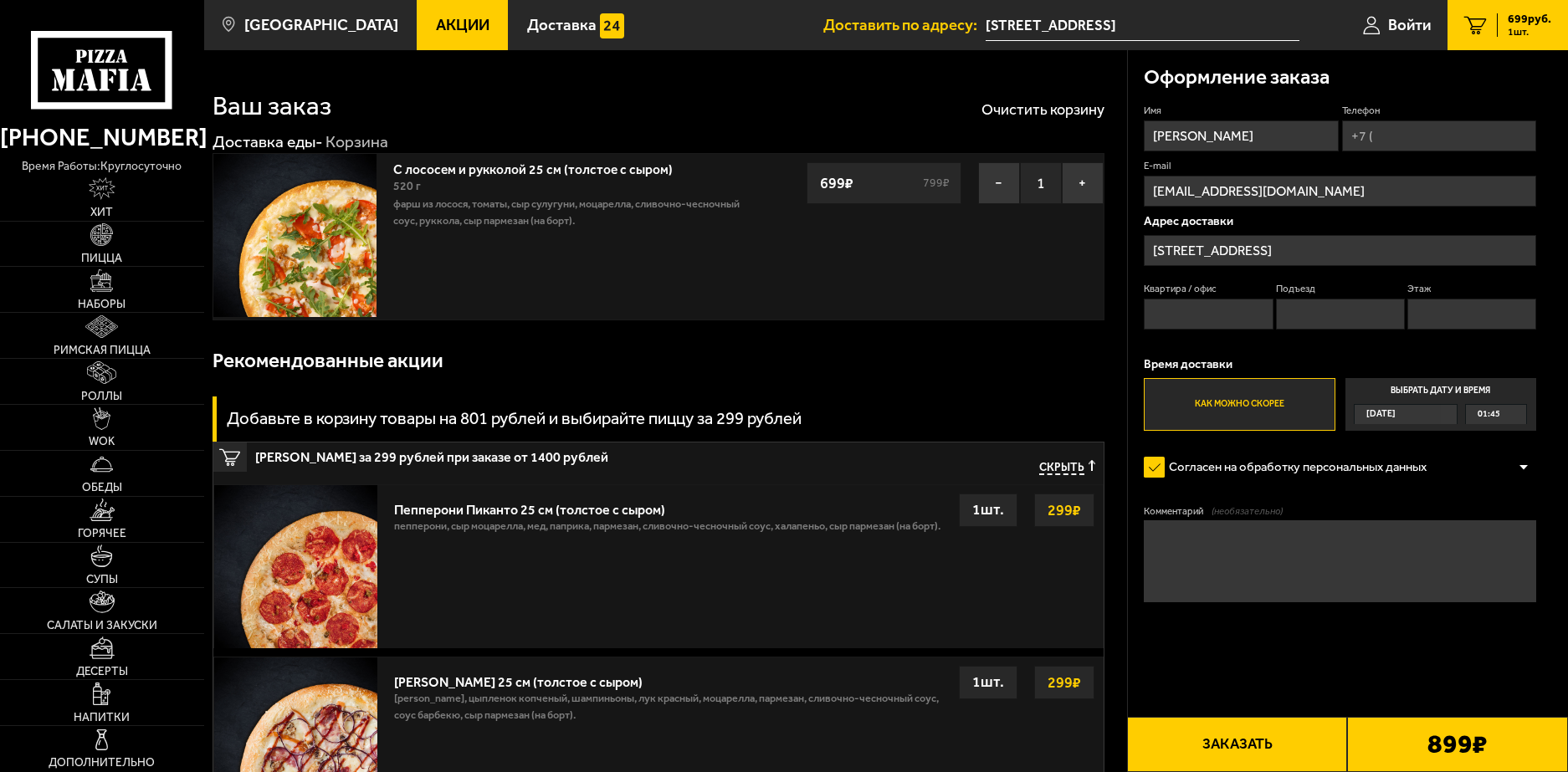
click at [102, 98] on icon at bounding box center [101, 69] width 142 height 78
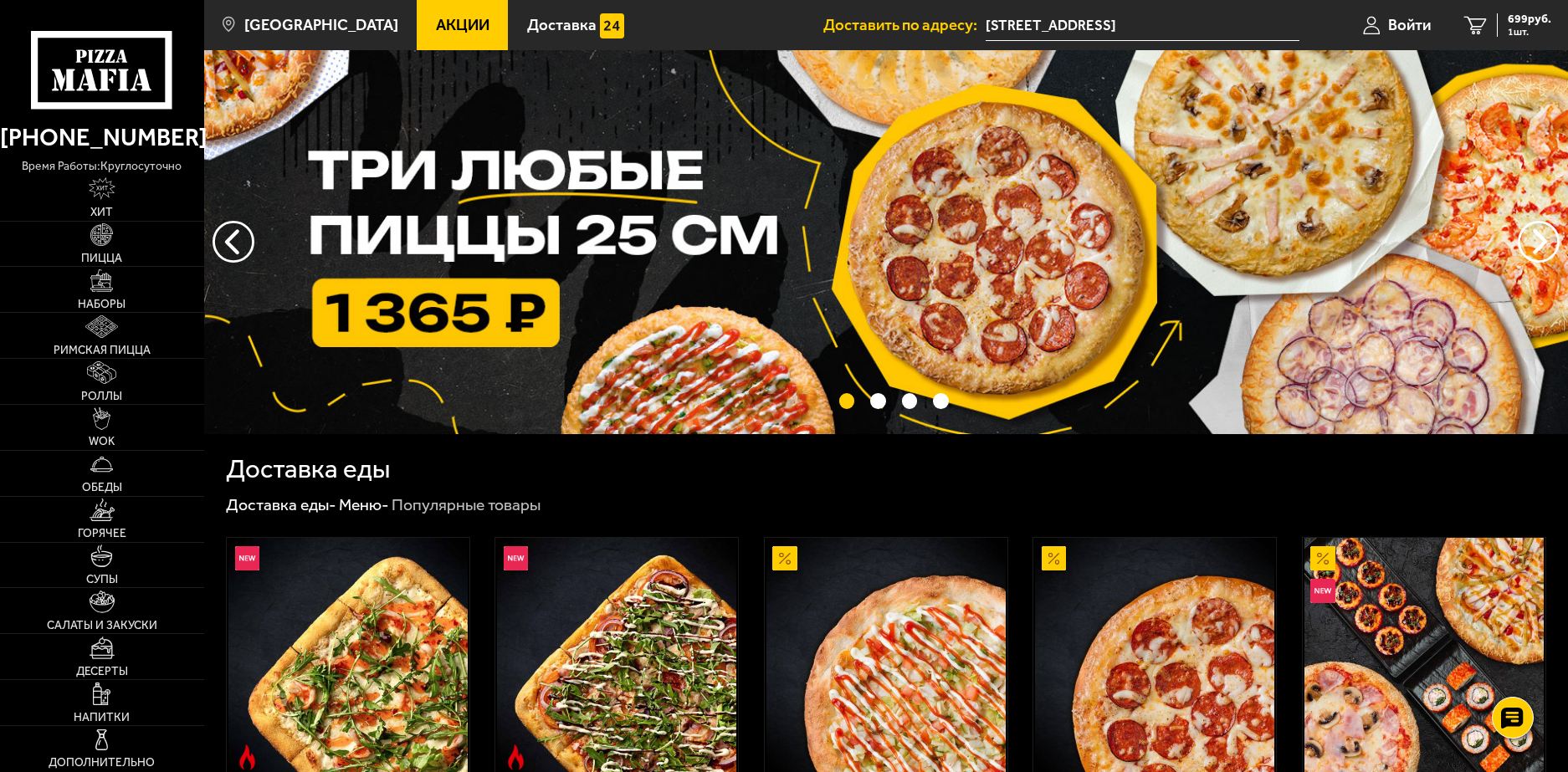
click at [444, 246] on img at bounding box center [885, 242] width 1363 height 384
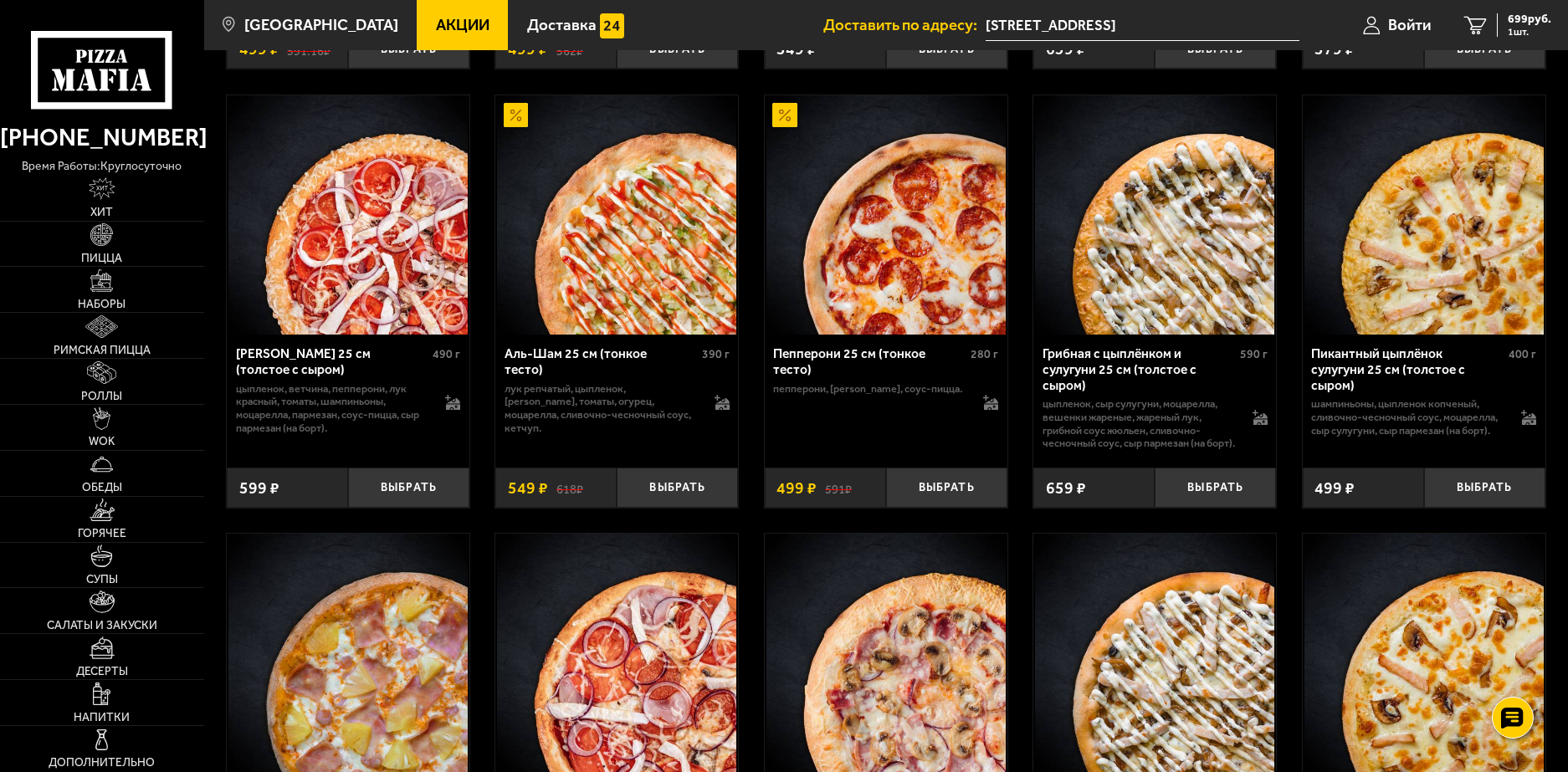
scroll to position [1506, 0]
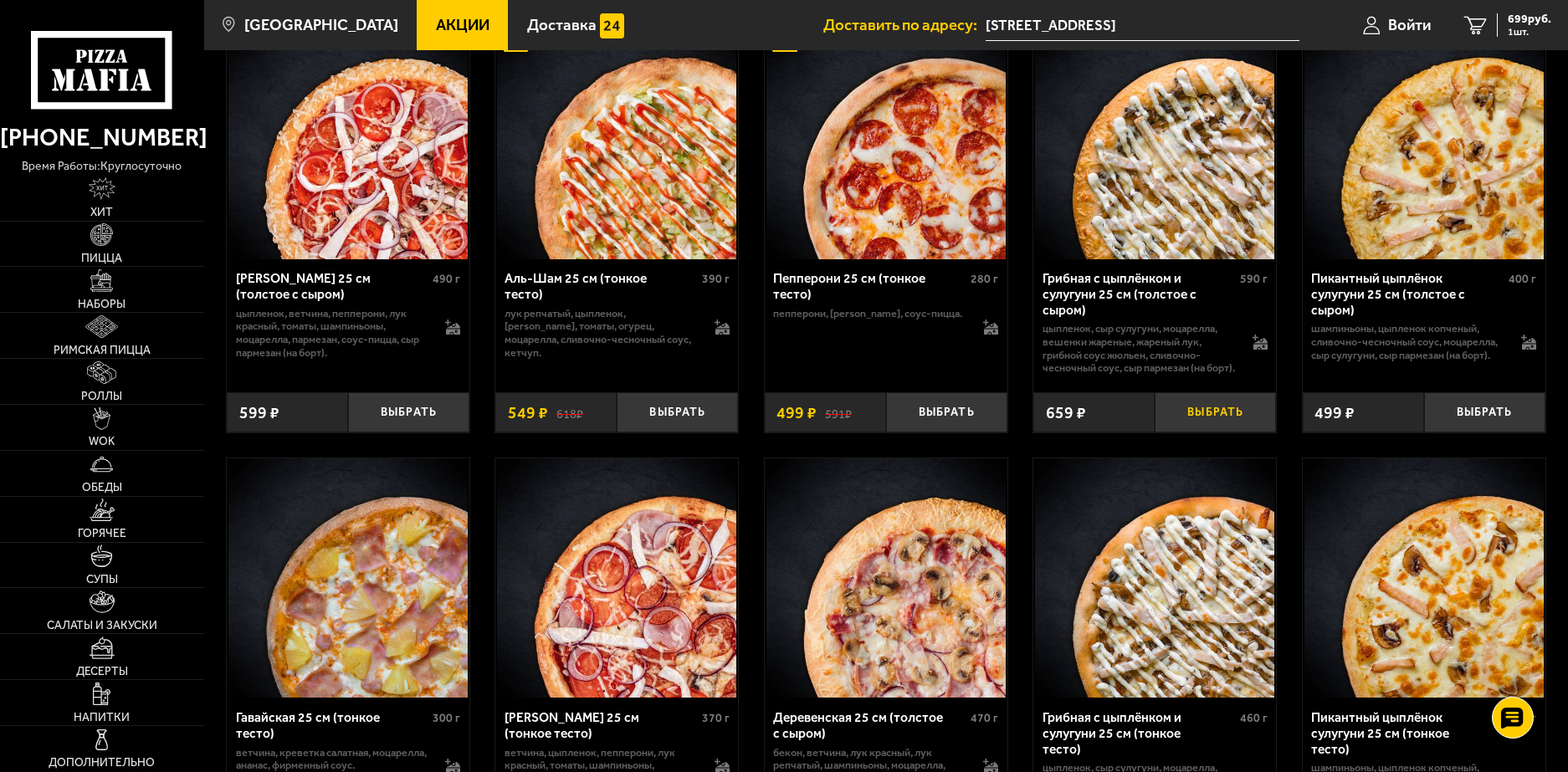
click at [1193, 432] on button "Выбрать" at bounding box center [1214, 412] width 121 height 40
click at [1176, 432] on button "−" at bounding box center [1174, 412] width 40 height 40
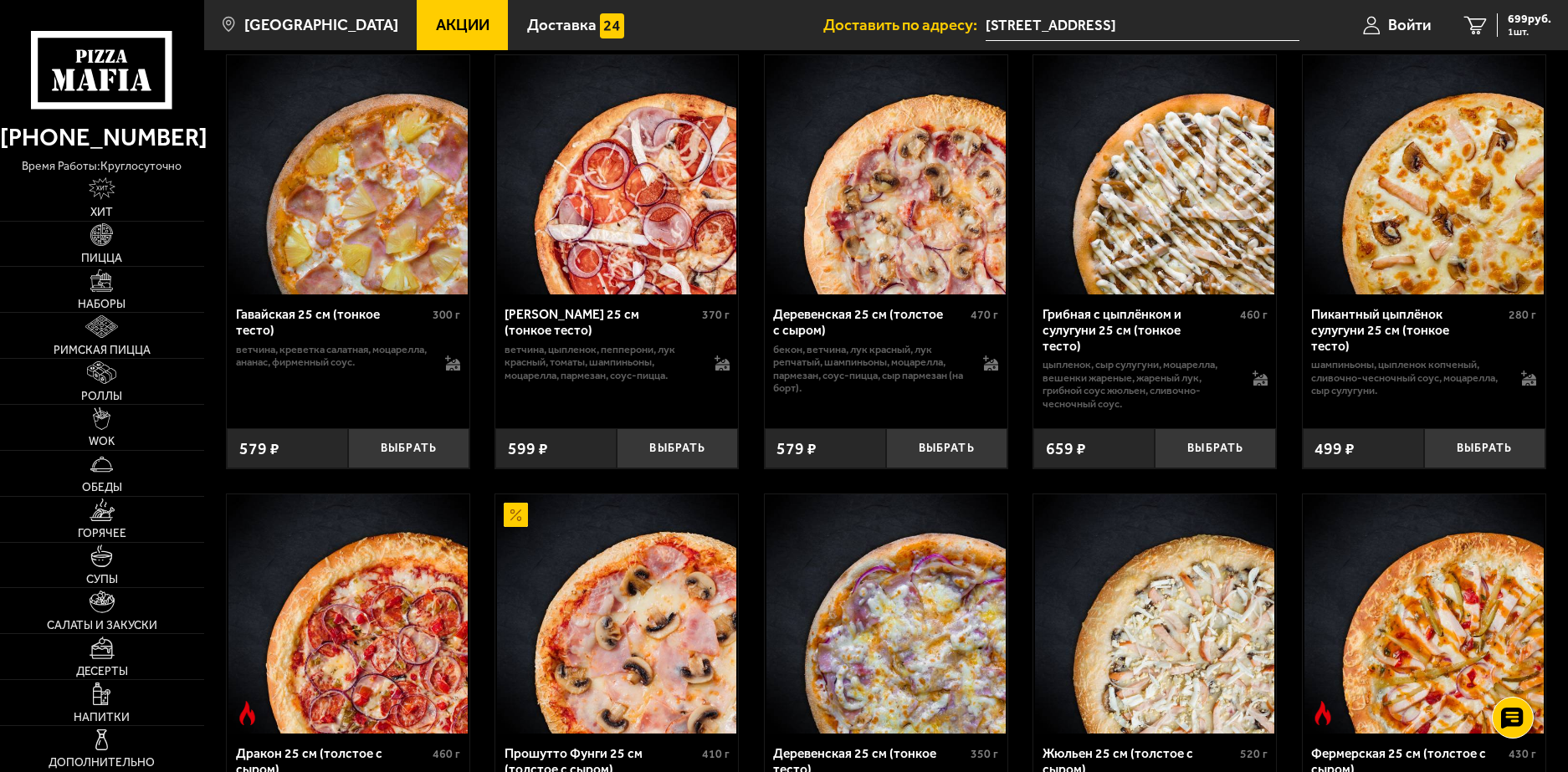
scroll to position [1924, 0]
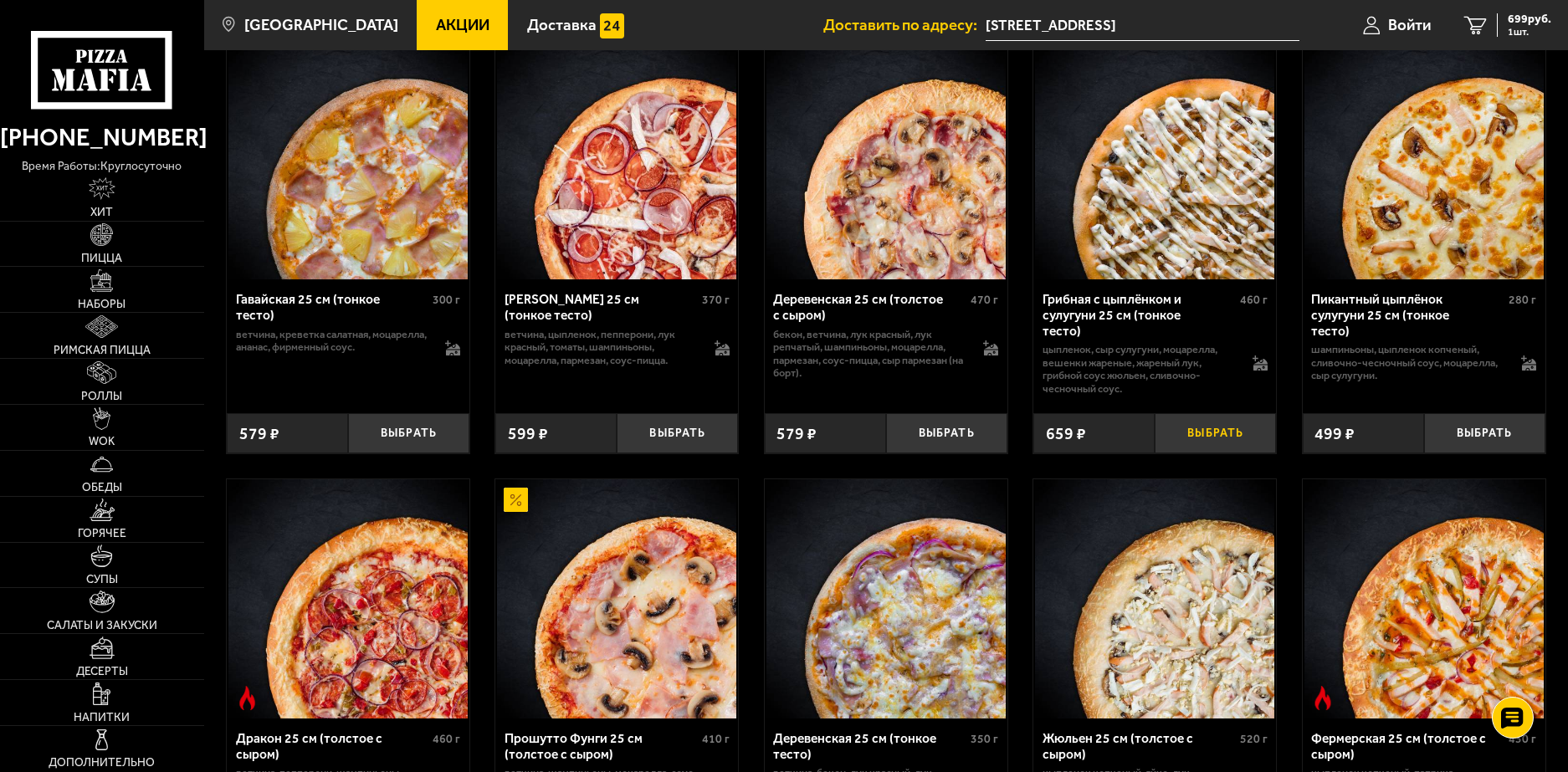
click at [1175, 448] on button "Выбрать" at bounding box center [1214, 433] width 121 height 40
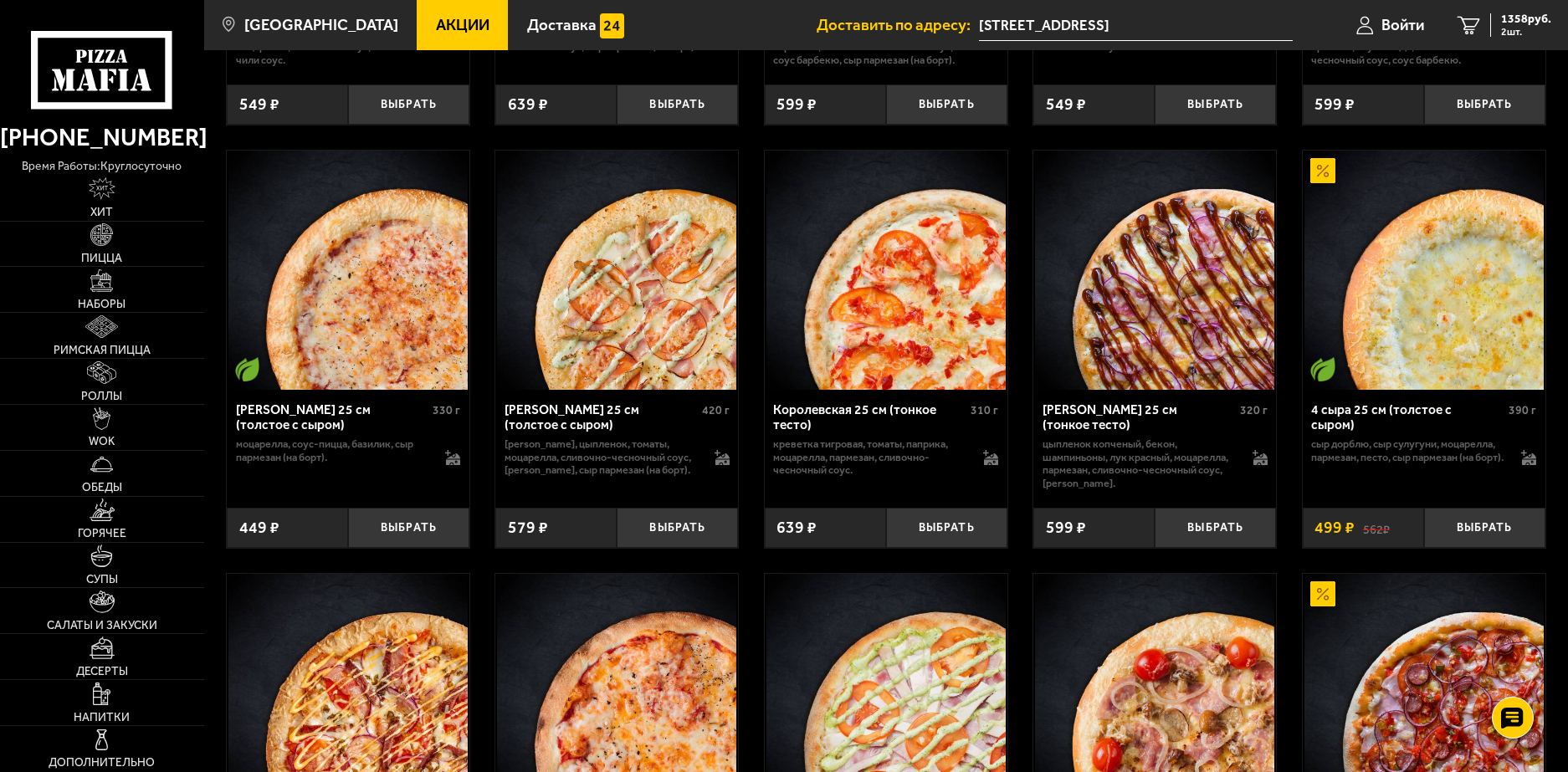
scroll to position [3512, 0]
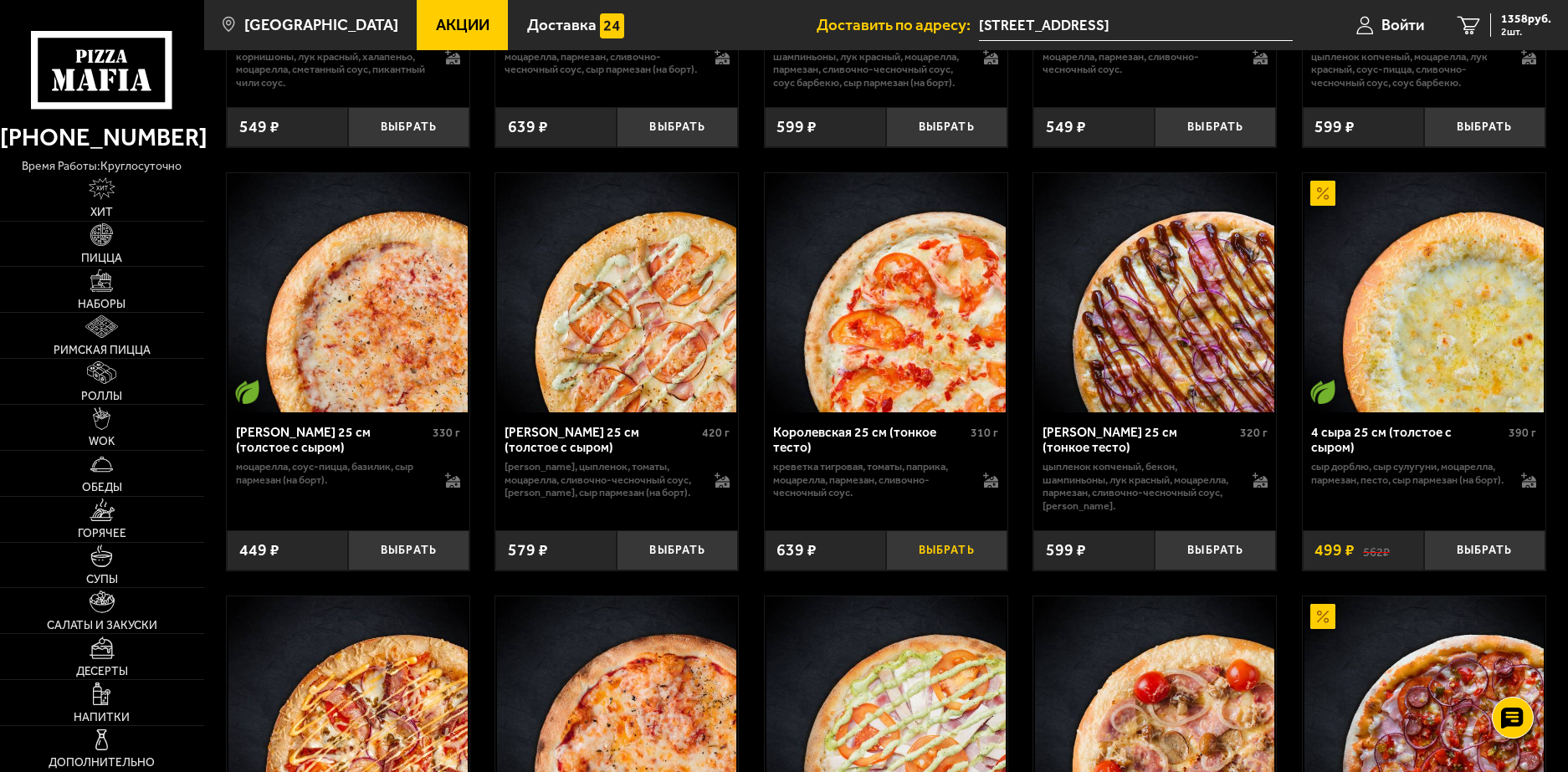
click at [963, 570] on button "Выбрать" at bounding box center [946, 550] width 121 height 40
click at [1482, 16] on link "3 1997 руб. 3 шт." at bounding box center [1504, 25] width 127 height 50
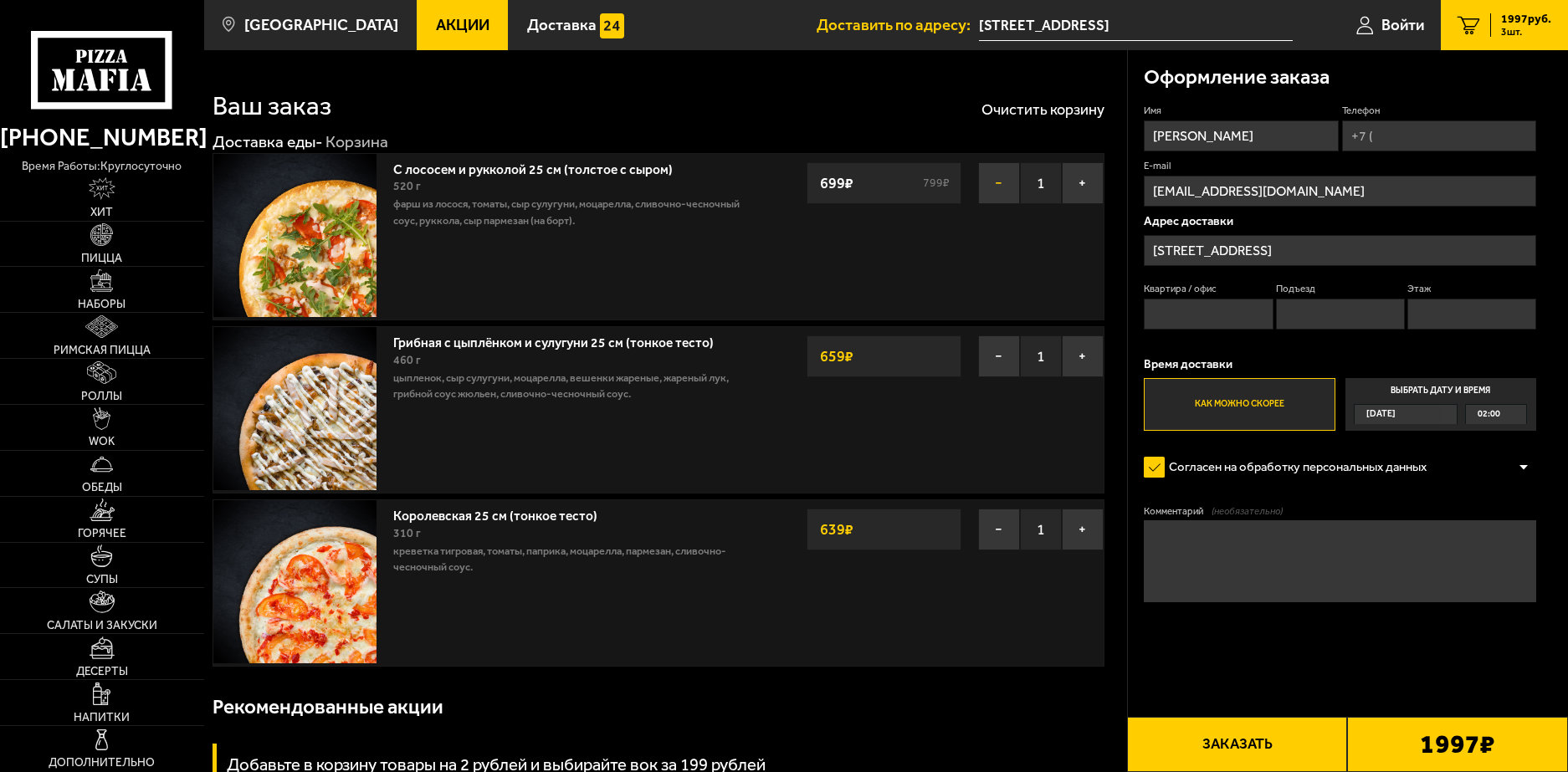
click at [995, 177] on button "−" at bounding box center [999, 183] width 41 height 41
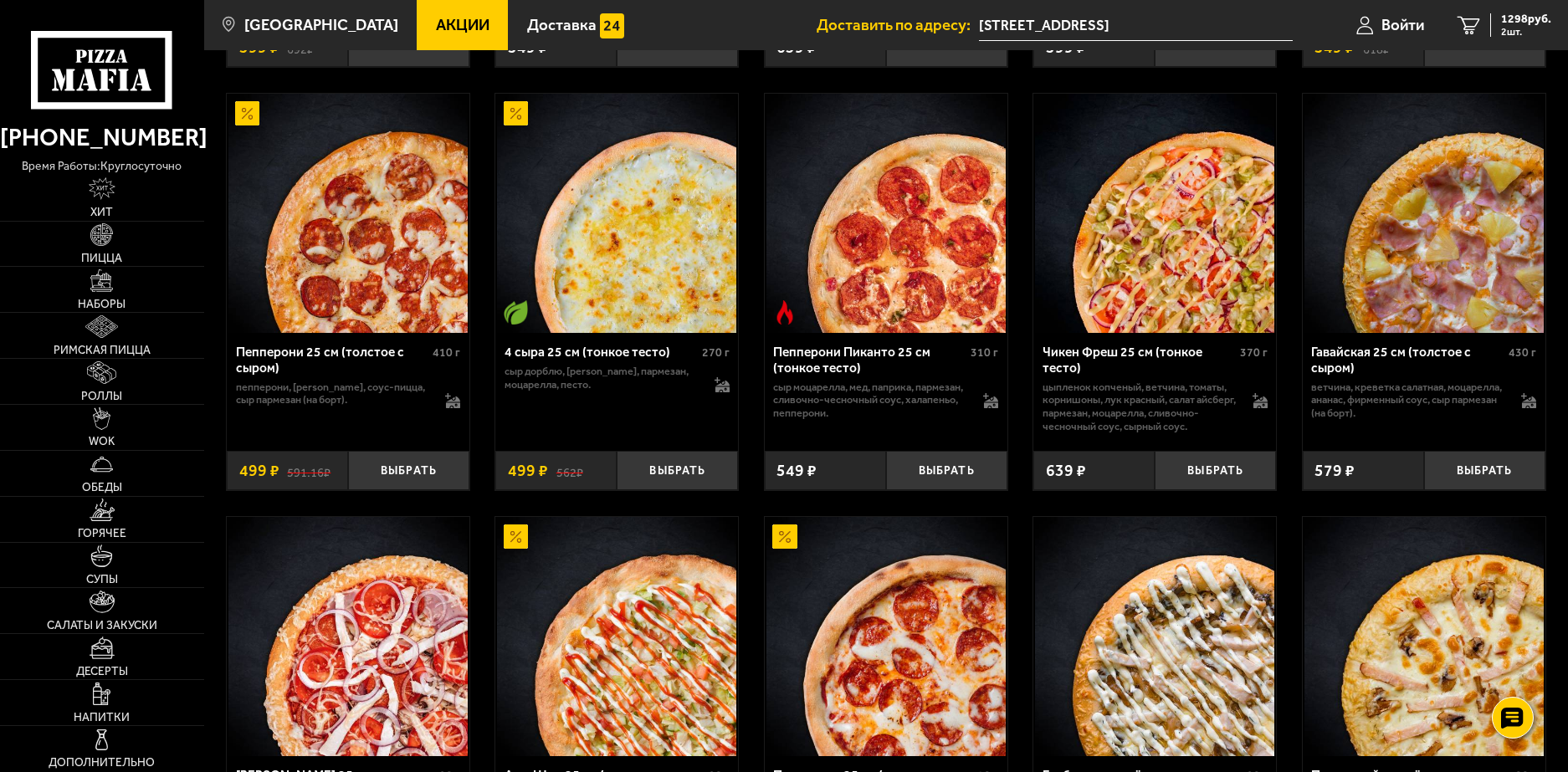
scroll to position [1003, 0]
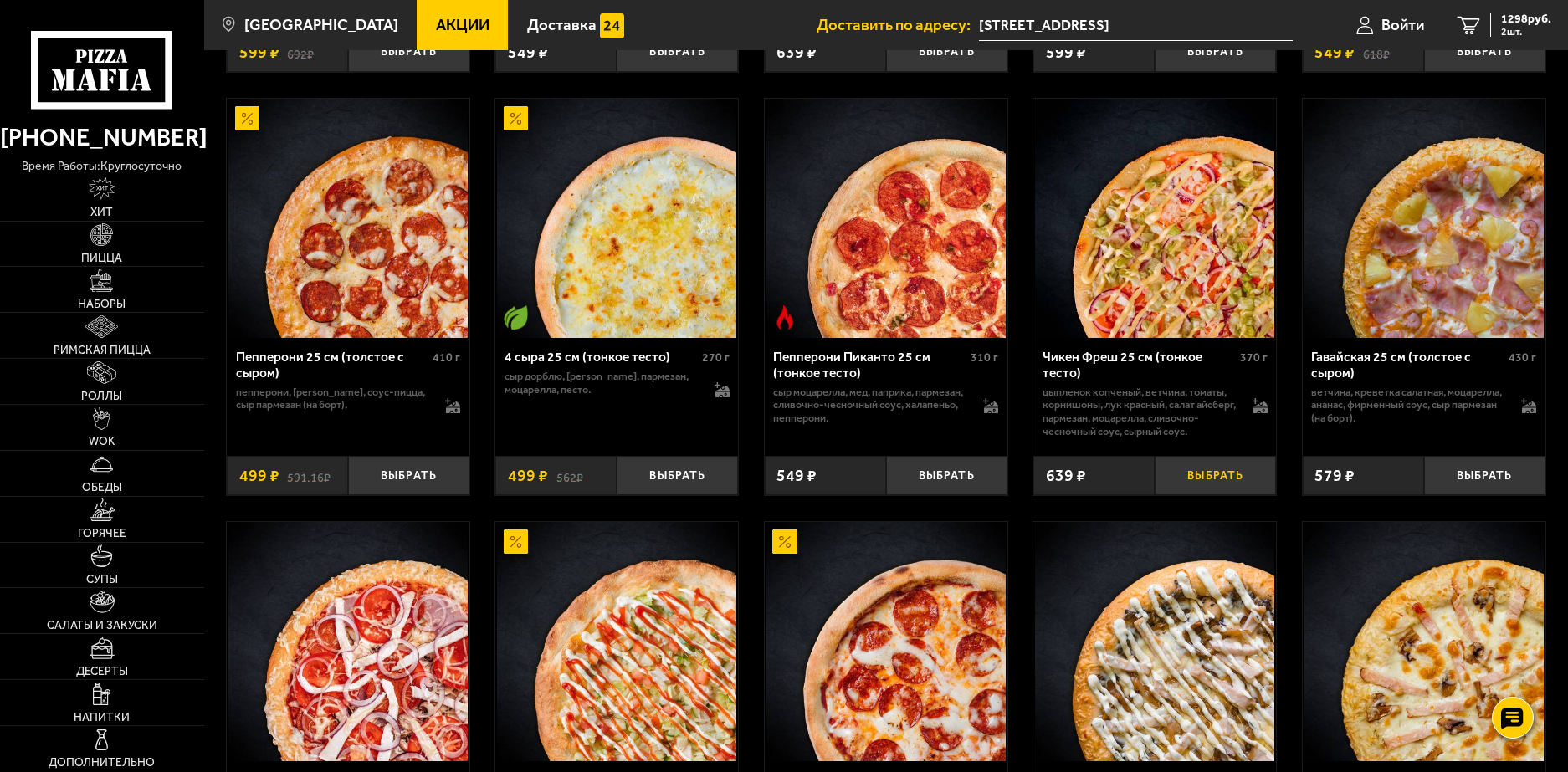
click at [1220, 493] on button "Выбрать" at bounding box center [1214, 476] width 121 height 40
click at [1524, 34] on span "3 шт." at bounding box center [1526, 32] width 50 height 10
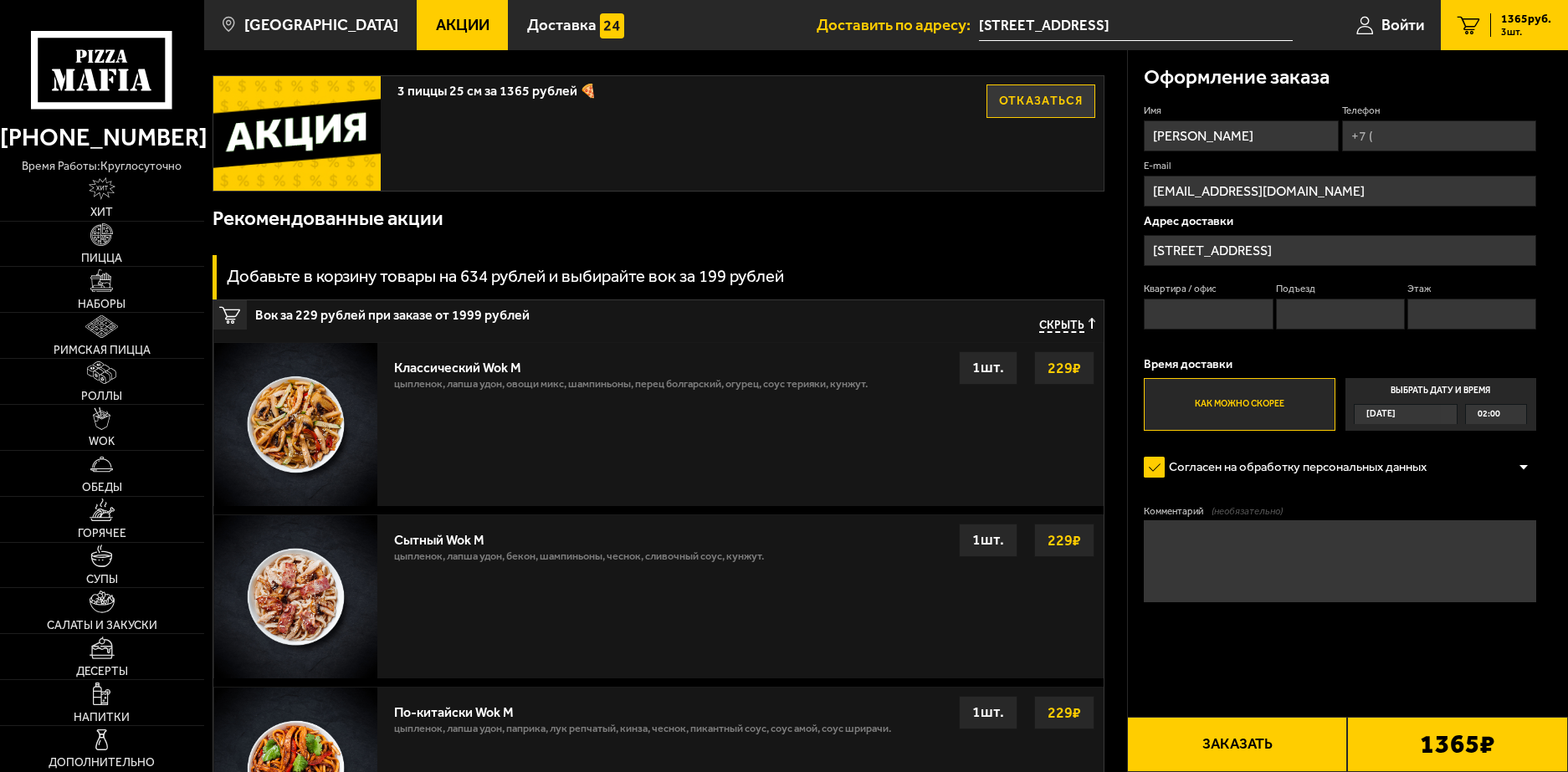
scroll to position [670, 0]
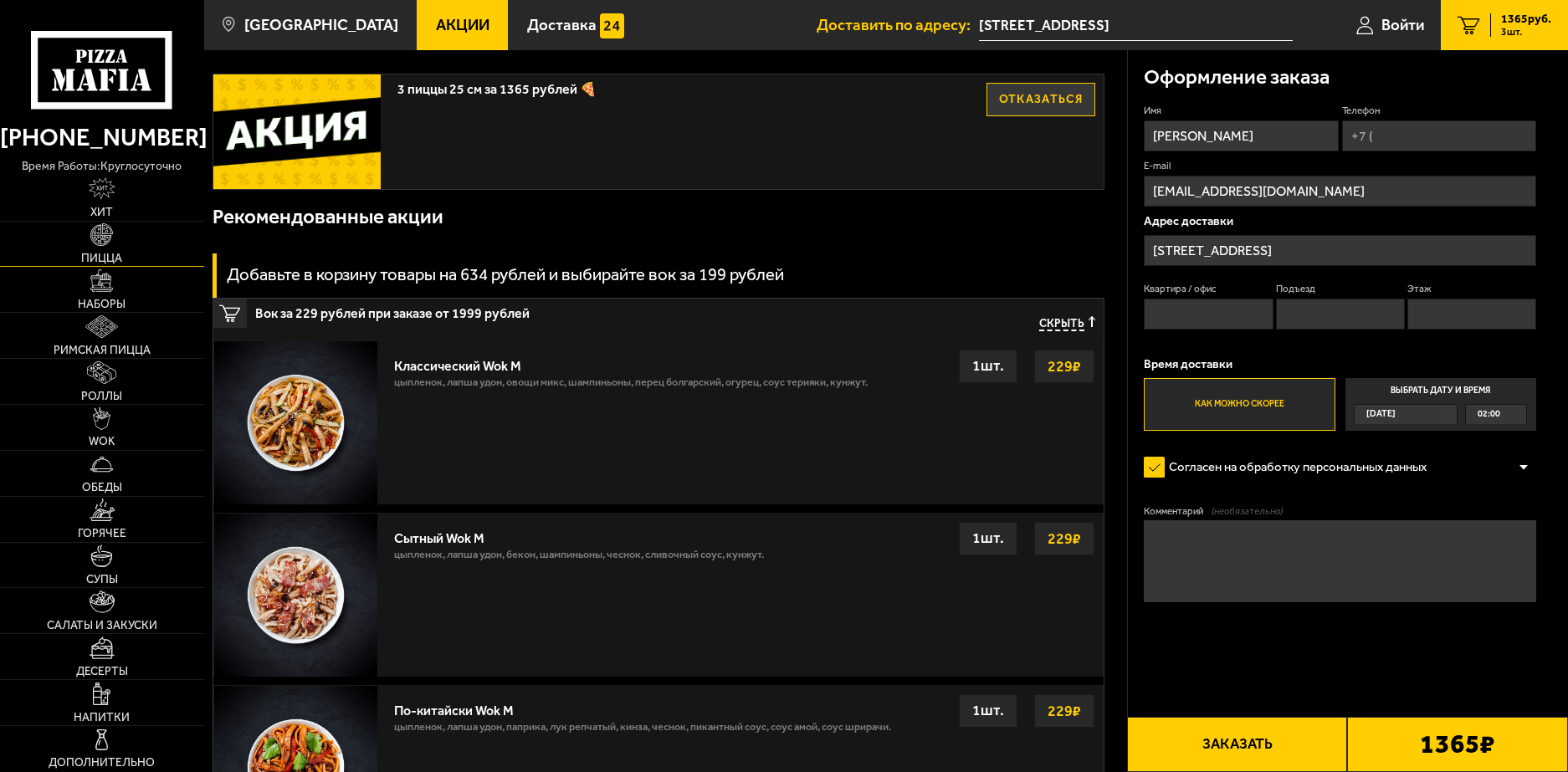
click at [112, 236] on img at bounding box center [101, 234] width 23 height 23
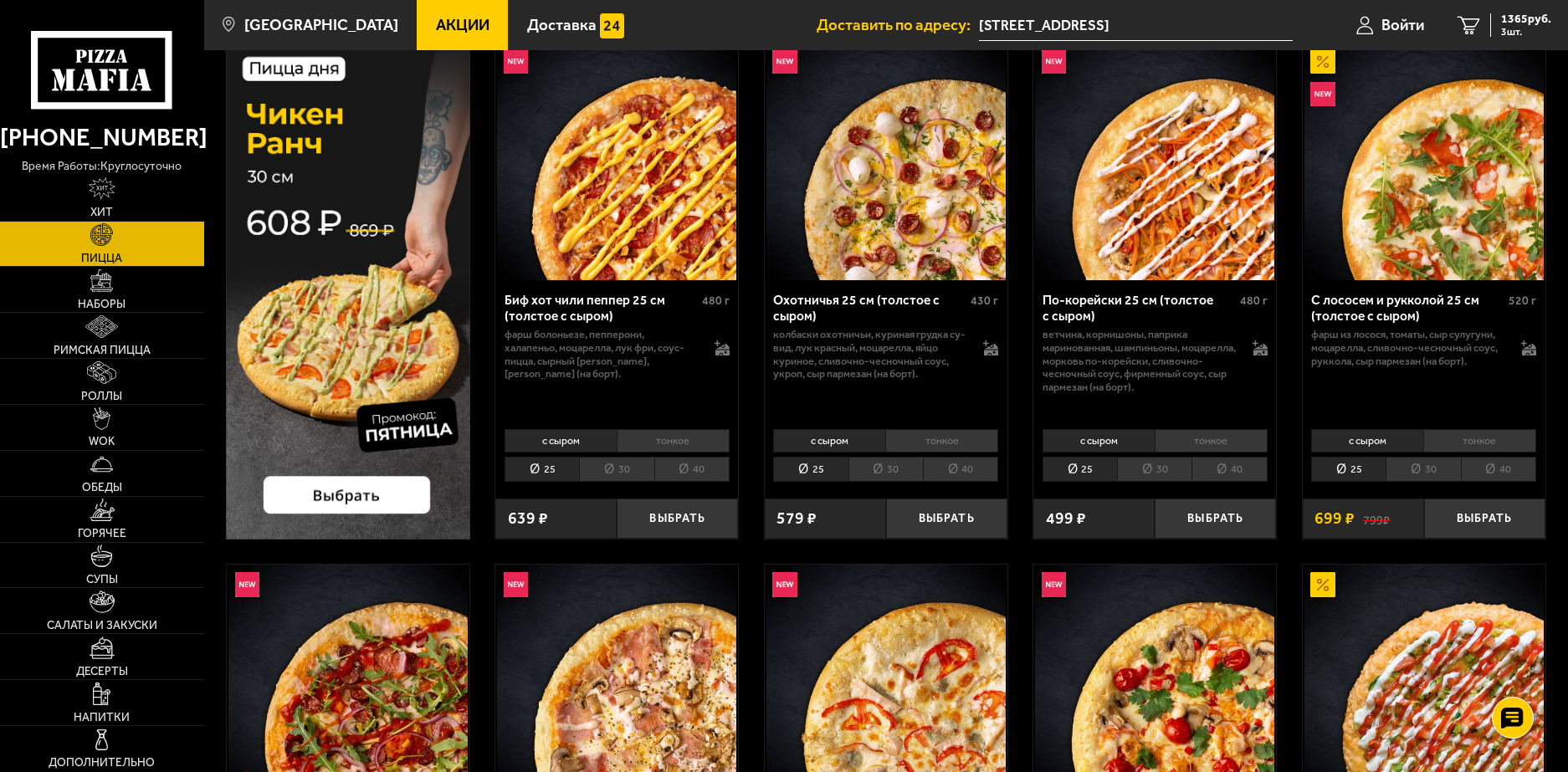
scroll to position [167, 0]
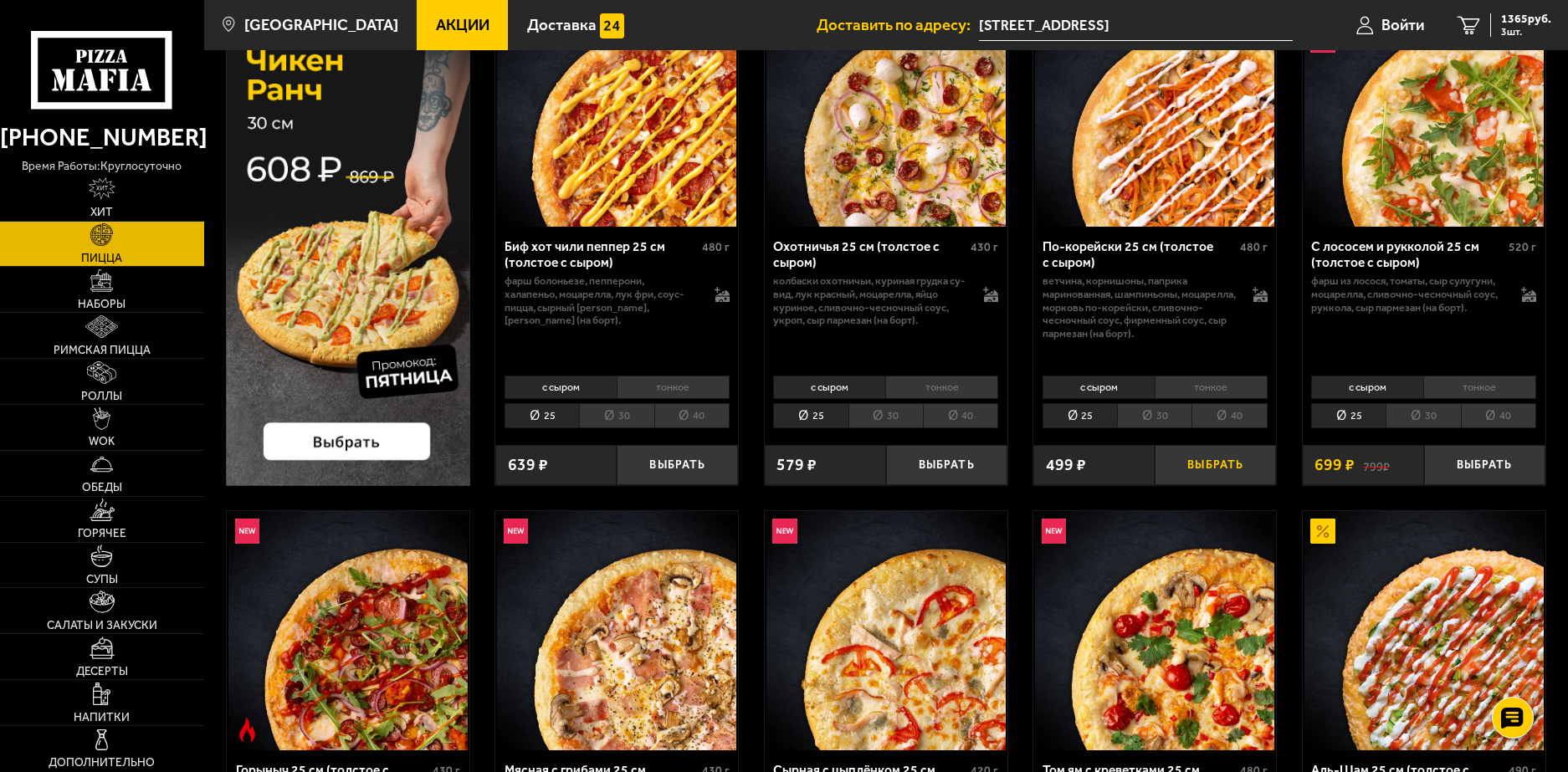
click at [1237, 458] on button "Выбрать" at bounding box center [1214, 465] width 121 height 40
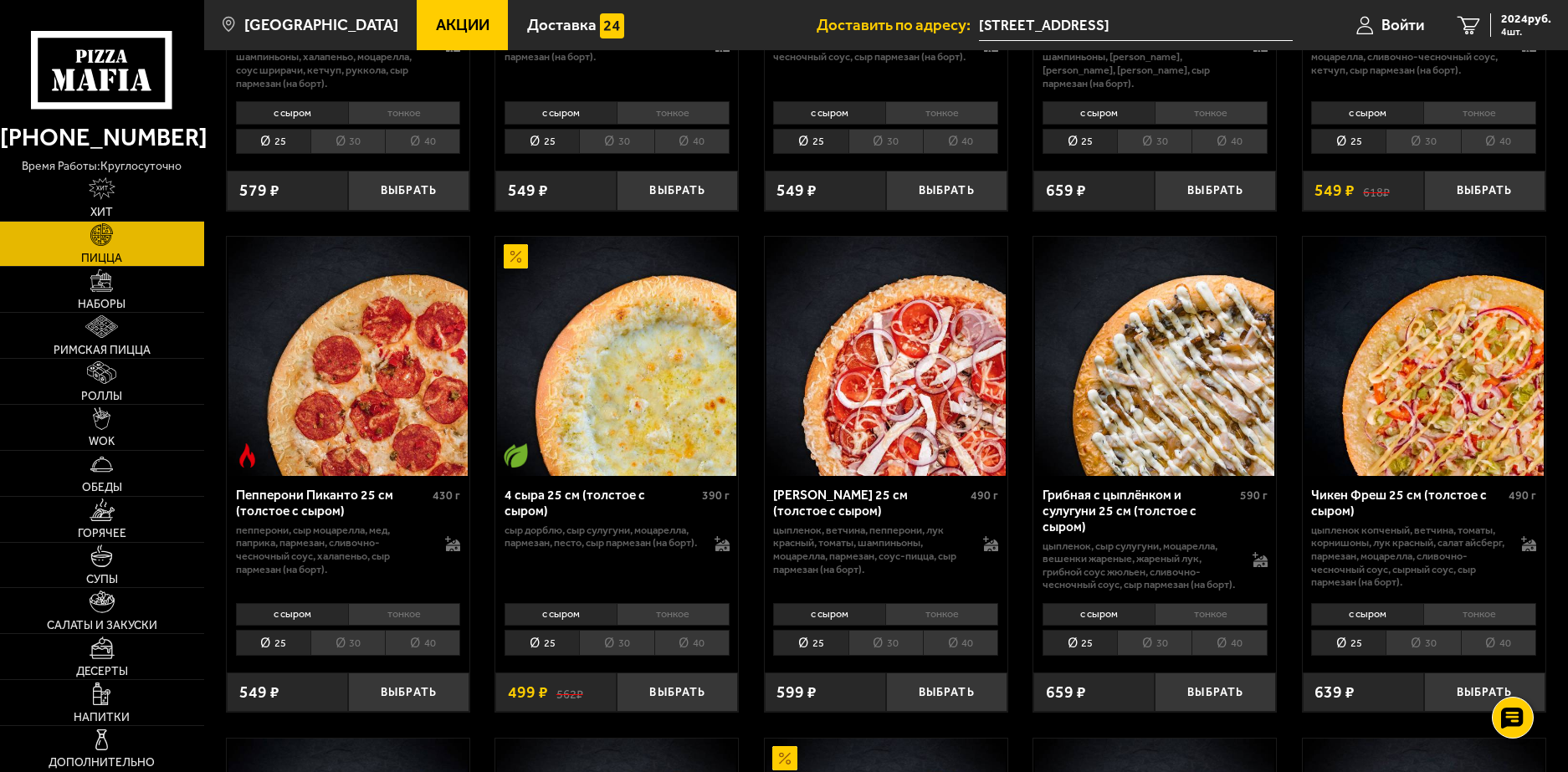
scroll to position [752, 0]
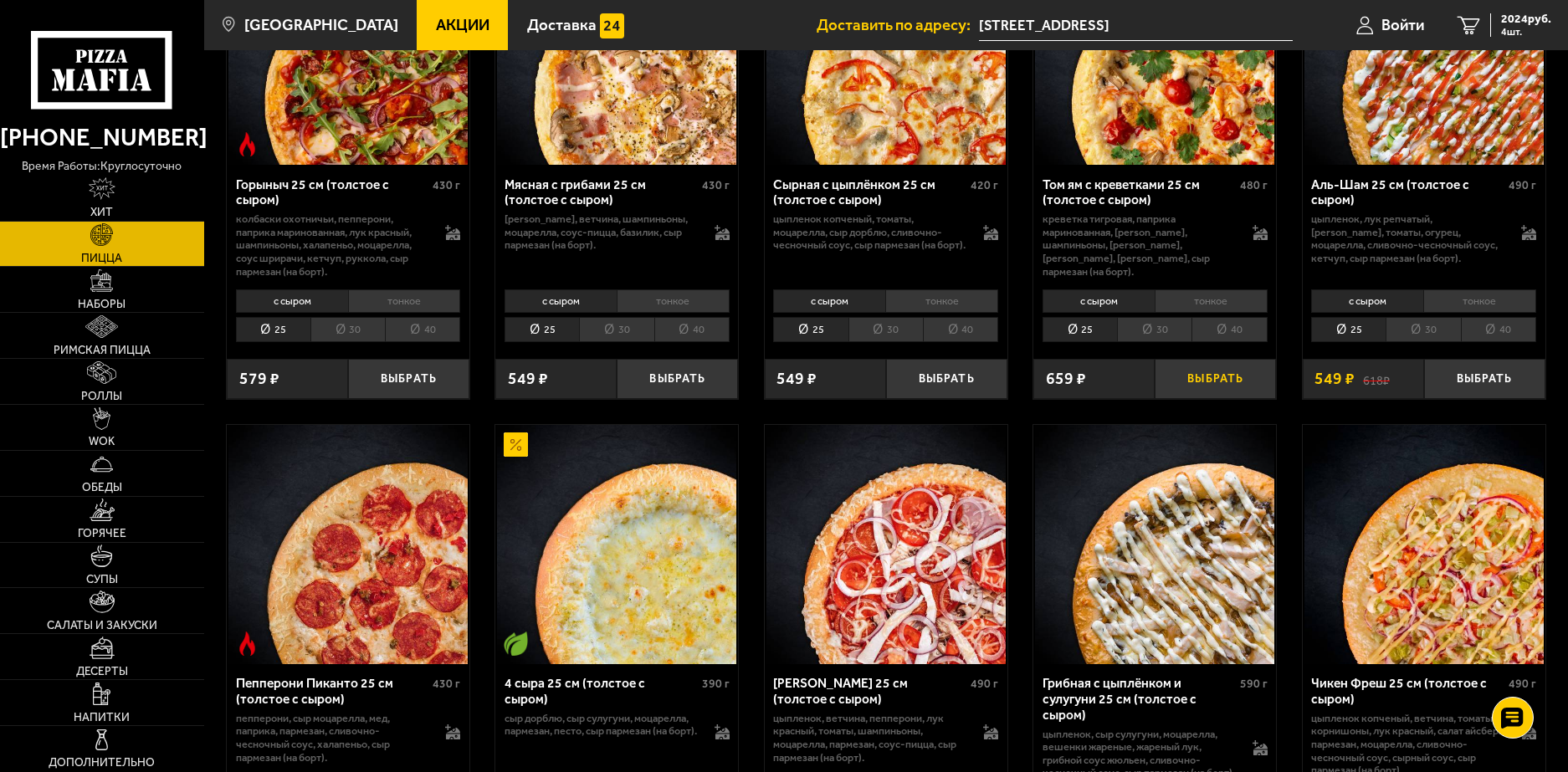
click at [1203, 392] on button "Выбрать" at bounding box center [1214, 378] width 121 height 40
click at [1484, 20] on link "5 2683 руб. 5 шт." at bounding box center [1504, 25] width 127 height 50
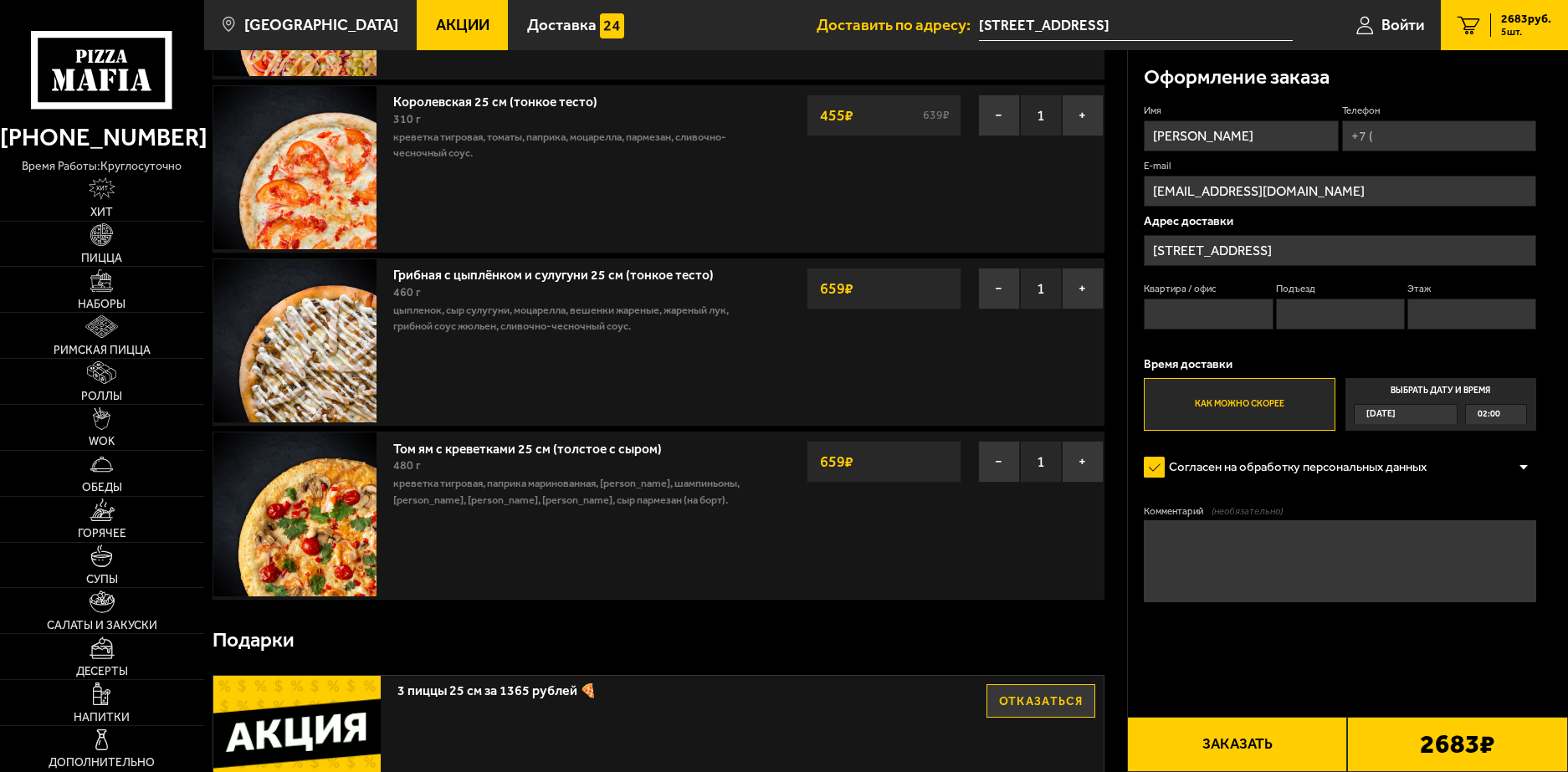
scroll to position [418, 0]
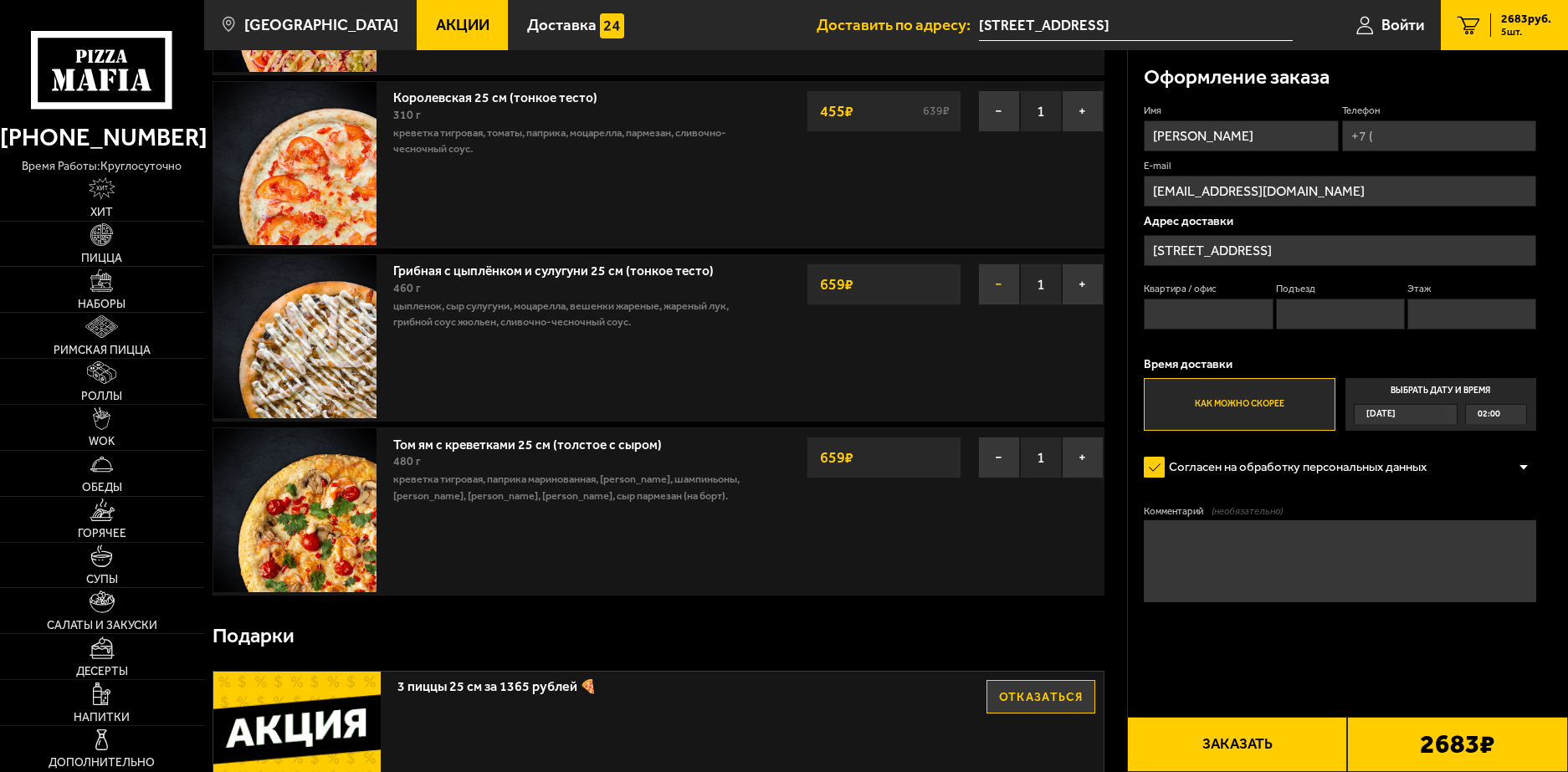
click at [993, 284] on button "−" at bounding box center [999, 285] width 41 height 41
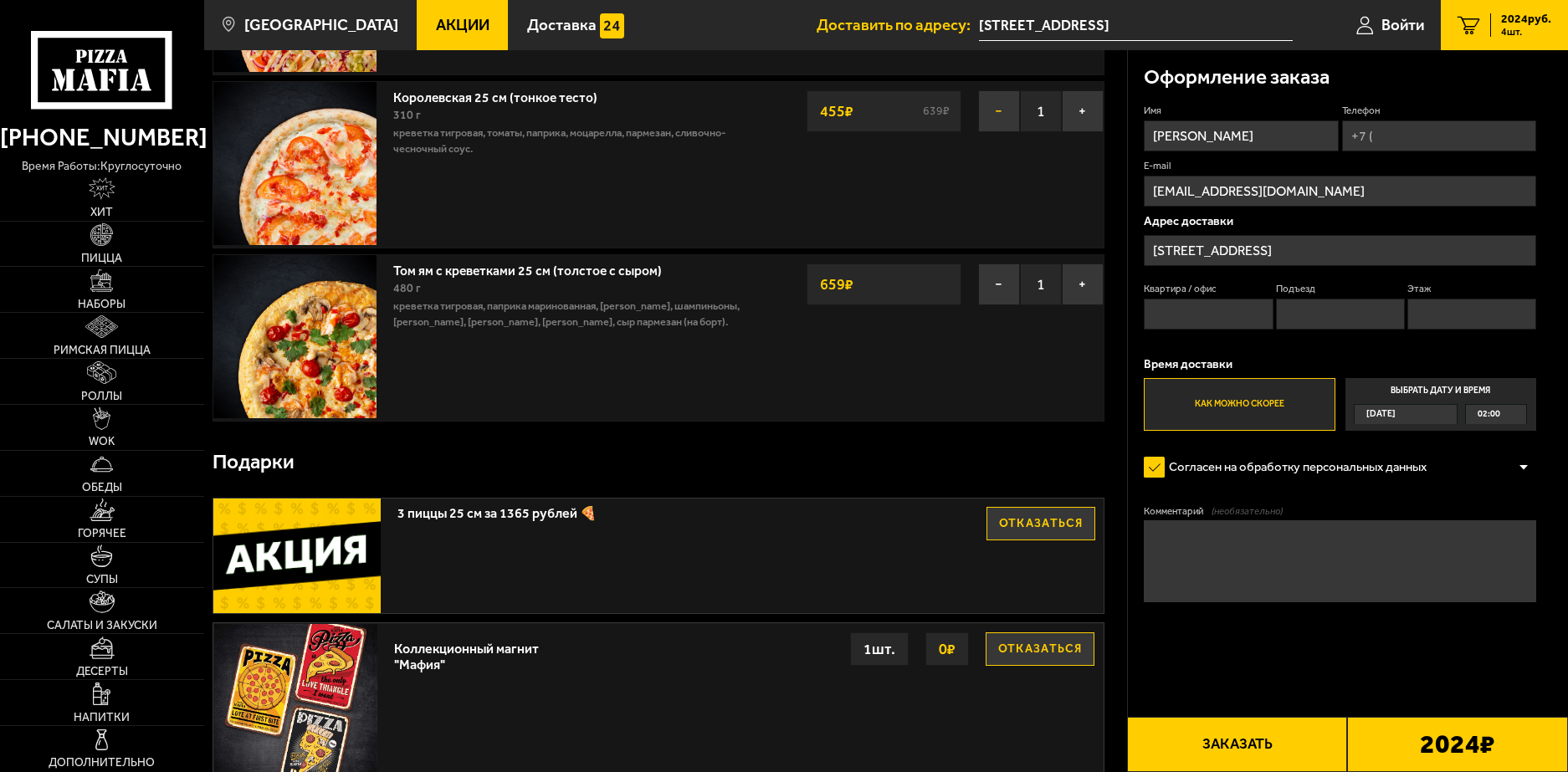
click at [992, 114] on button "−" at bounding box center [999, 111] width 41 height 41
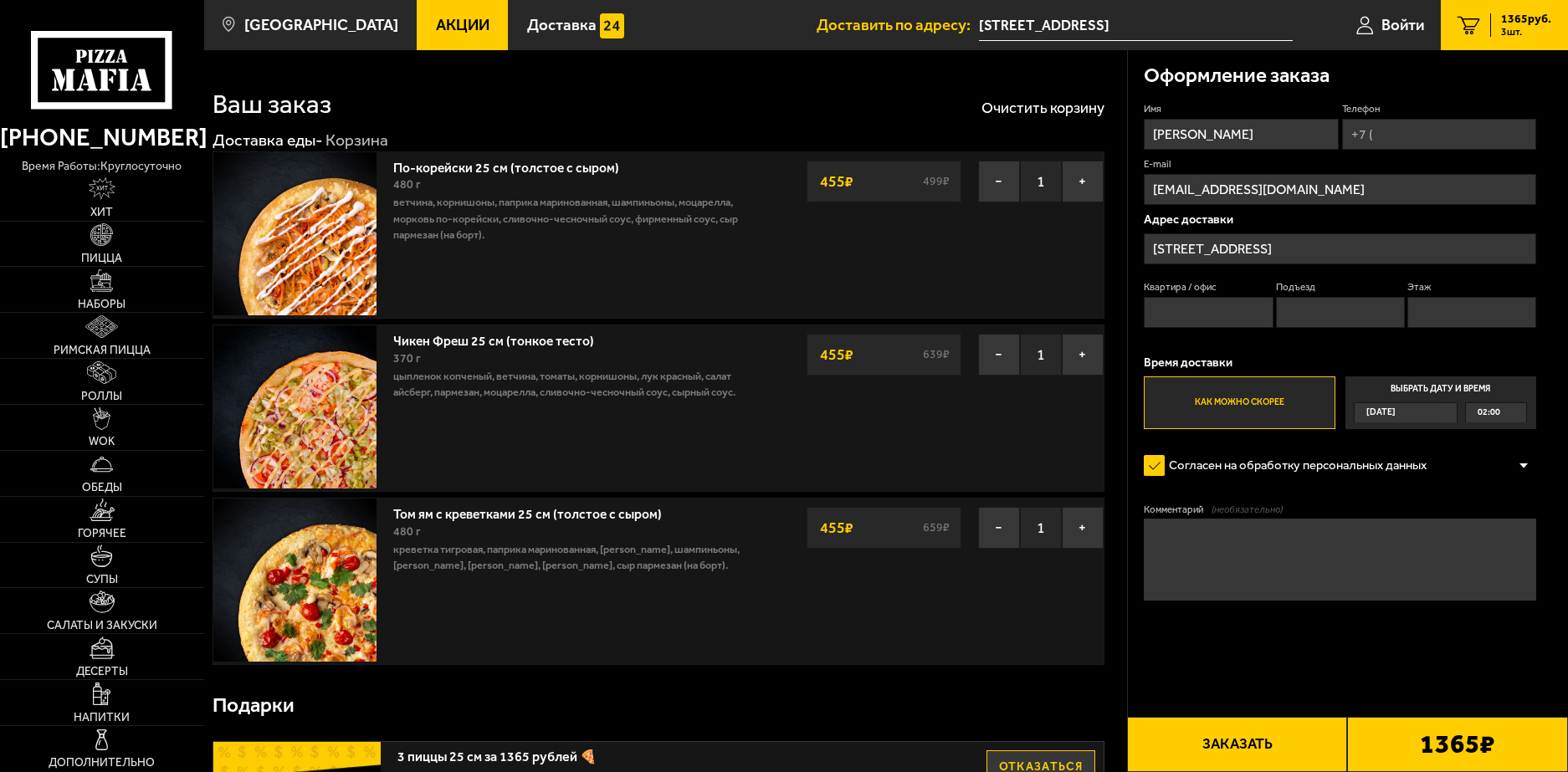
scroll to position [0, 0]
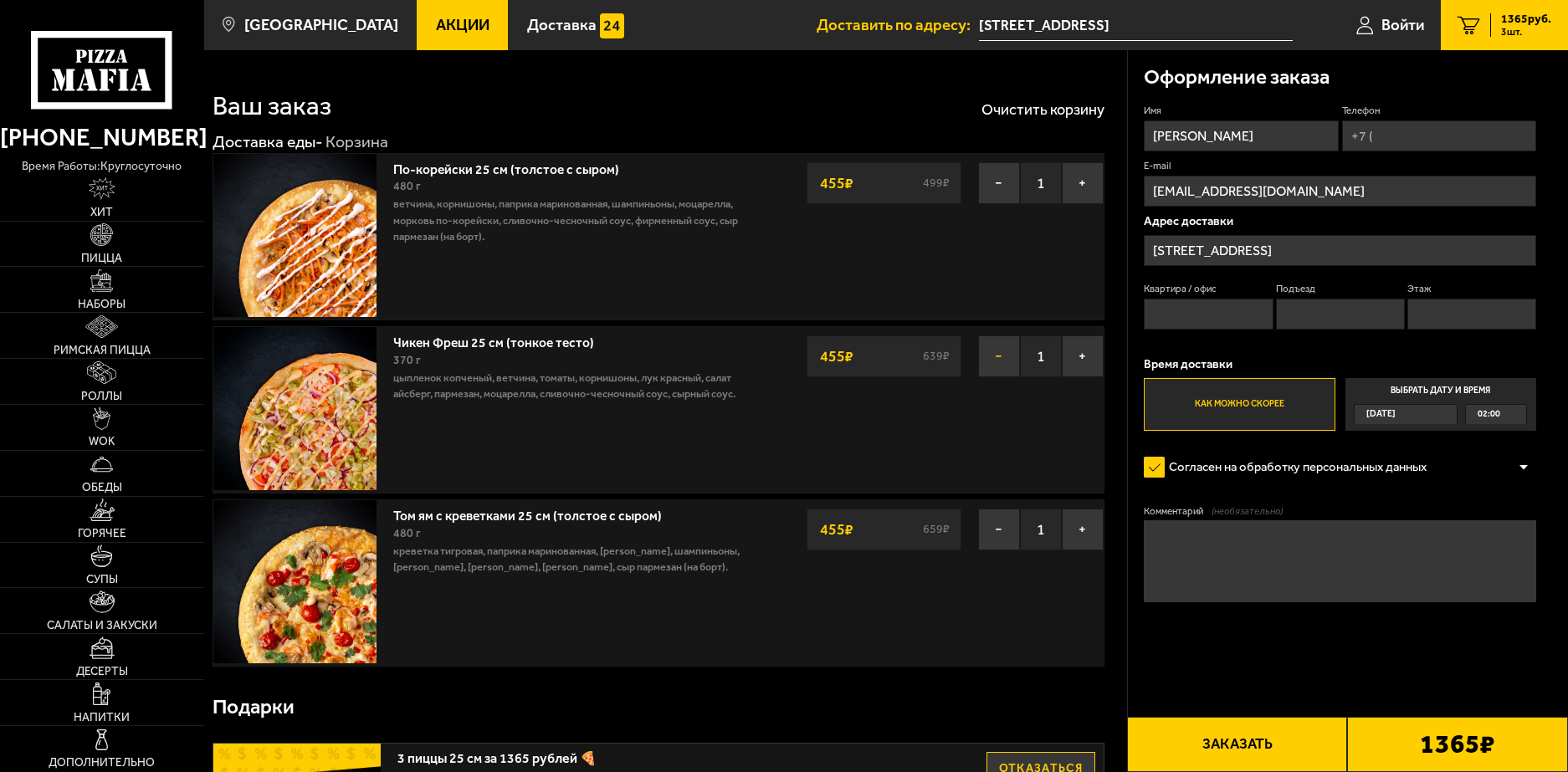
click at [992, 353] on button "−" at bounding box center [999, 356] width 41 height 41
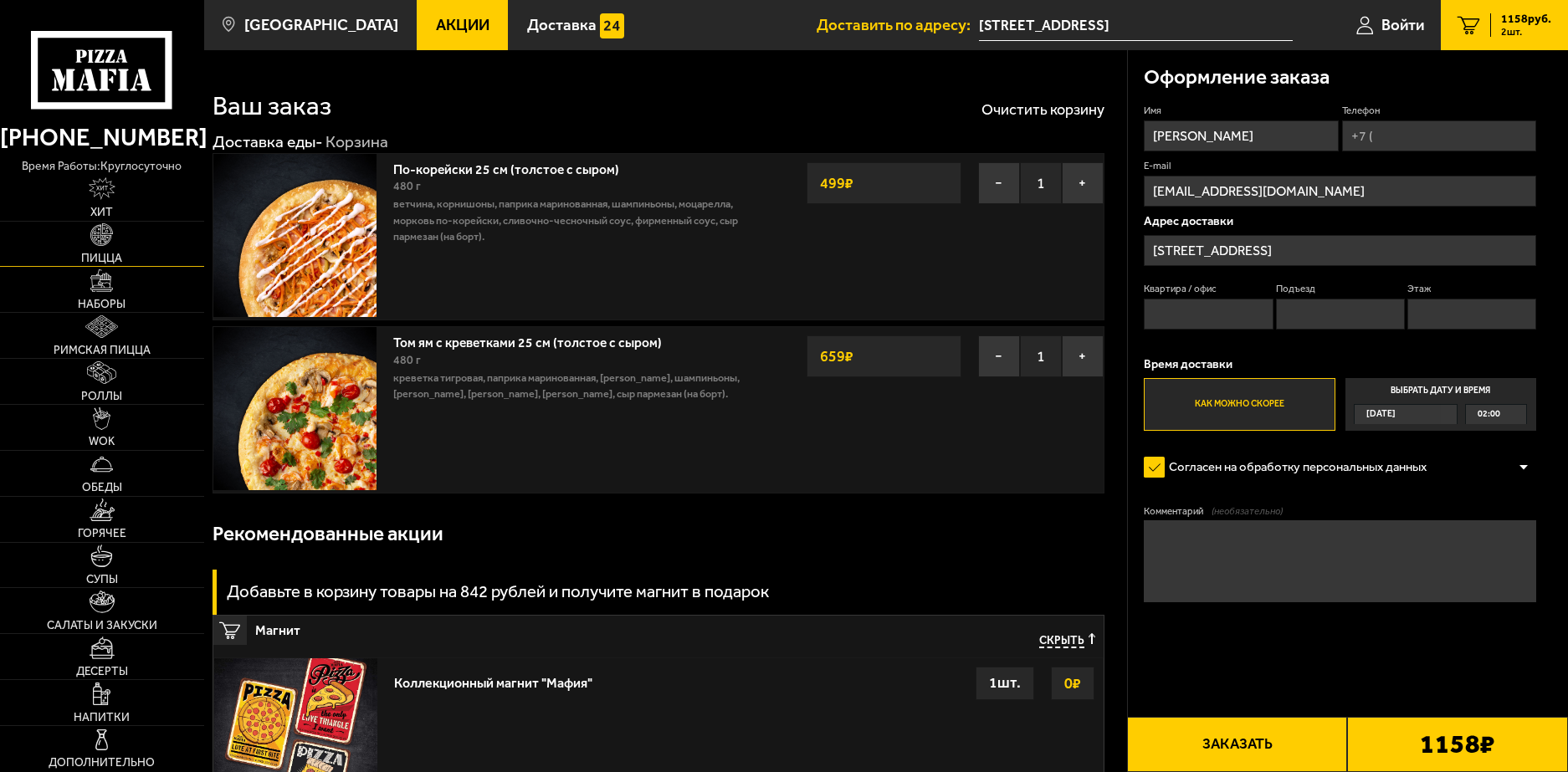
click at [147, 229] on link "Пицца" at bounding box center [101, 244] width 204 height 45
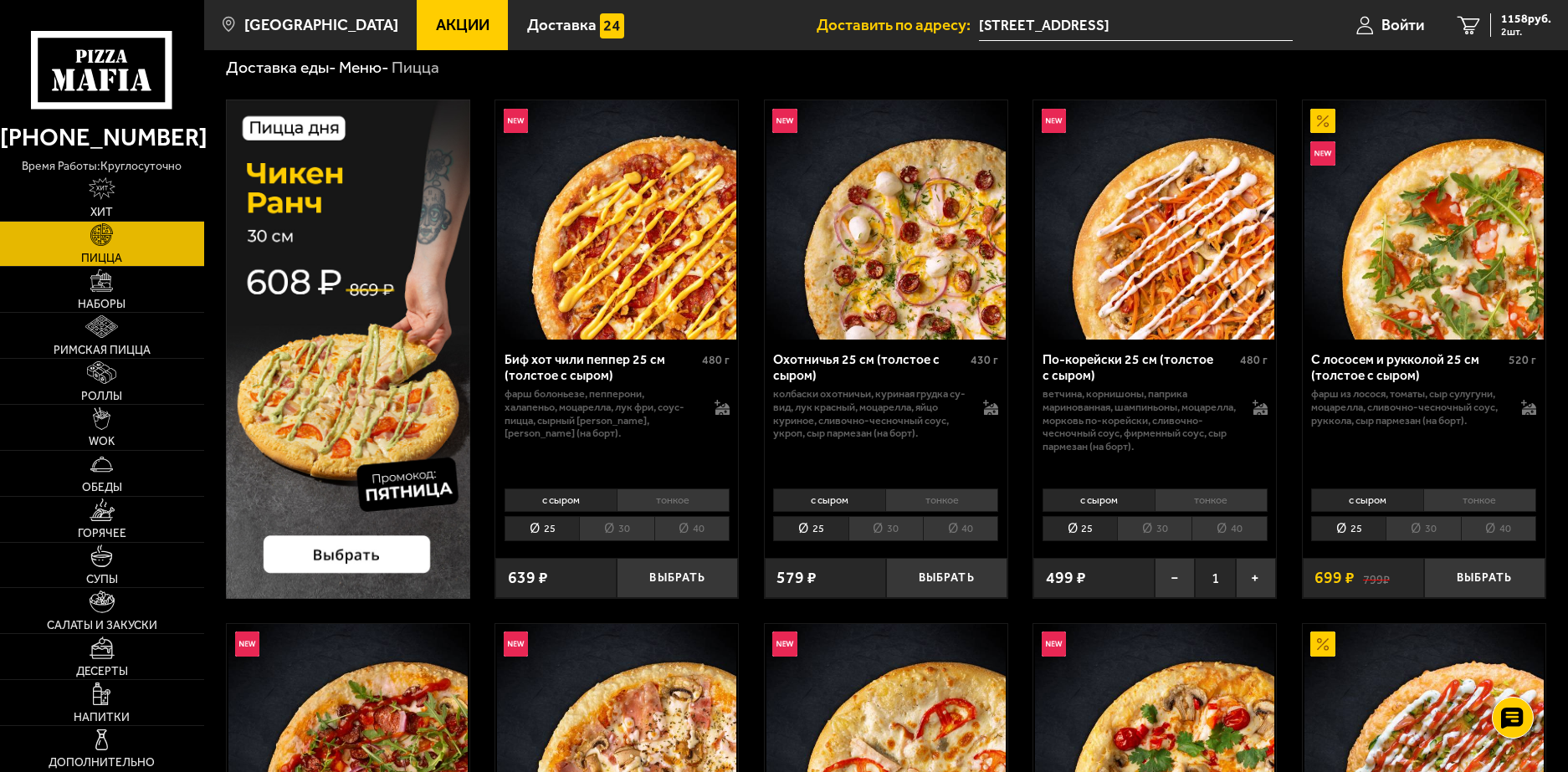
scroll to position [84, 0]
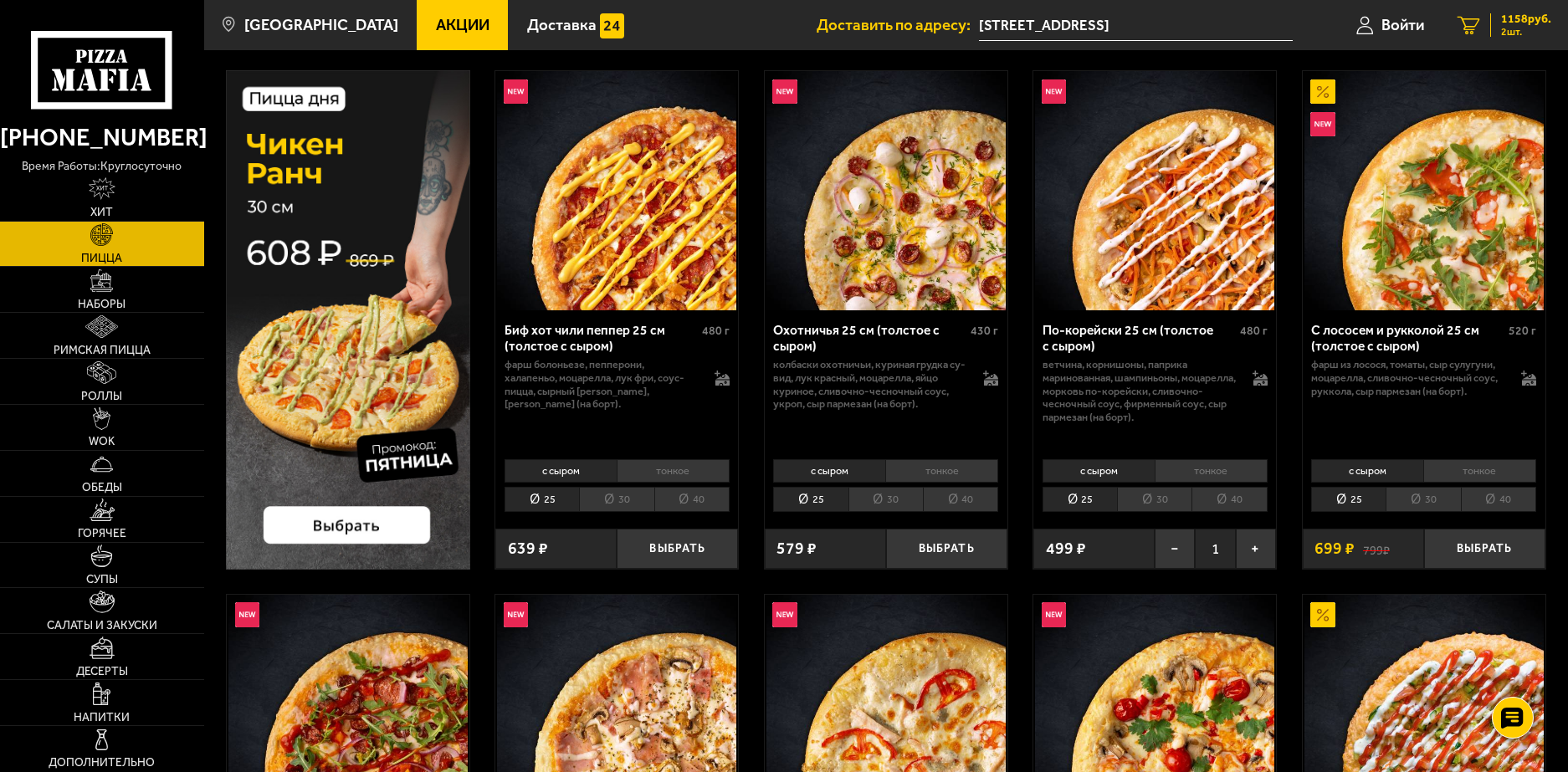
click at [1482, 22] on link "2 1158 руб. 2 шт." at bounding box center [1504, 25] width 127 height 50
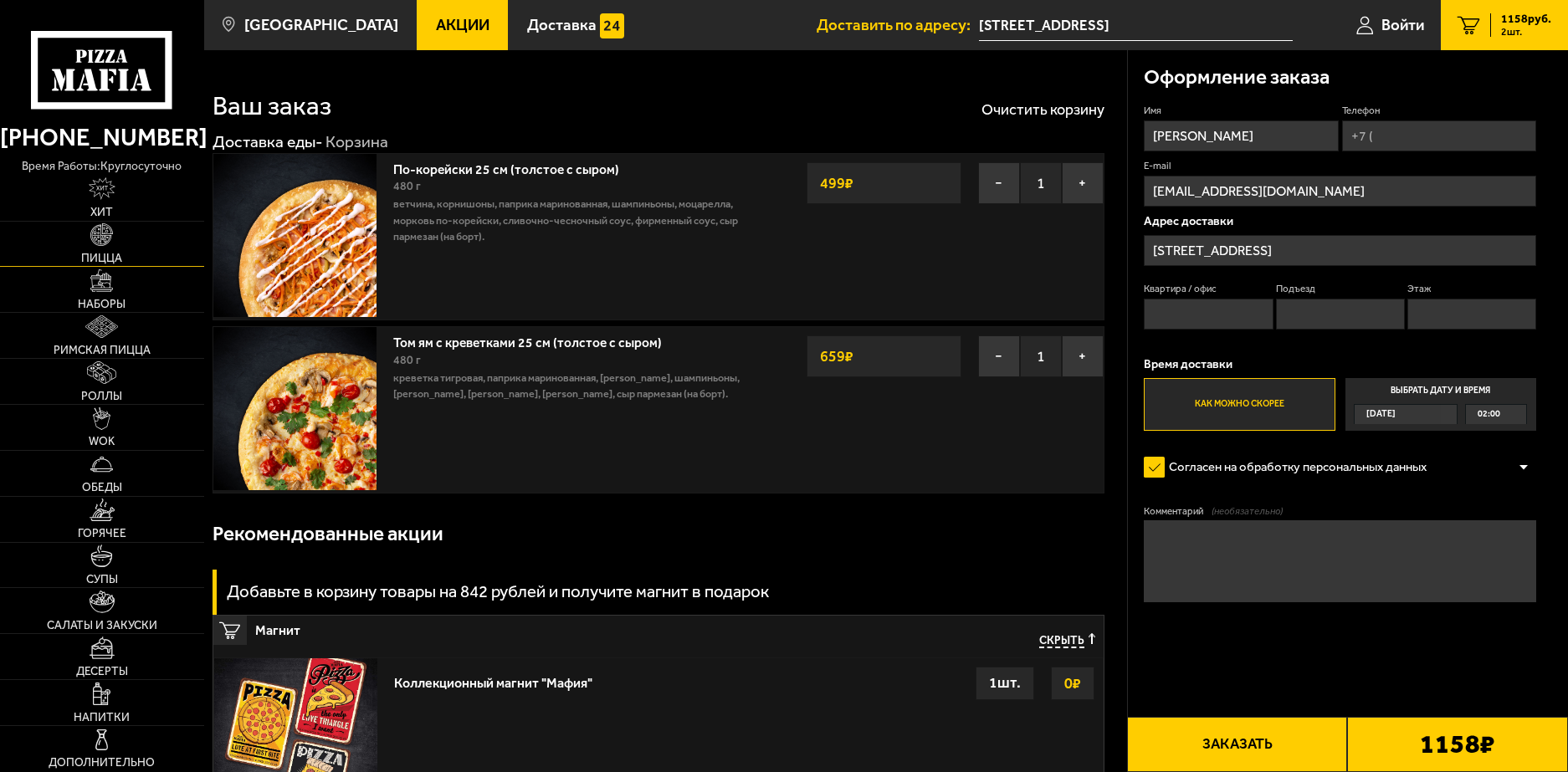
click at [105, 237] on img at bounding box center [101, 234] width 23 height 23
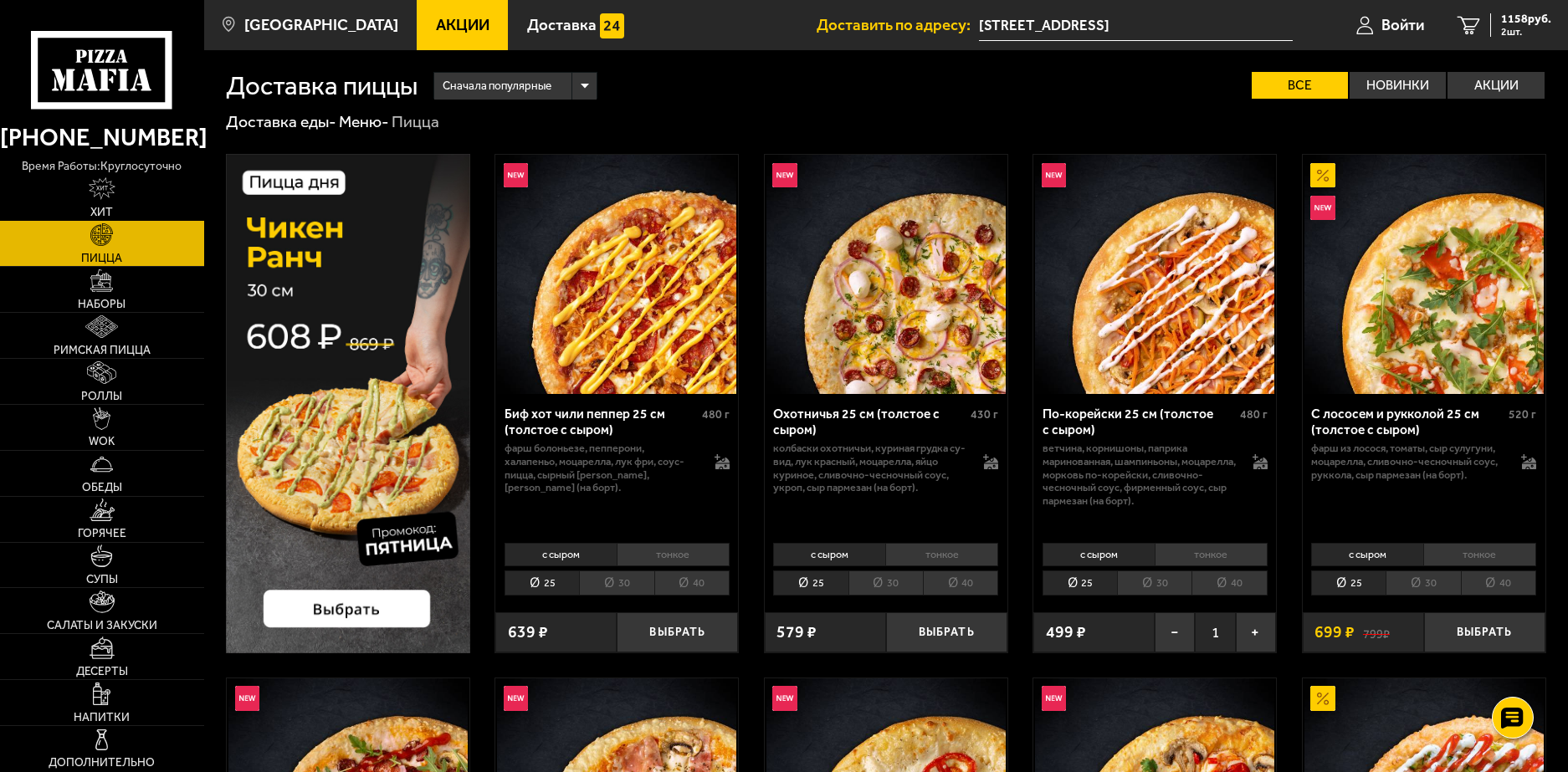
click at [131, 189] on link "Хит" at bounding box center [101, 198] width 204 height 45
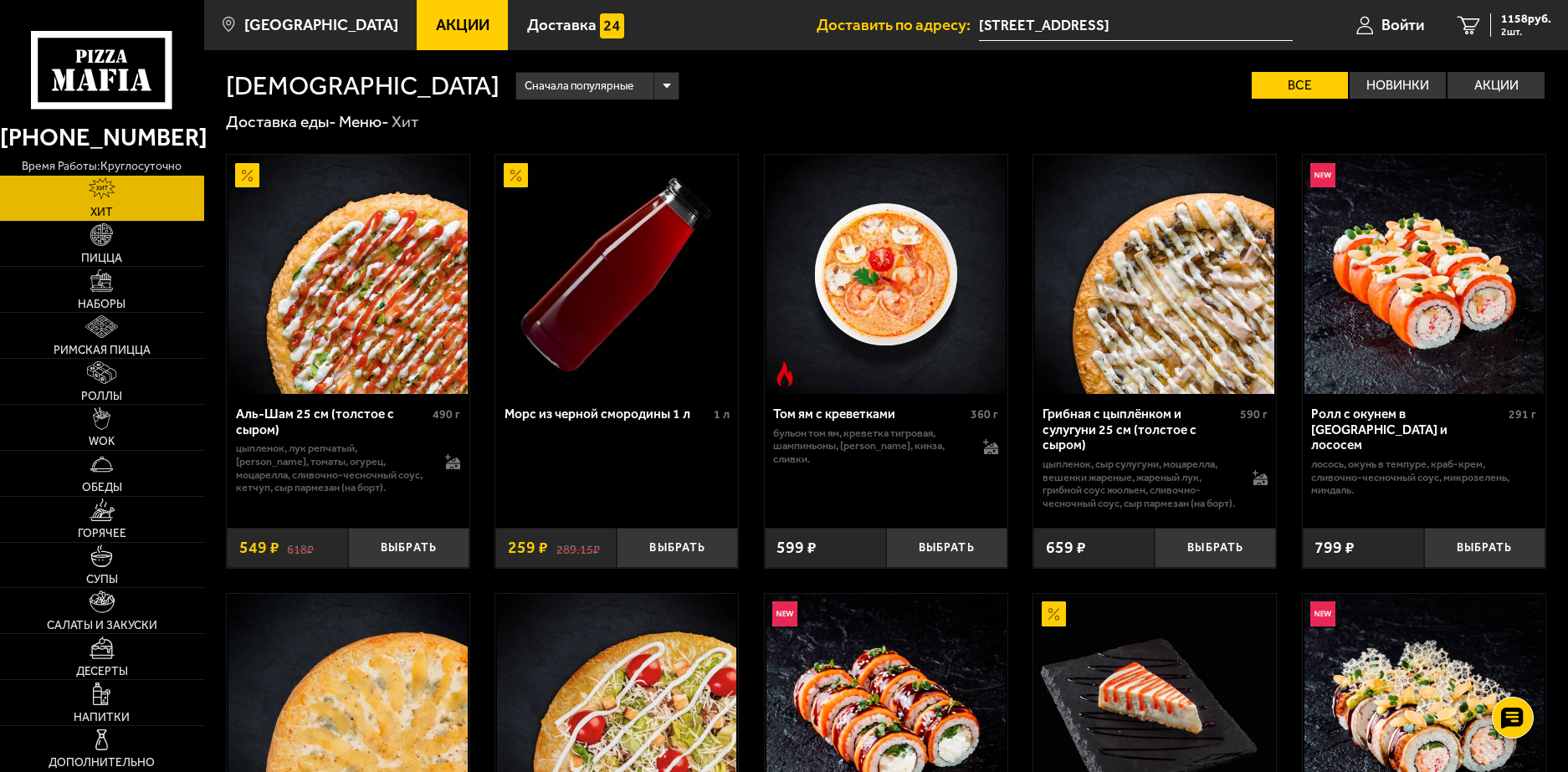
click at [119, 90] on icon at bounding box center [101, 69] width 142 height 78
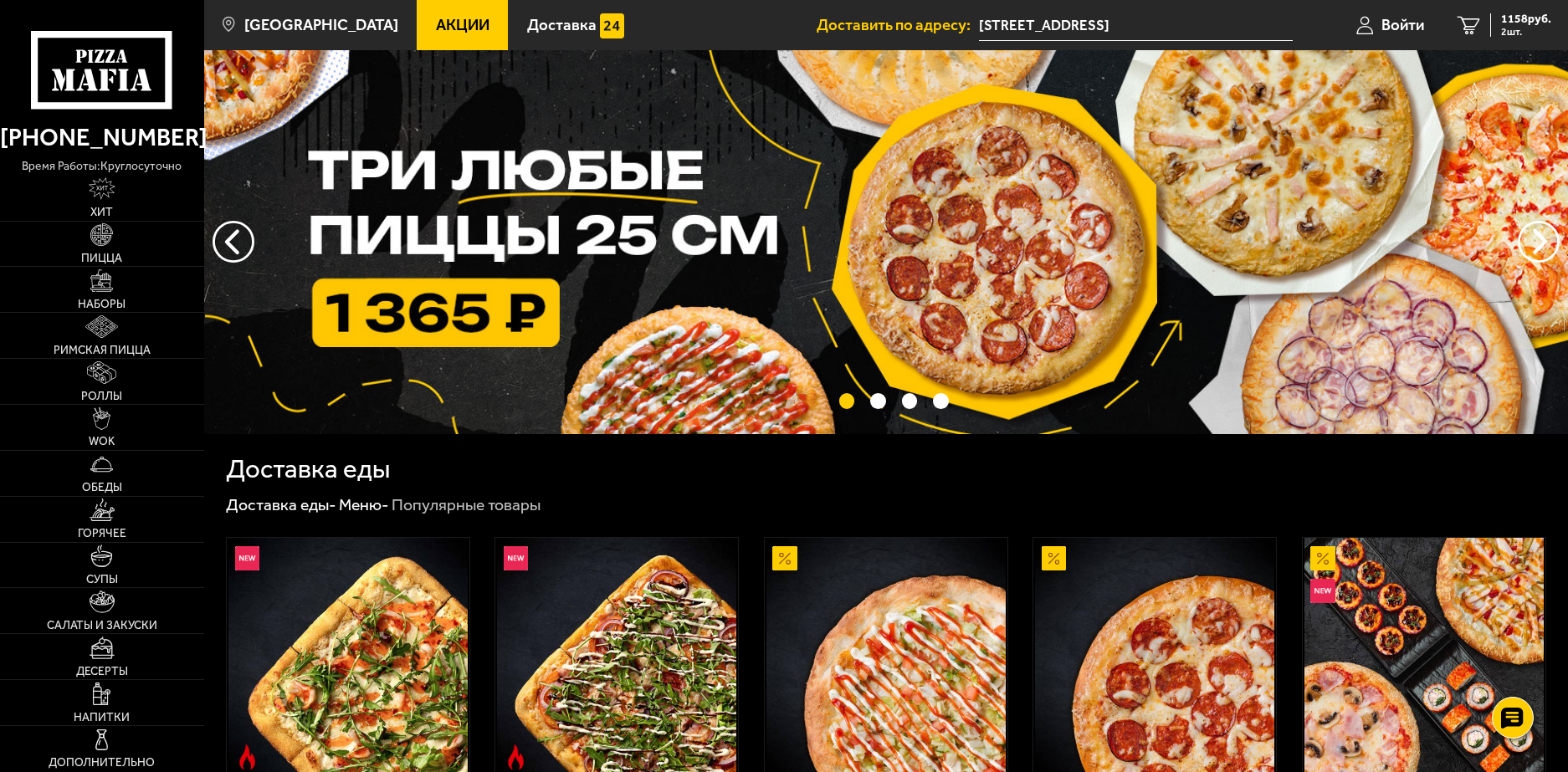
click at [478, 168] on img at bounding box center [885, 242] width 1363 height 384
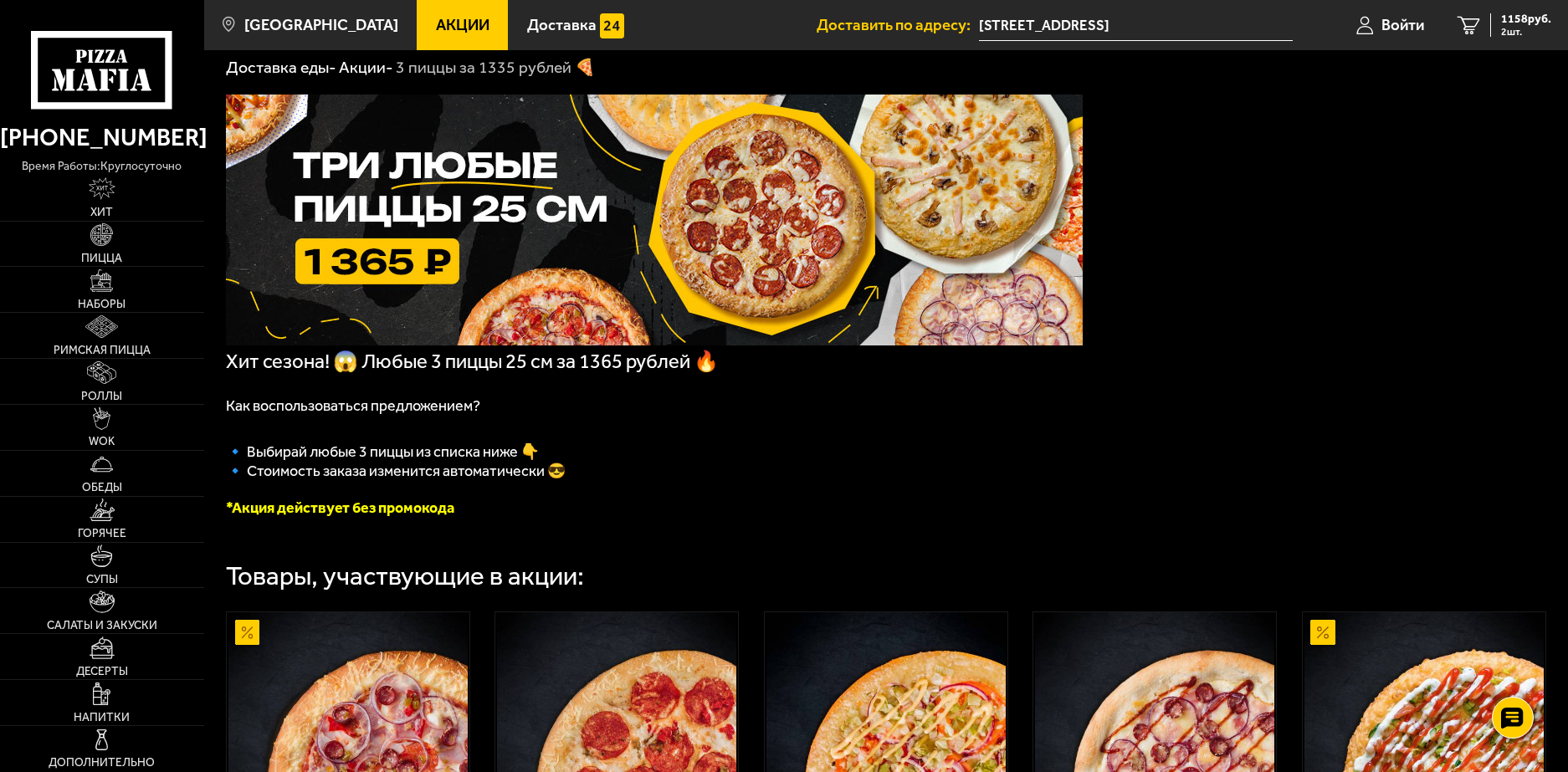
scroll to position [84, 0]
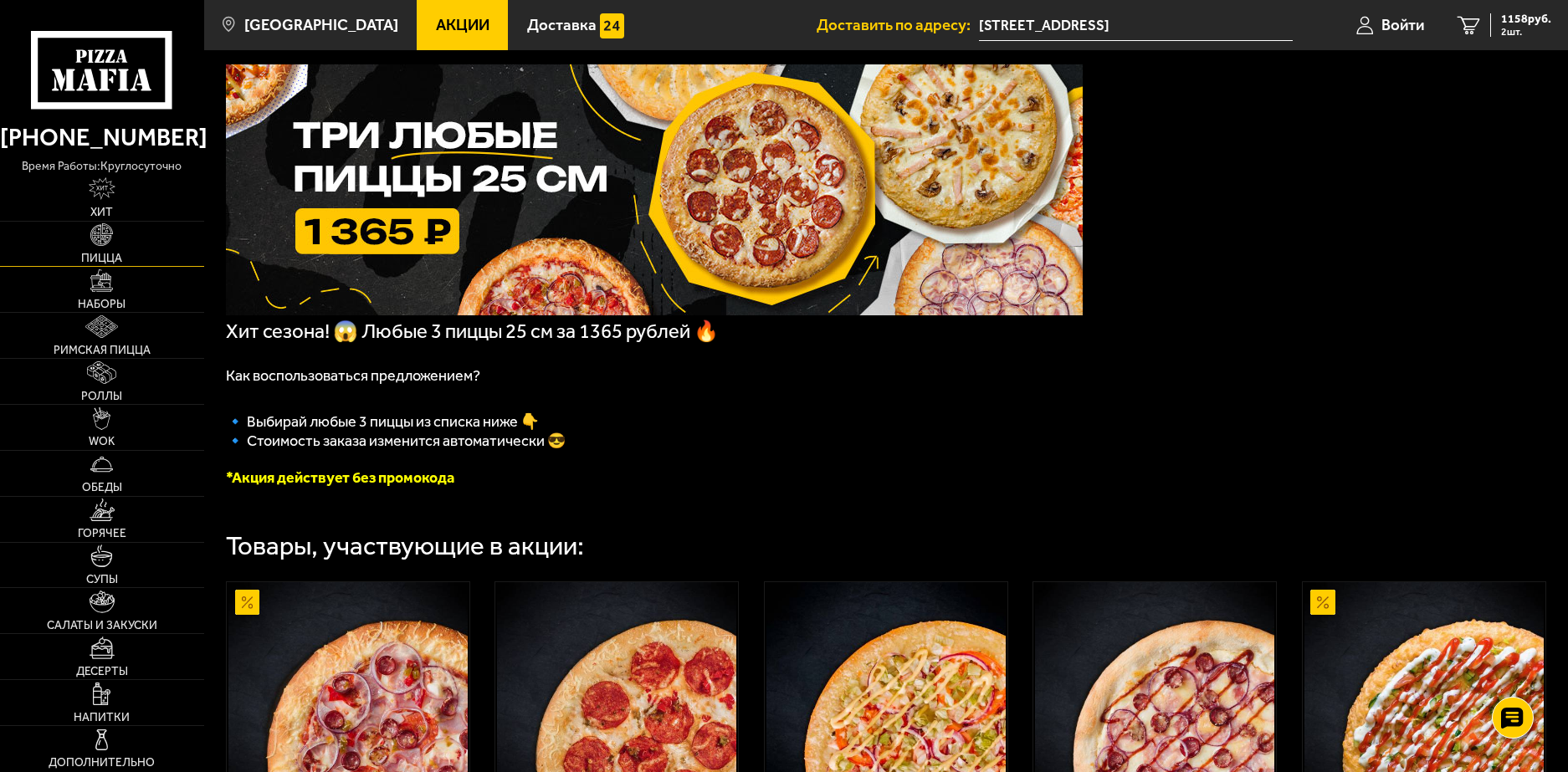
click at [123, 250] on link "Пицца" at bounding box center [101, 244] width 204 height 45
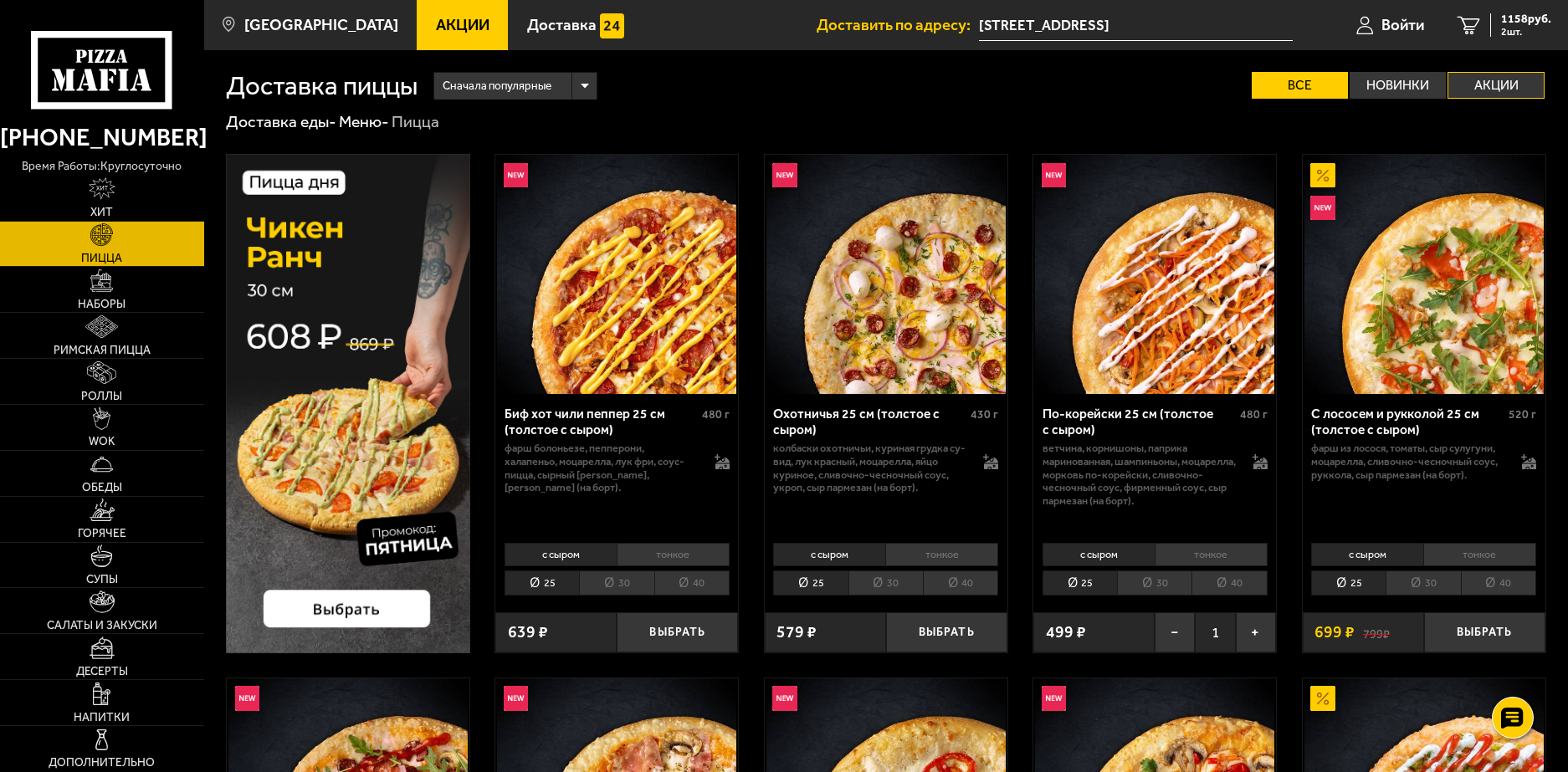
click at [1453, 72] on label "Акции" at bounding box center [1495, 85] width 97 height 27
click at [0, 0] on input "Акции" at bounding box center [0, 0] width 0 height 0
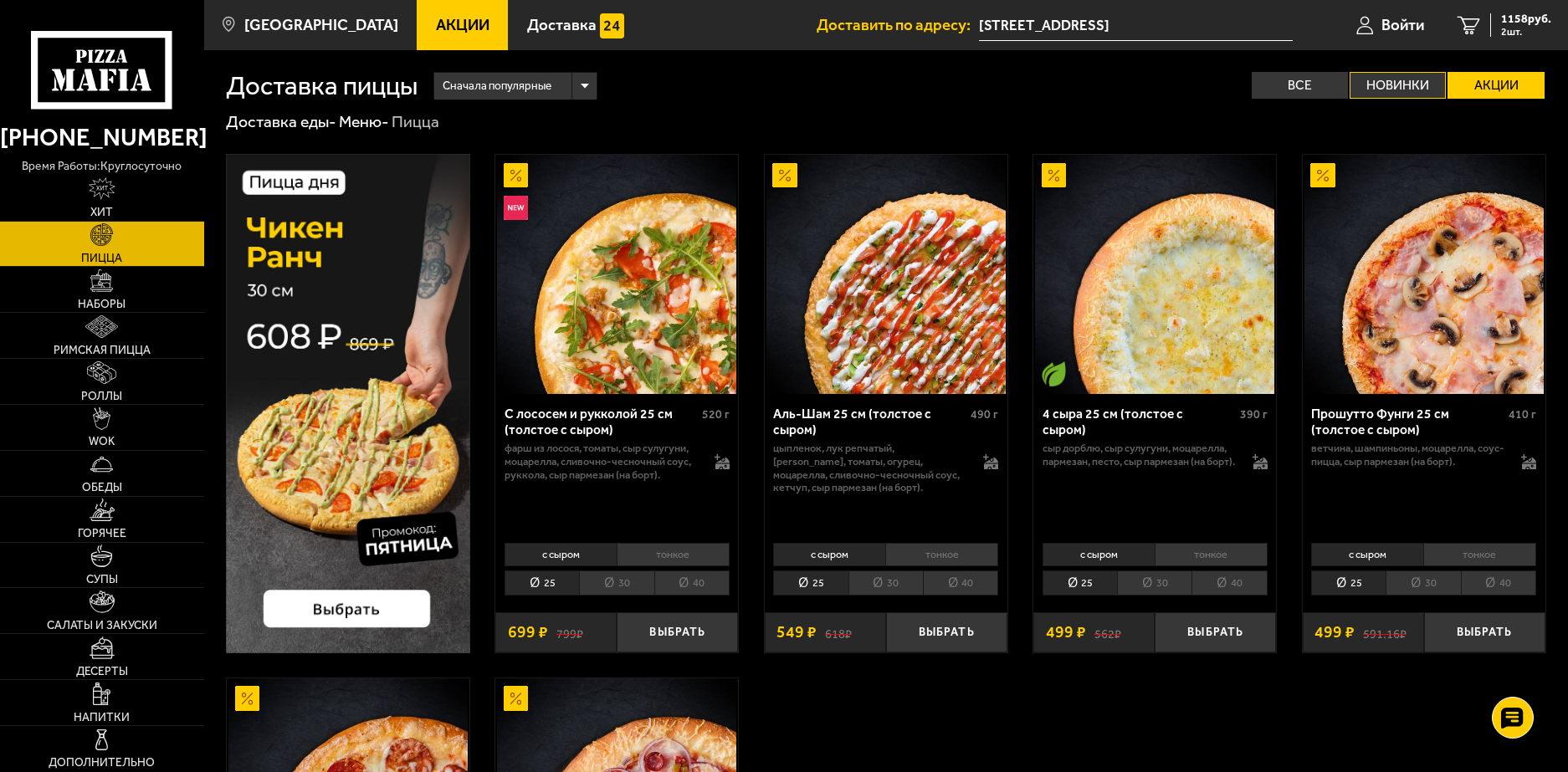
click at [1421, 81] on label "Новинки" at bounding box center [1398, 85] width 97 height 27
click at [0, 0] on input "Новинки" at bounding box center [0, 0] width 0 height 0
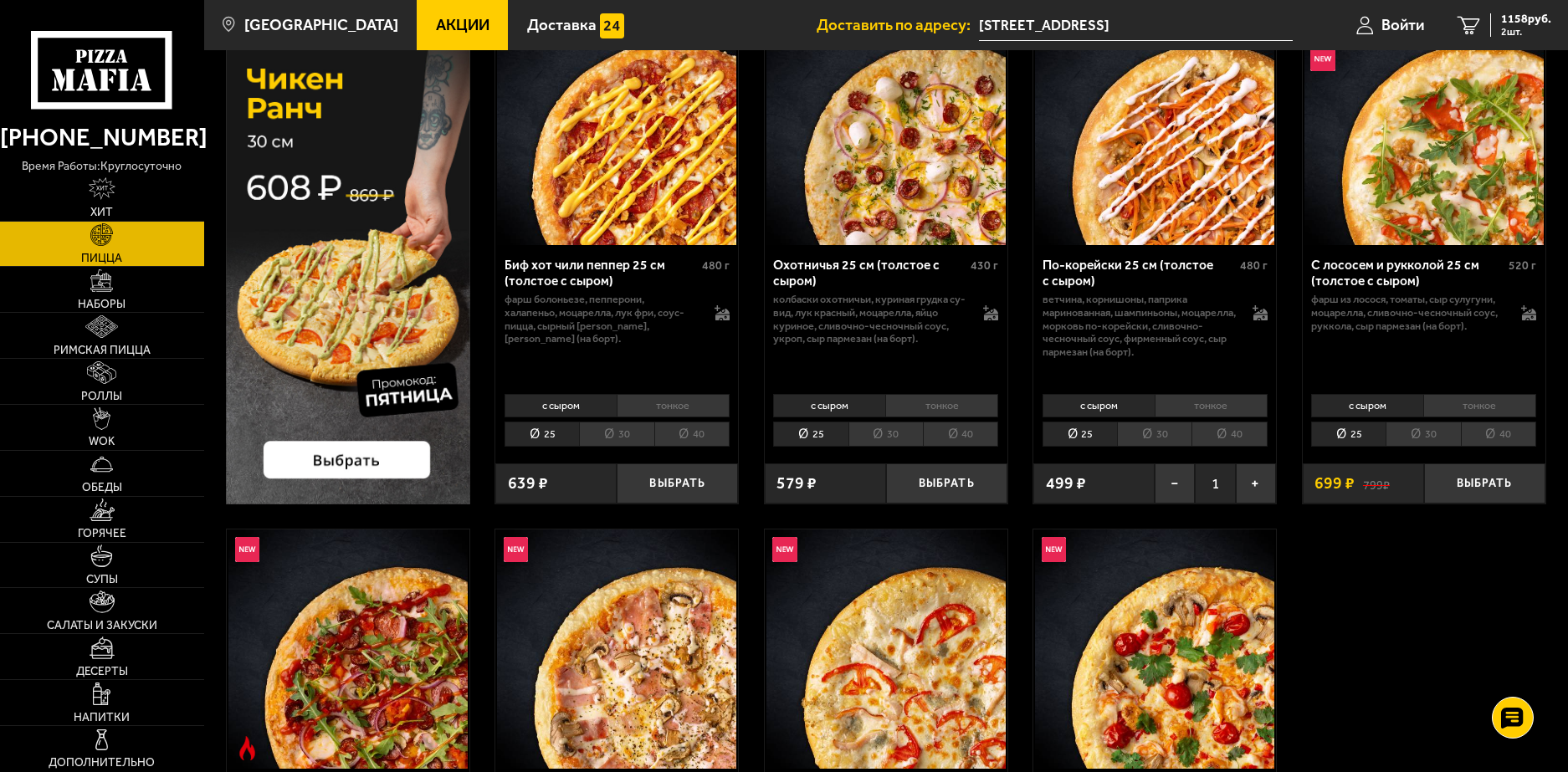
scroll to position [167, 0]
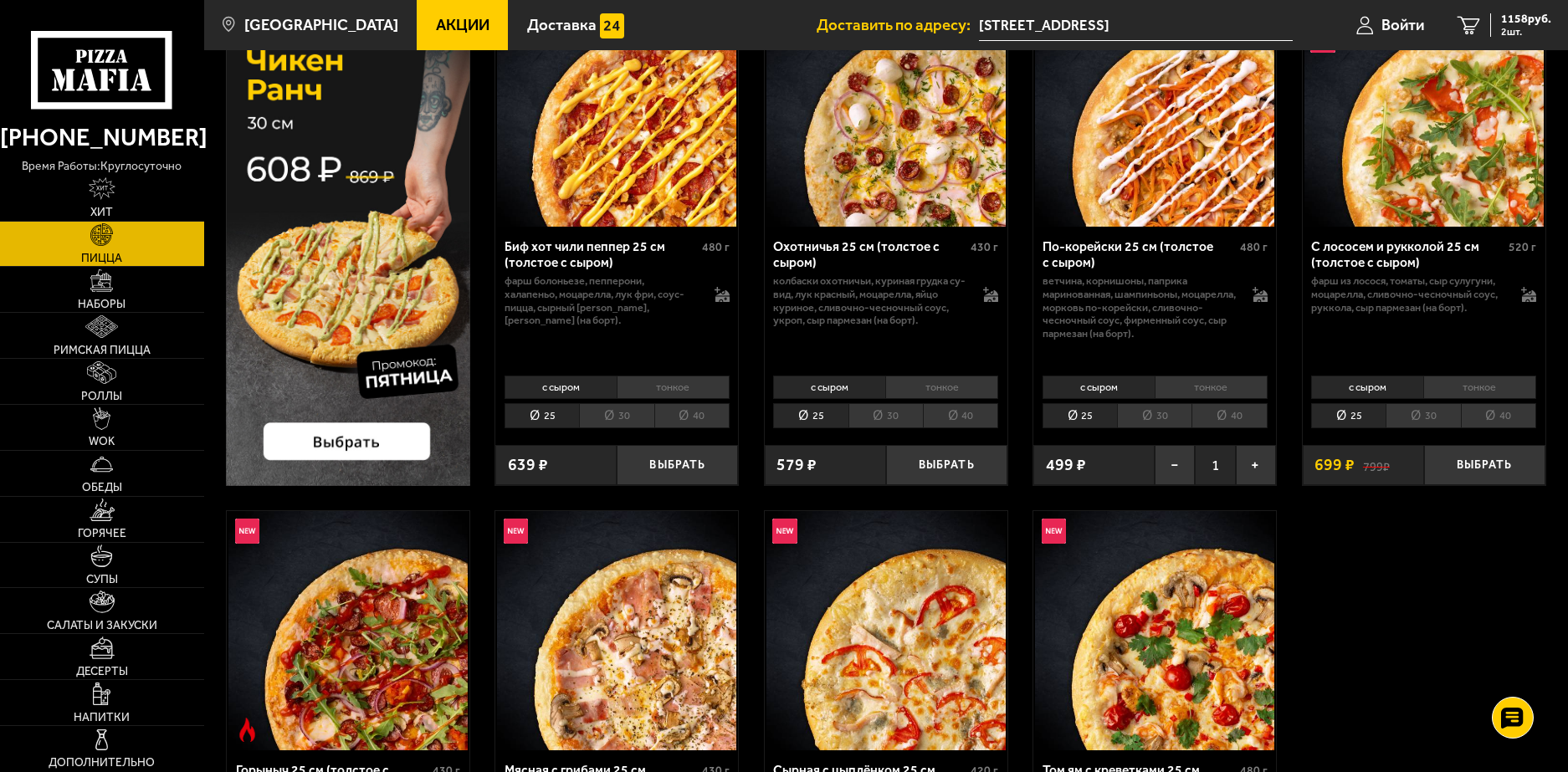
click at [1502, 386] on li "тонкое" at bounding box center [1479, 387] width 113 height 24
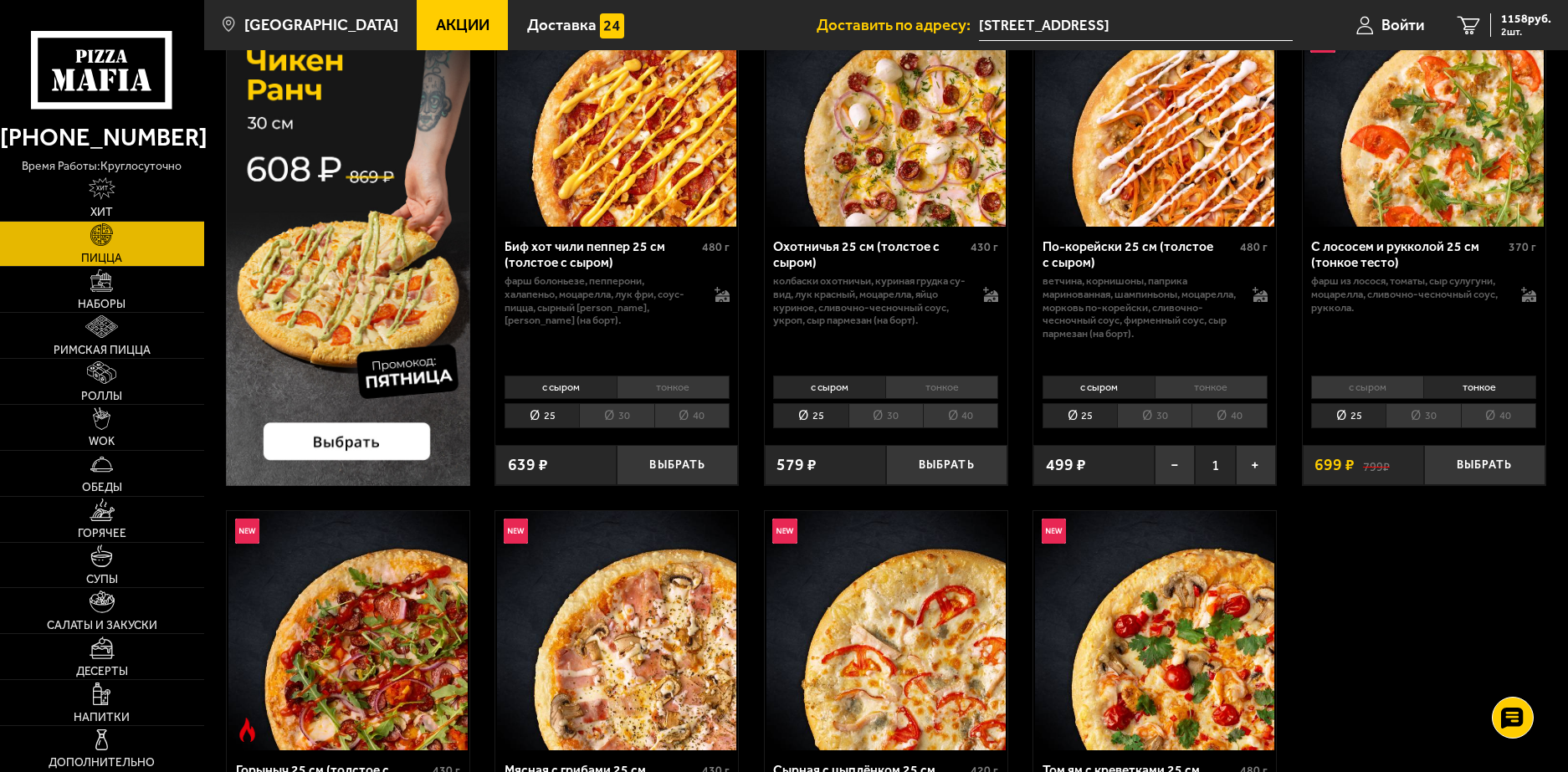
click at [1411, 403] on li "30" at bounding box center [1423, 416] width 75 height 26
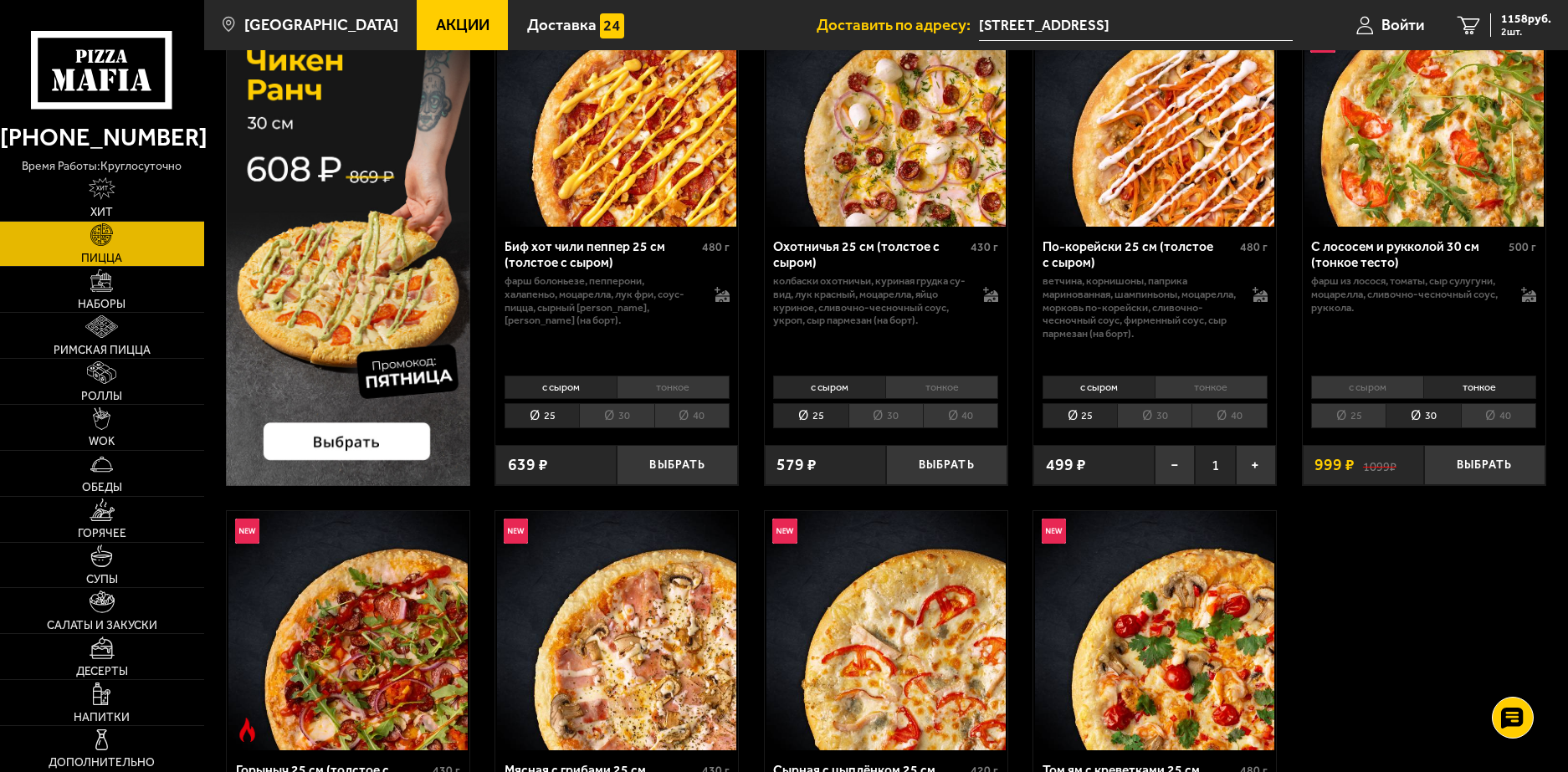
click at [1364, 407] on li "25" at bounding box center [1348, 416] width 75 height 26
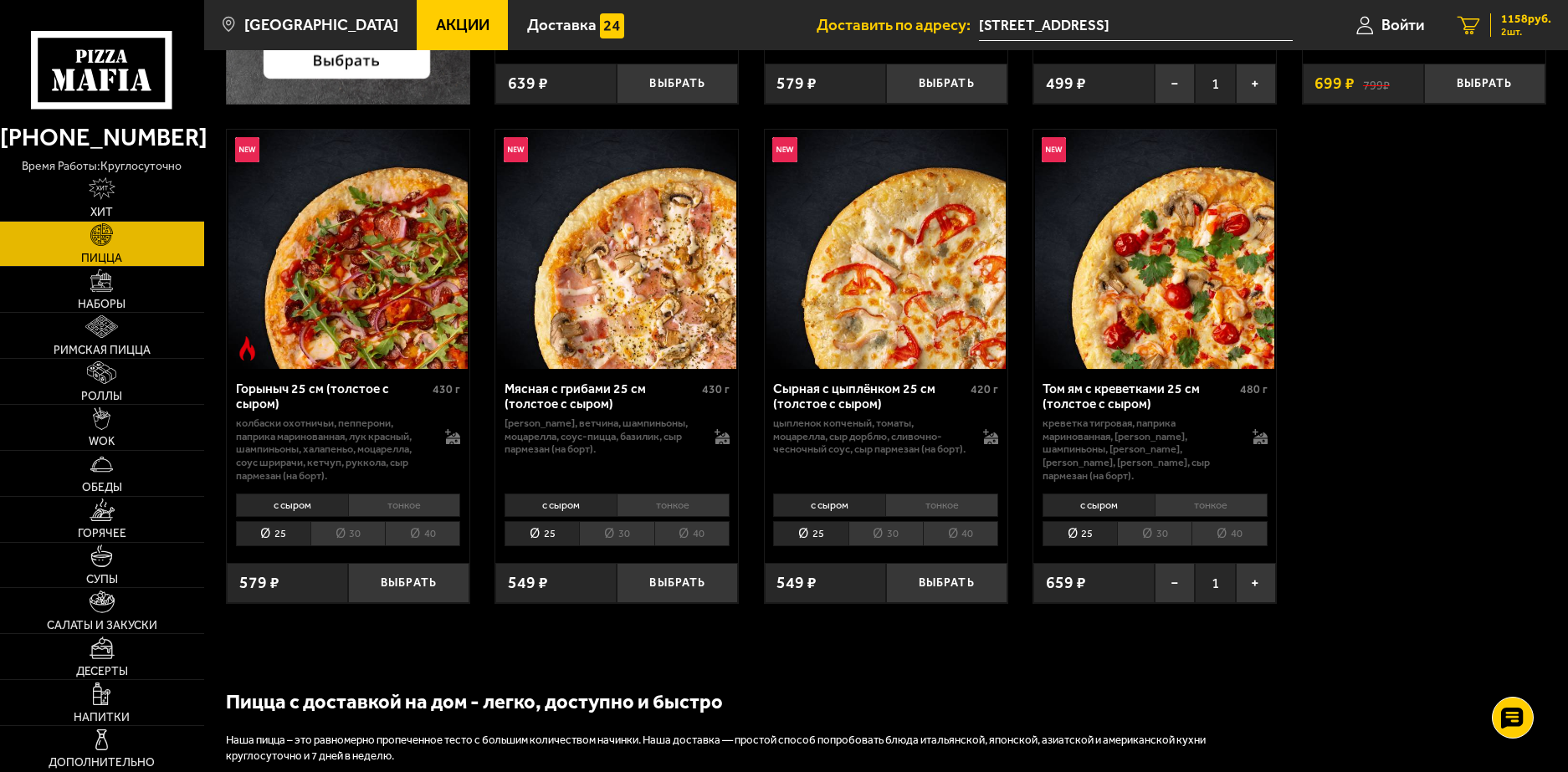
scroll to position [418, 0]
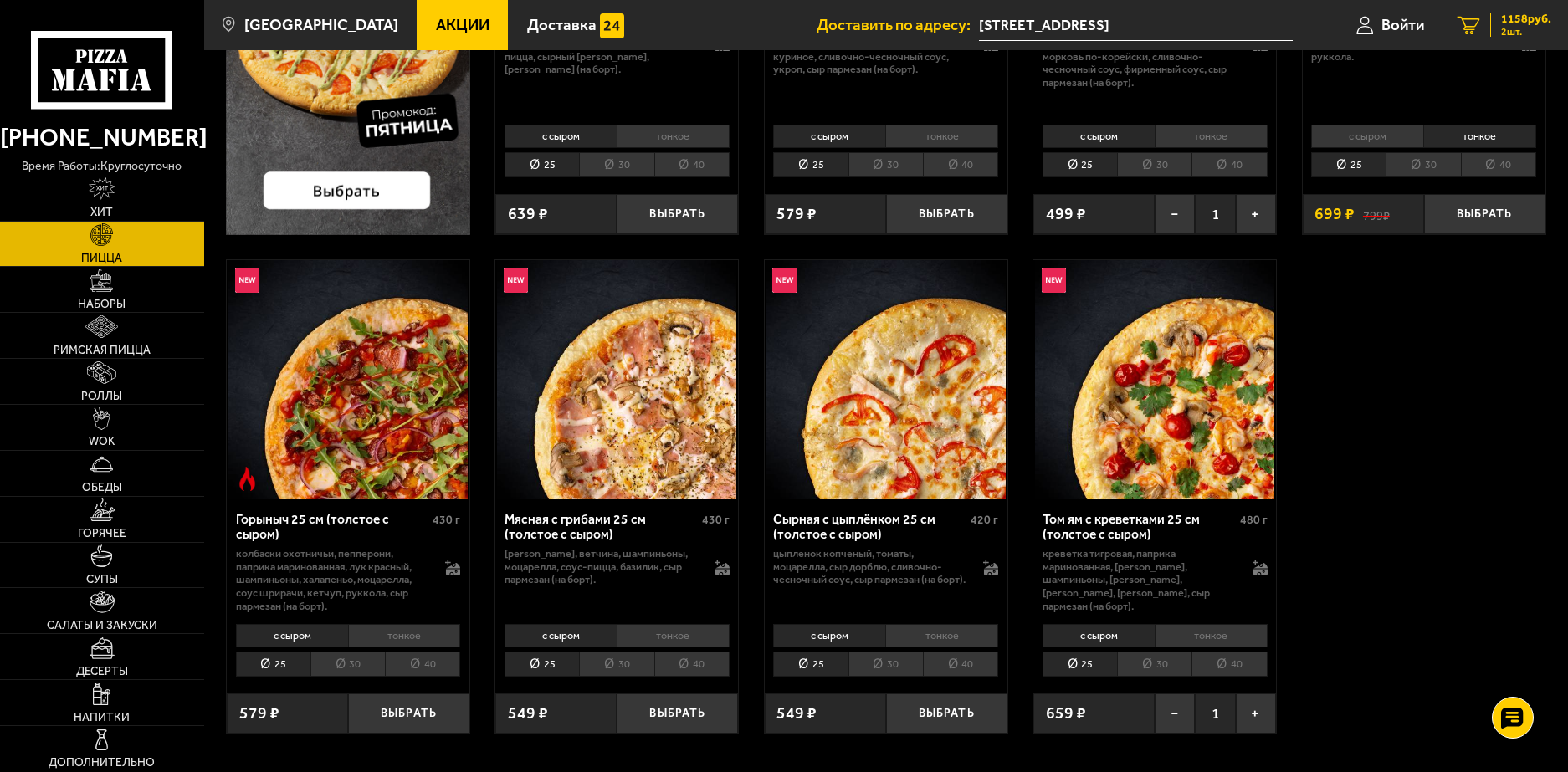
click at [1490, 23] on div "1158 руб. 2 шт." at bounding box center [1521, 26] width 61 height 24
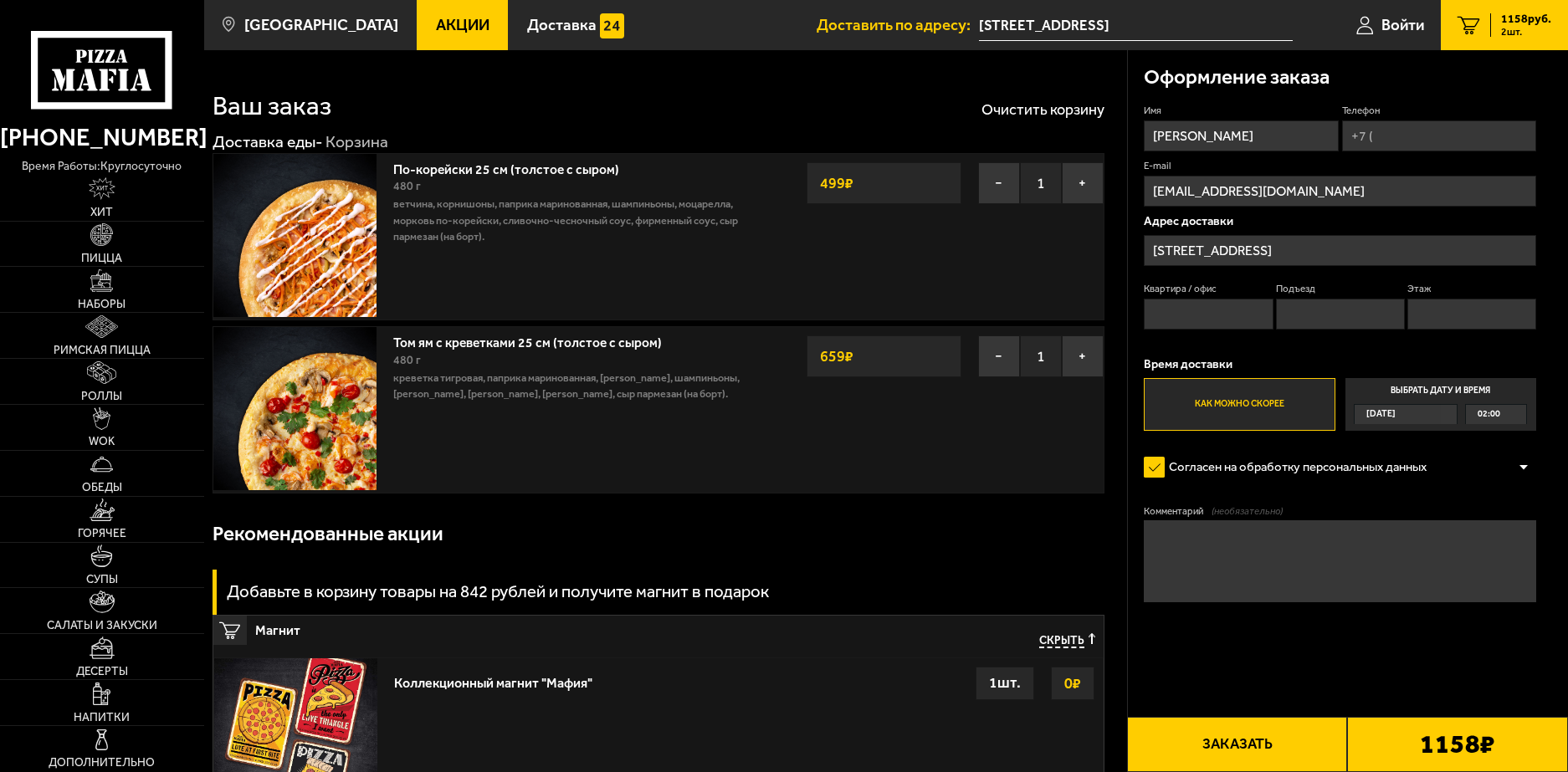
click at [1413, 136] on input "Телефон" at bounding box center [1438, 135] width 194 height 31
type input "[PHONE_NUMBER]"
click at [1222, 314] on input "Квартира / офис" at bounding box center [1208, 313] width 129 height 31
type input "5"
type input "680"
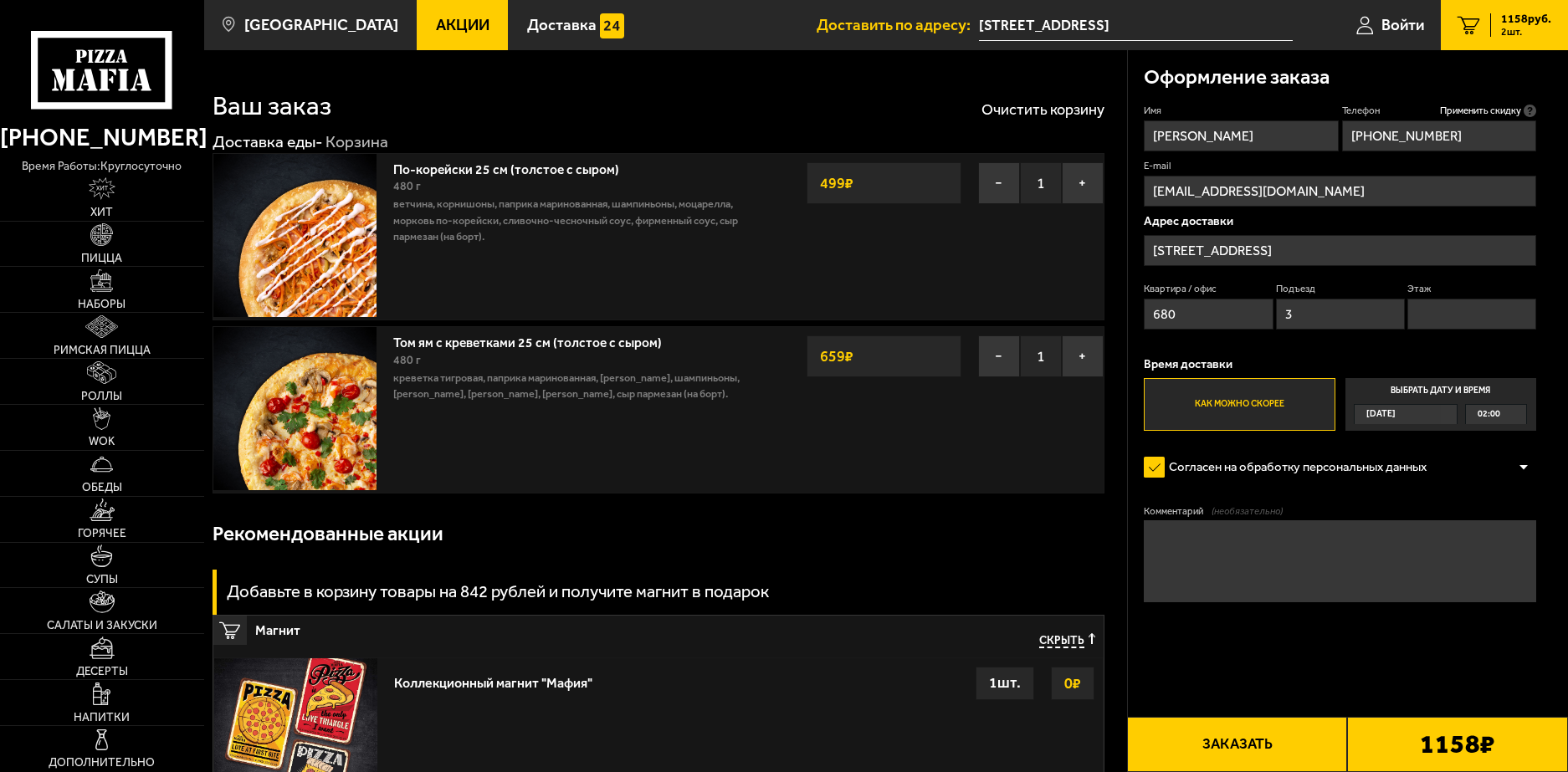
click at [1432, 319] on input "Этаж" at bounding box center [1471, 313] width 129 height 31
drag, startPoint x: 1358, startPoint y: 315, endPoint x: 1269, endPoint y: 315, distance: 89.0
click at [1269, 315] on div "Квартира / [STREET_ADDRESS]" at bounding box center [1339, 309] width 392 height 55
type input "6"
click at [1424, 319] on input "Этаж" at bounding box center [1471, 313] width 129 height 31
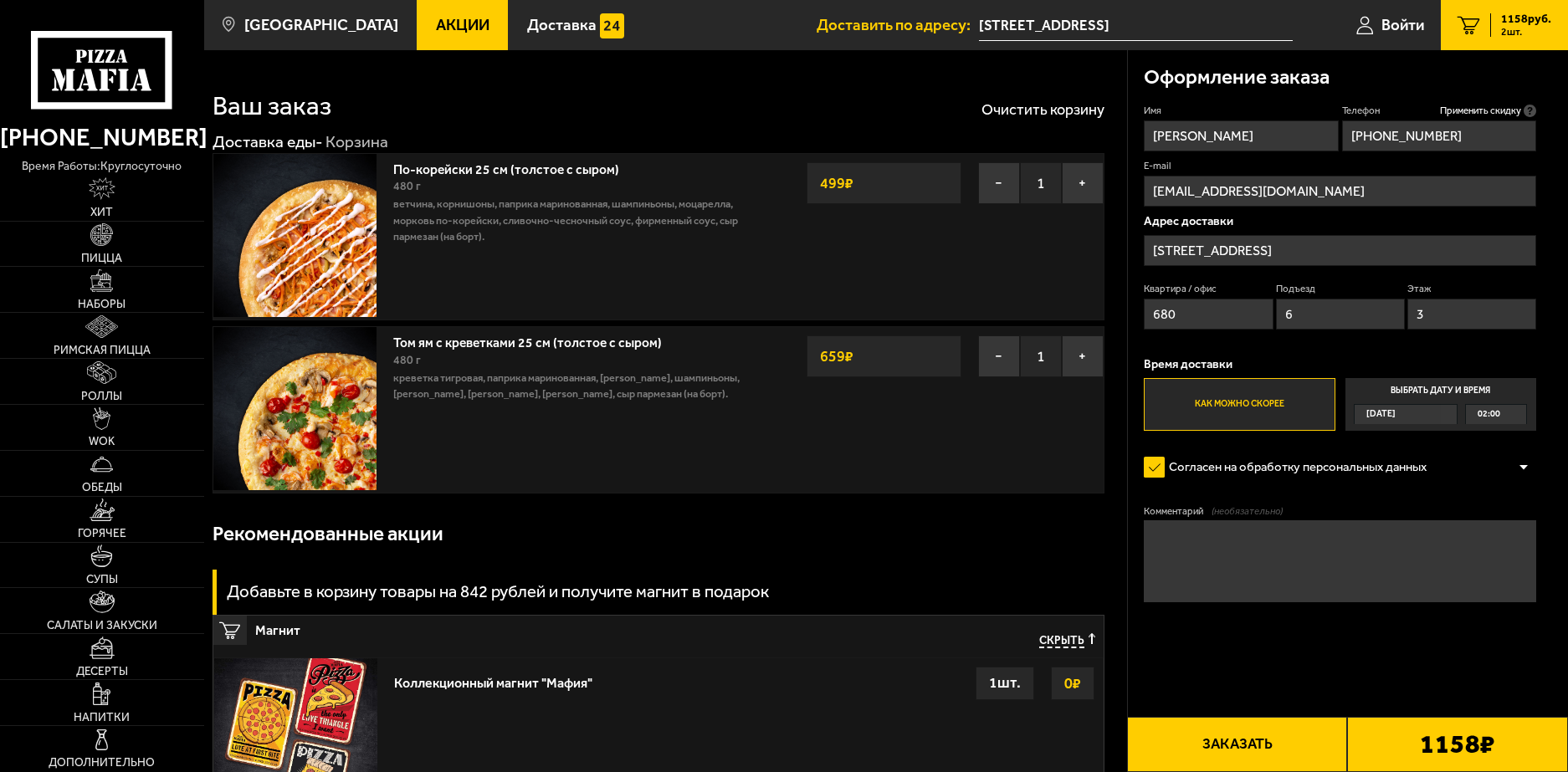
type input "3"
click at [1528, 102] on div "Оформление заказа" at bounding box center [1339, 77] width 392 height 53
click at [1529, 108] on icon at bounding box center [1530, 110] width 13 height 13
click at [1529, 120] on input "[PHONE_NUMBER]" at bounding box center [1438, 135] width 194 height 31
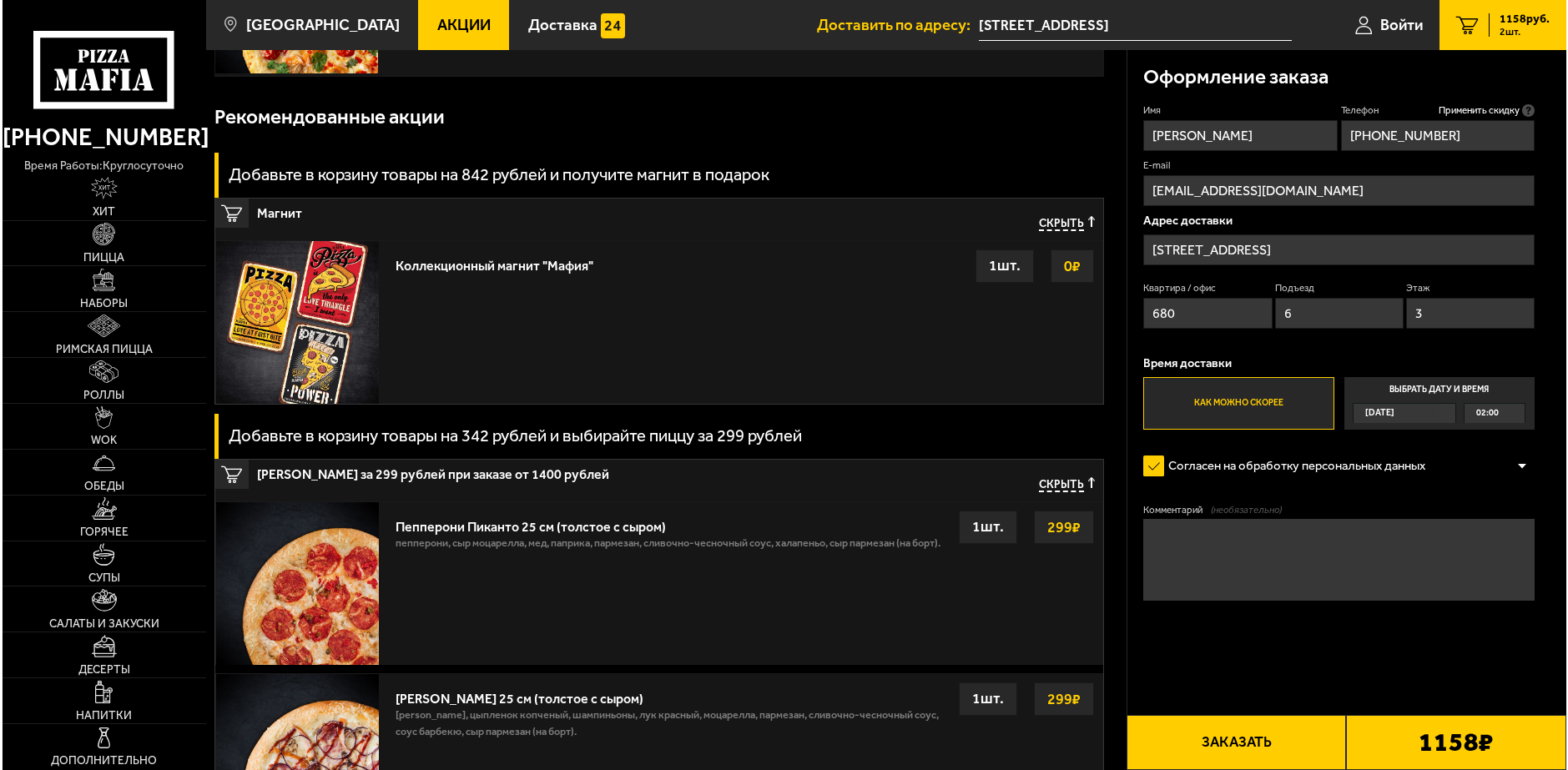
scroll to position [417, 0]
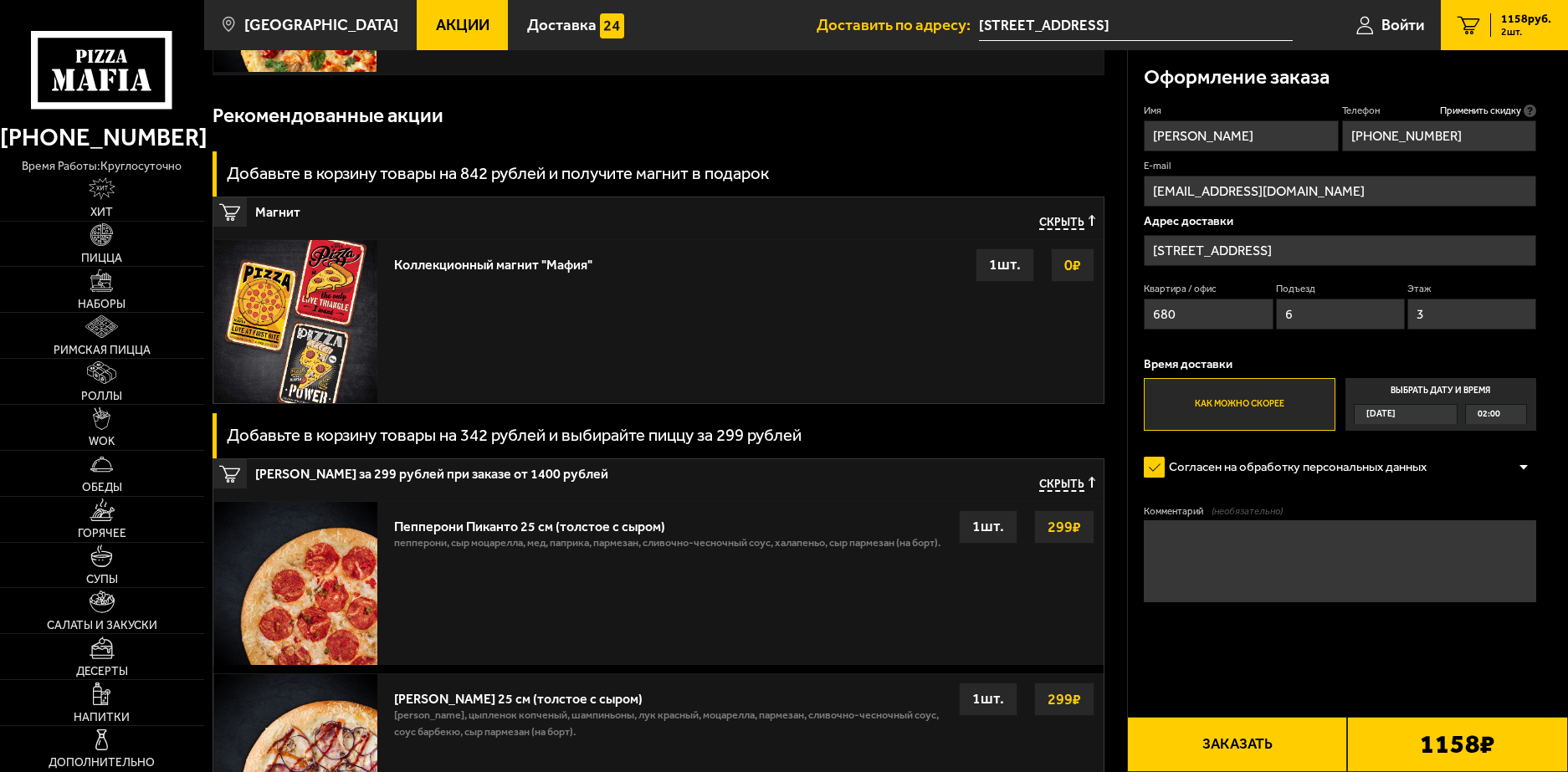
click at [1293, 738] on button "Заказать" at bounding box center [1237, 744] width 221 height 55
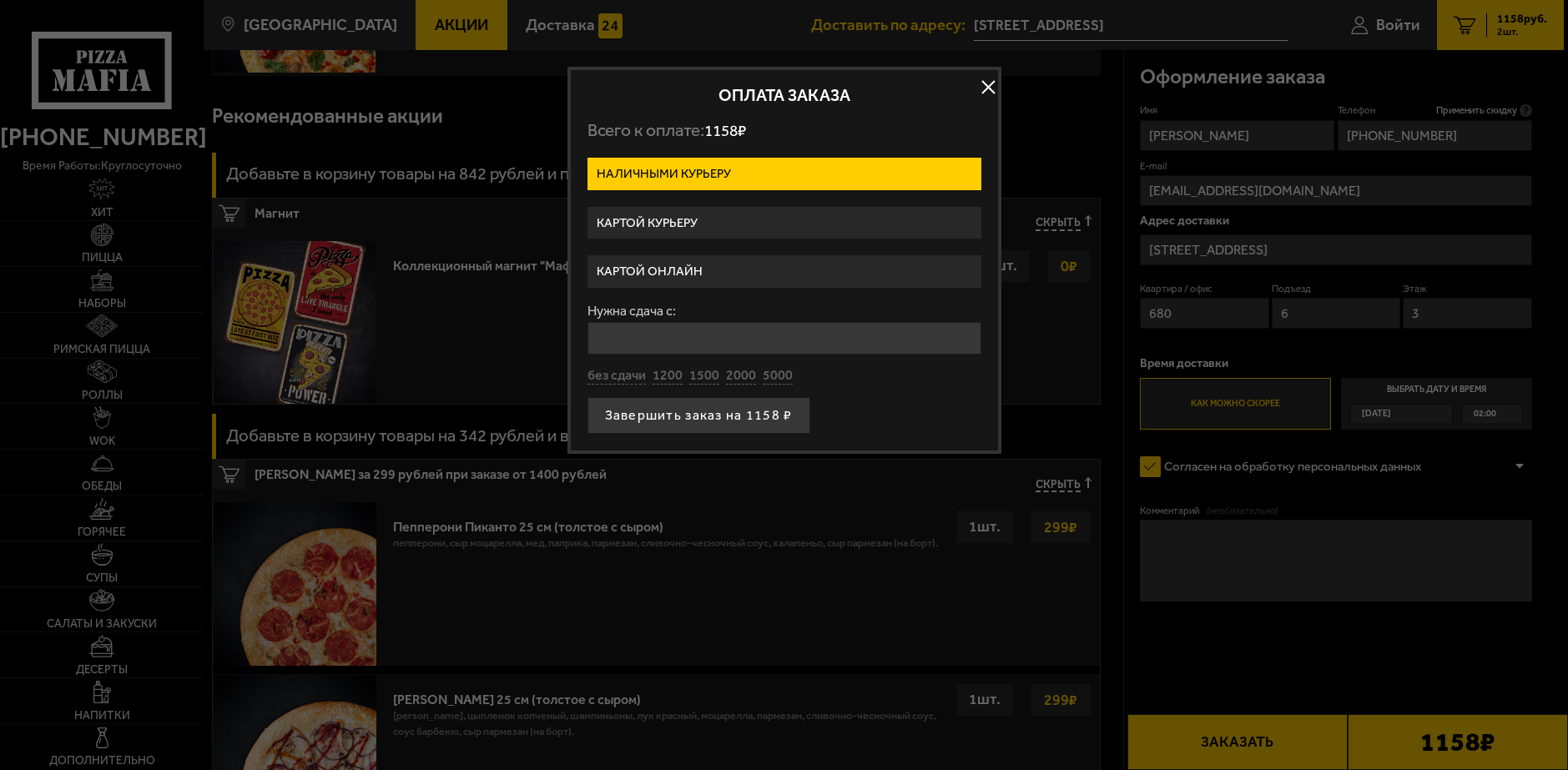
click at [741, 266] on label "Картой онлайн" at bounding box center [784, 271] width 394 height 32
click at [0, 0] on input "Картой онлайн" at bounding box center [0, 0] width 0 height 0
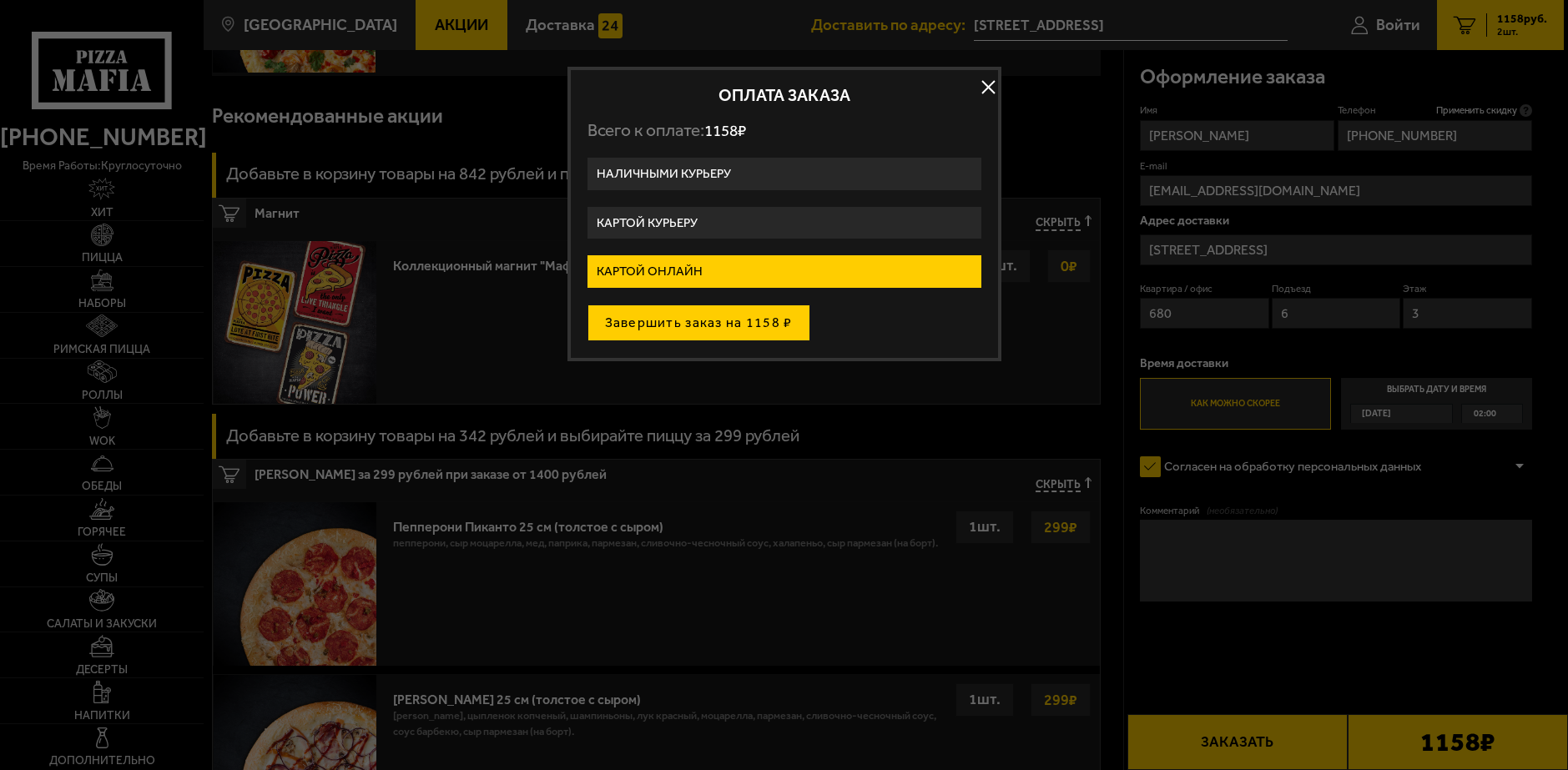
click at [712, 307] on button "Завершить заказ на 1158 ₽" at bounding box center [699, 322] width 223 height 36
